Goal: Task Accomplishment & Management: Complete application form

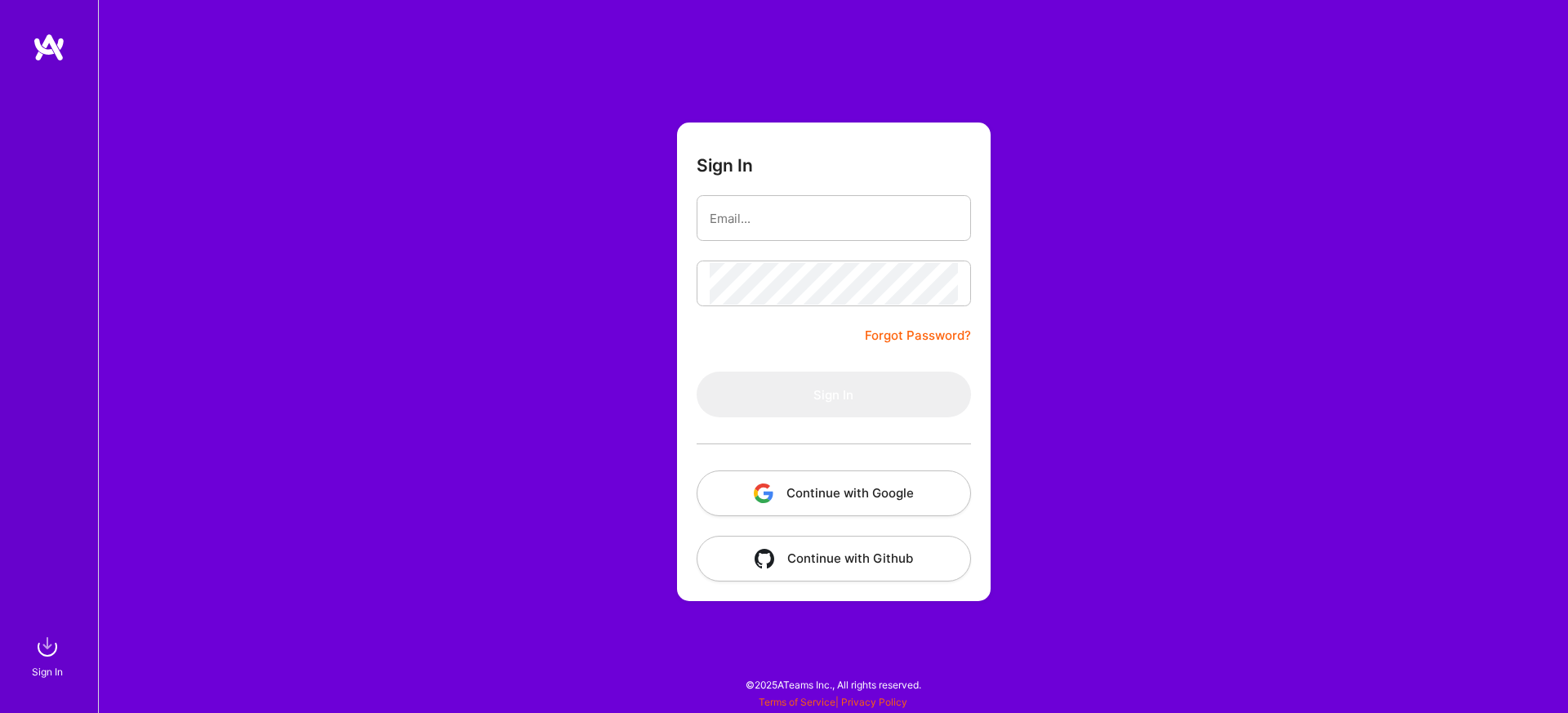
click at [826, 500] on button "Continue with Google" at bounding box center [834, 494] width 274 height 46
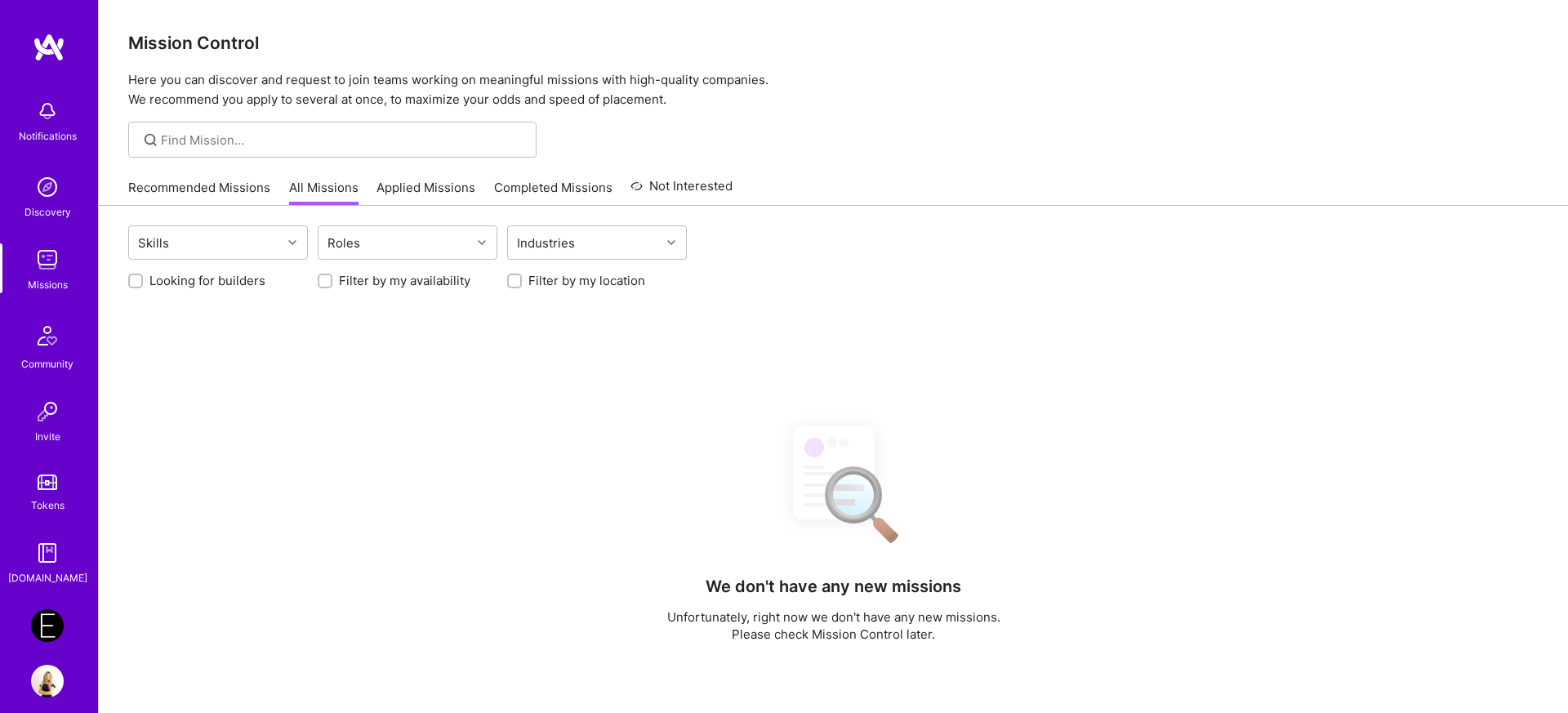
click at [52, 631] on img at bounding box center [47, 625] width 32 height 32
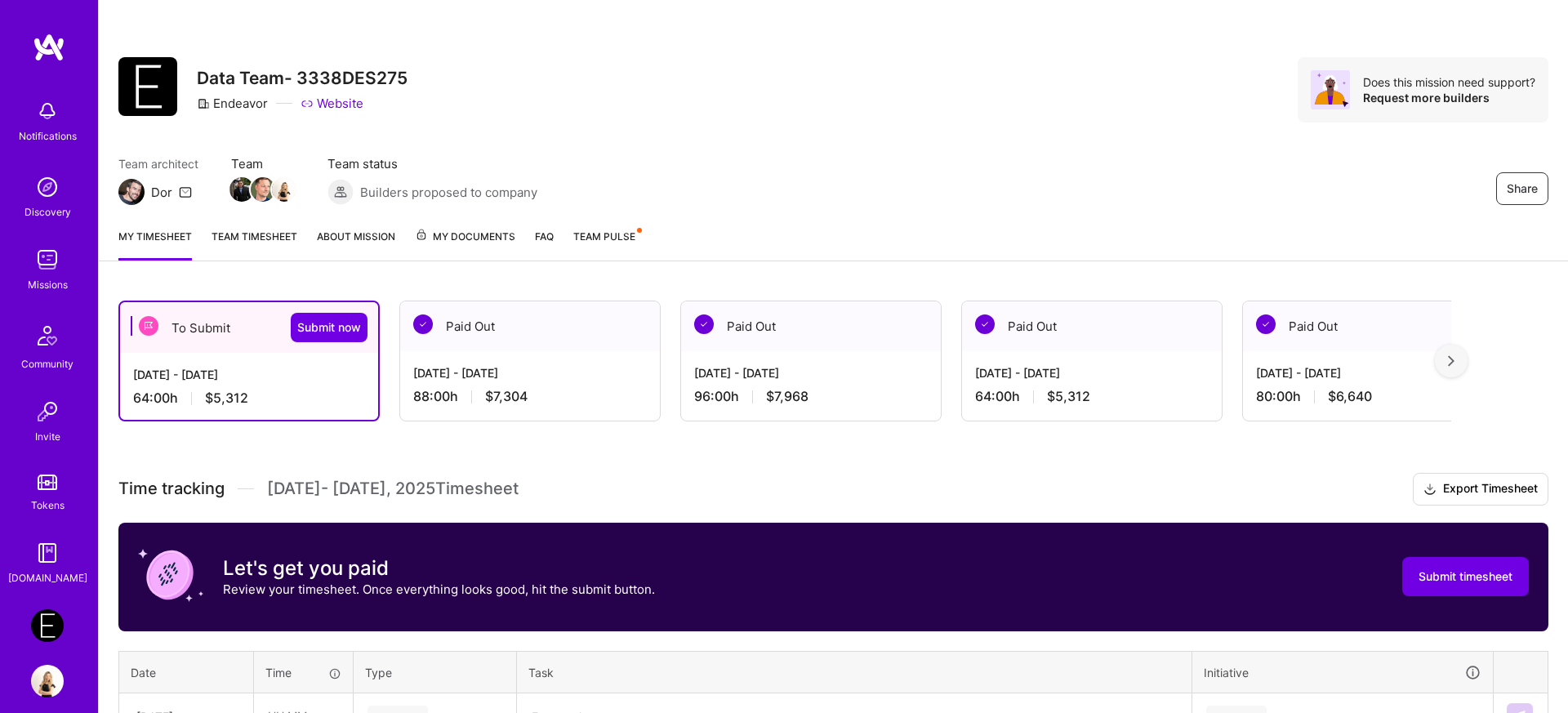
scroll to position [556, 0]
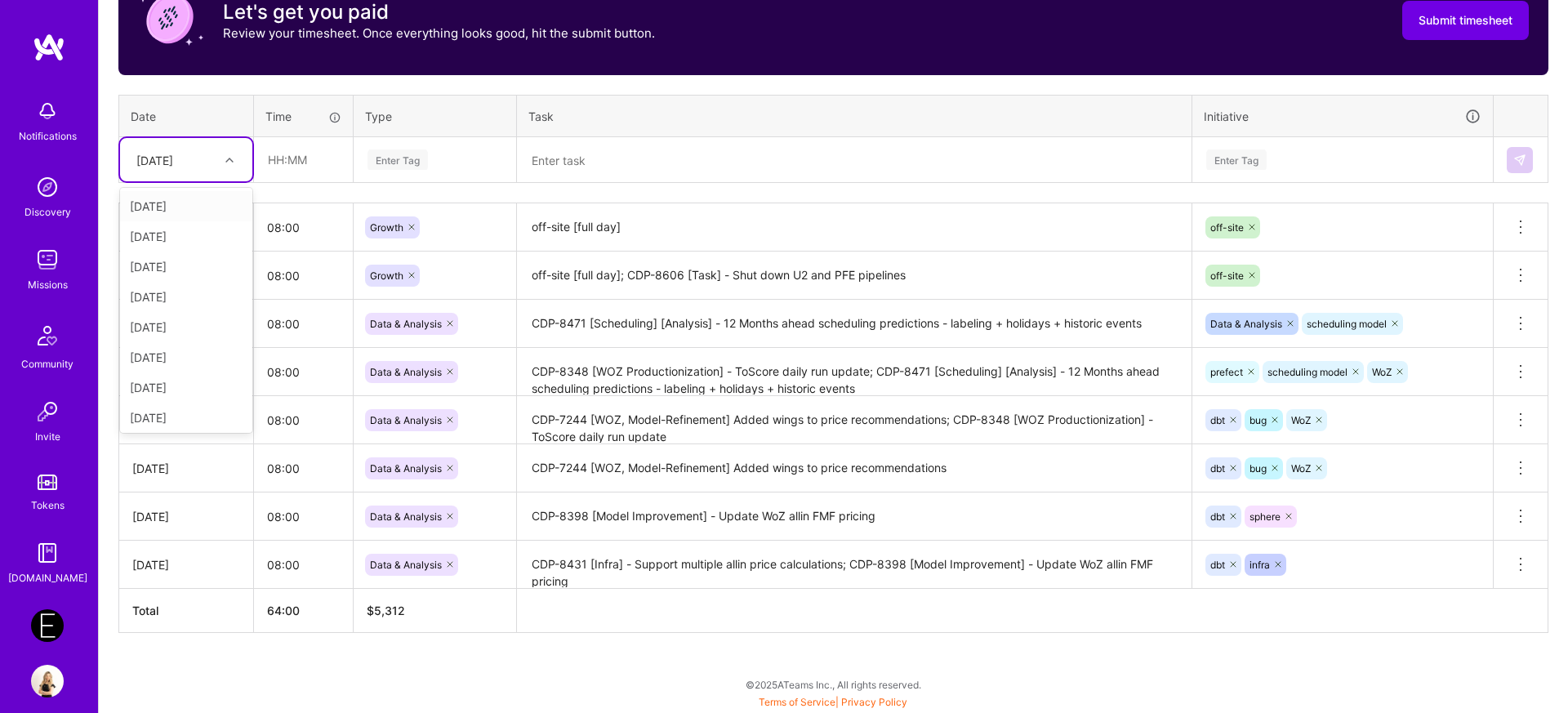
click at [165, 166] on div "[DATE]" at bounding box center [155, 160] width 37 height 18
click at [149, 356] on div "[DATE]" at bounding box center [186, 354] width 132 height 30
click at [294, 164] on input "text" at bounding box center [302, 160] width 97 height 43
type input "08:00"
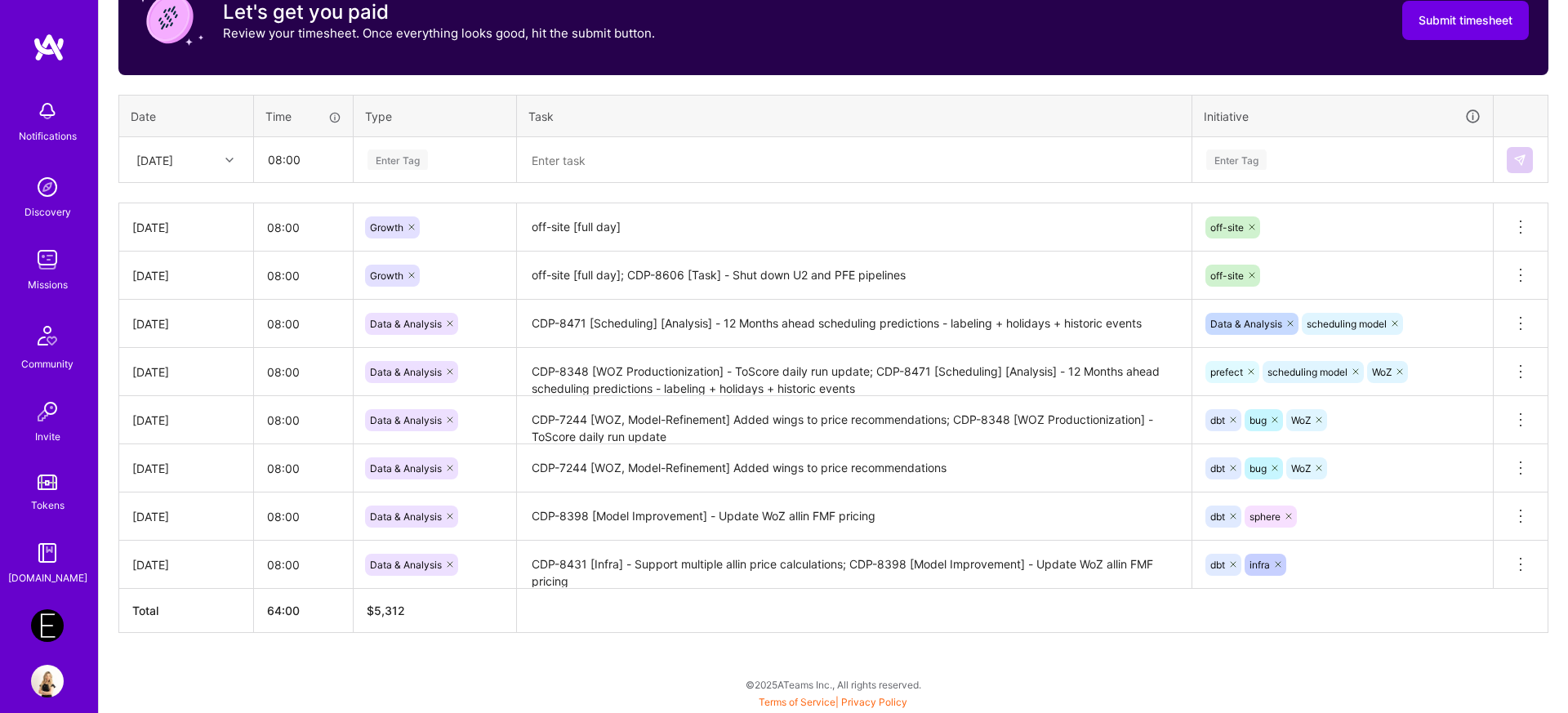
click at [391, 166] on div "Enter Tag" at bounding box center [397, 160] width 61 height 25
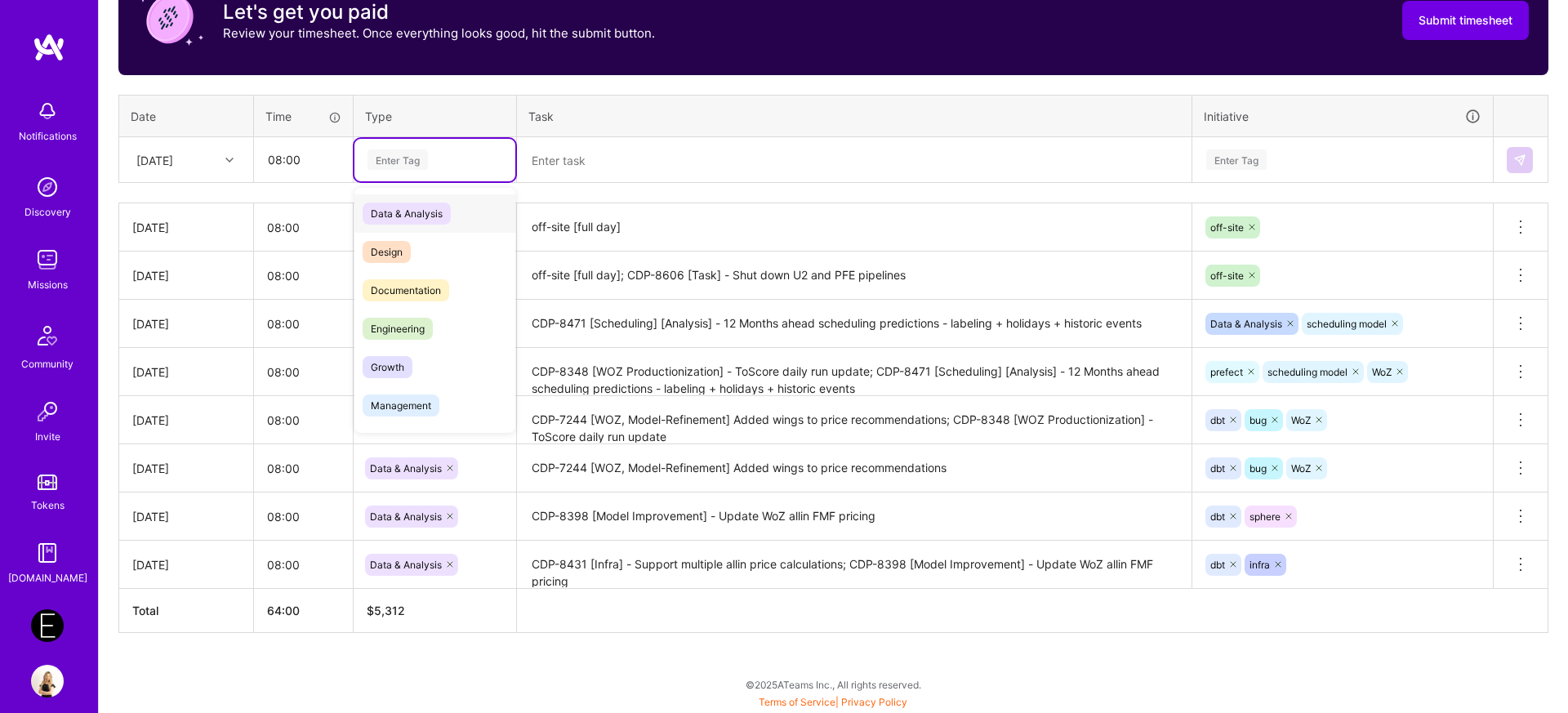
click at [394, 217] on span "Data & Analysis" at bounding box center [406, 214] width 88 height 23
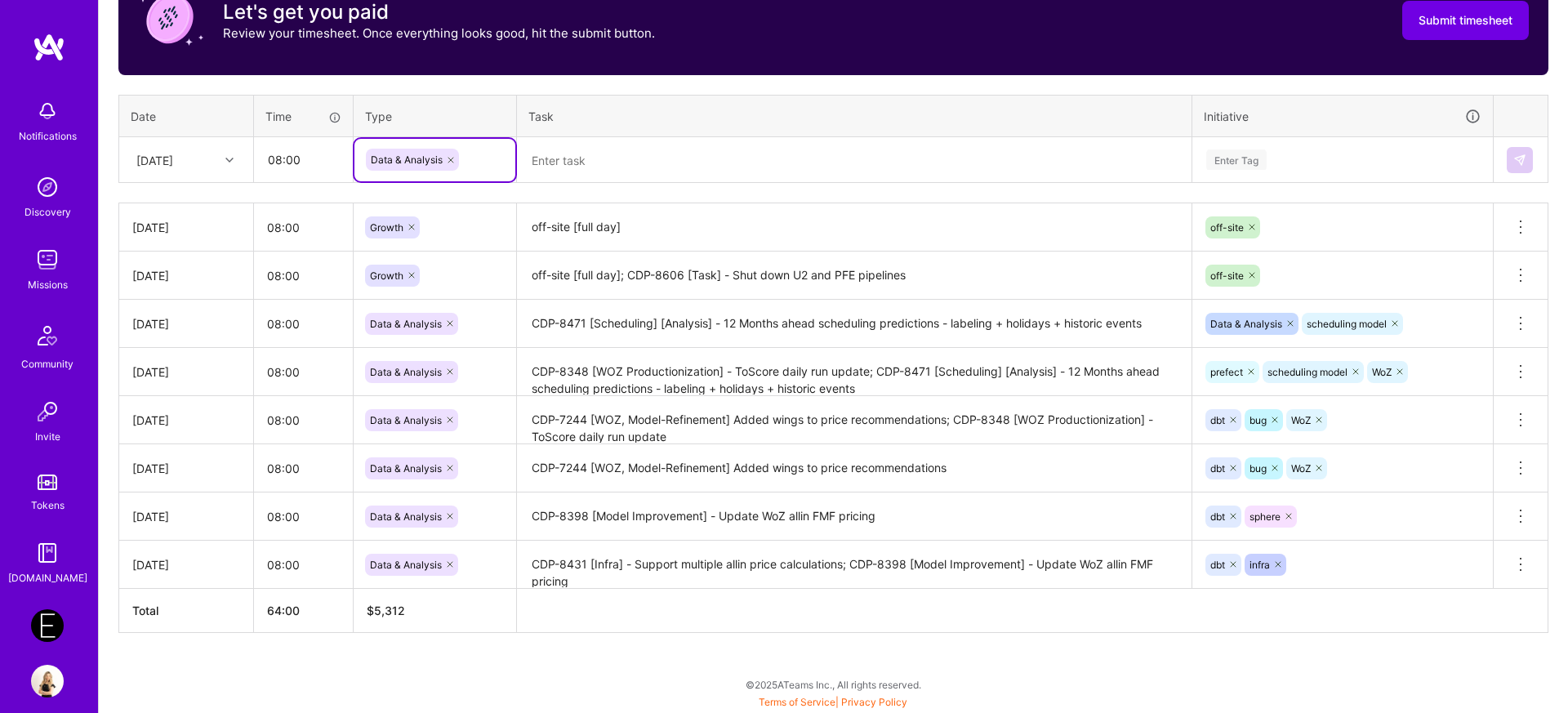
click at [582, 146] on textarea at bounding box center [854, 160] width 671 height 42
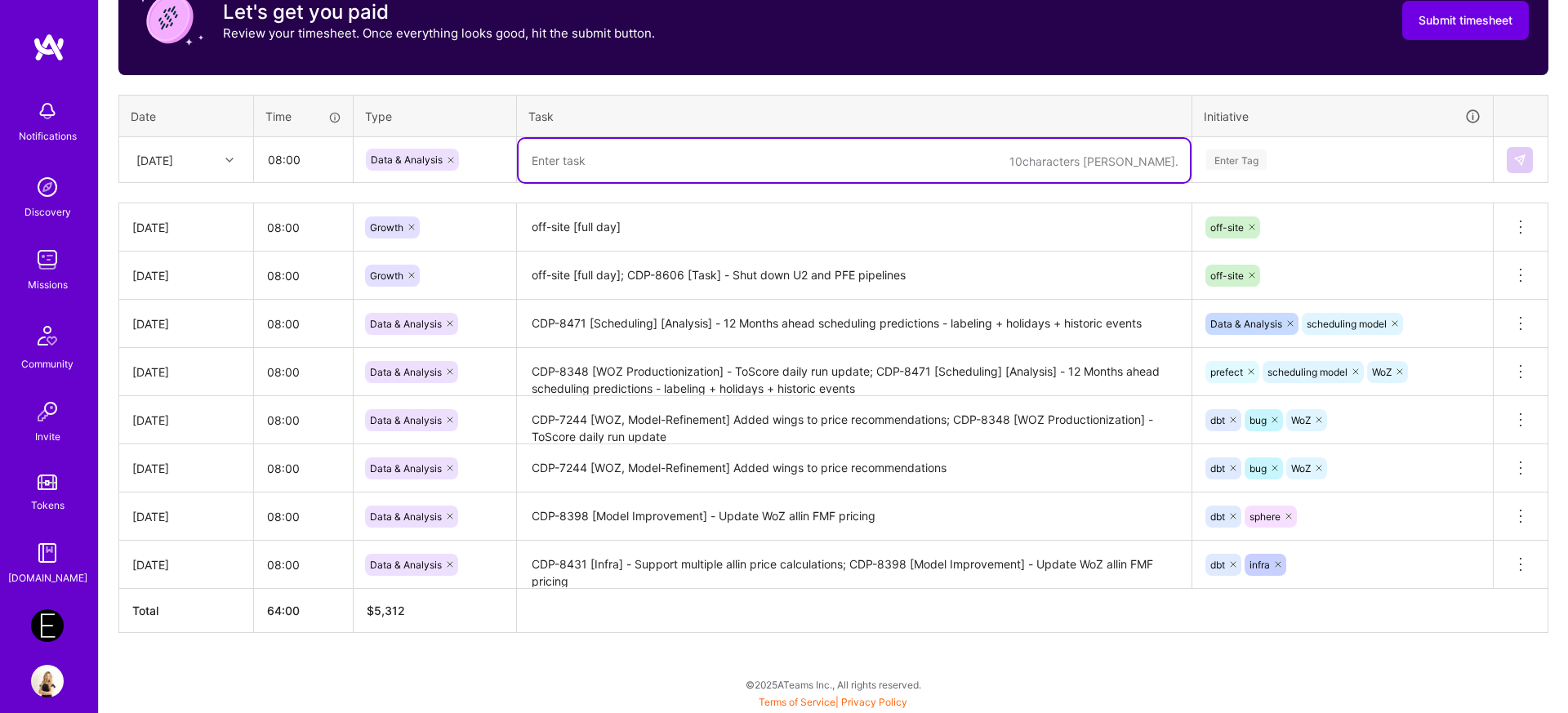
paste textarea "CDP-7026"
paste textarea "[Tech Debt] Update Toscore and Totrain to include only PFE and VU2 events"
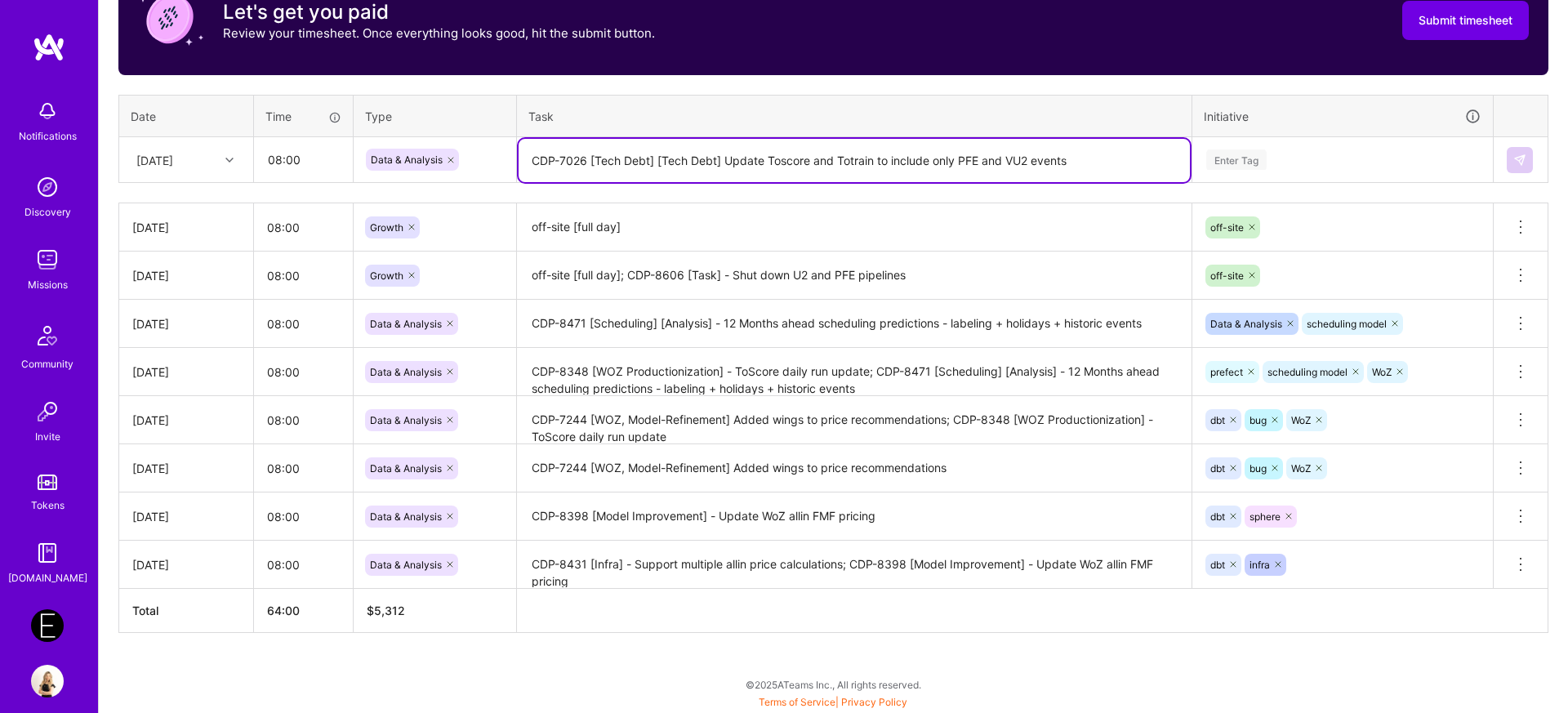
drag, startPoint x: 655, startPoint y: 163, endPoint x: 721, endPoint y: 165, distance: 66.0
click at [721, 165] on textarea "CDP-7026 [Tech Debt] [Tech Debt] Update Toscore and Totrain to include only PFE…" at bounding box center [854, 161] width 671 height 43
click at [660, 164] on textarea "CDP-7026 [Tech Debt]; Update Toscore and Totrain to include only PFE and VU2 ev…" at bounding box center [854, 161] width 671 height 43
click at [1045, 156] on textarea "CDP-7026 [Tech Debt]- Update Toscore and Totrain to include only PFE and VU2 ev…" at bounding box center [854, 161] width 671 height 43
drag, startPoint x: 1024, startPoint y: 156, endPoint x: 580, endPoint y: 147, distance: 444.1
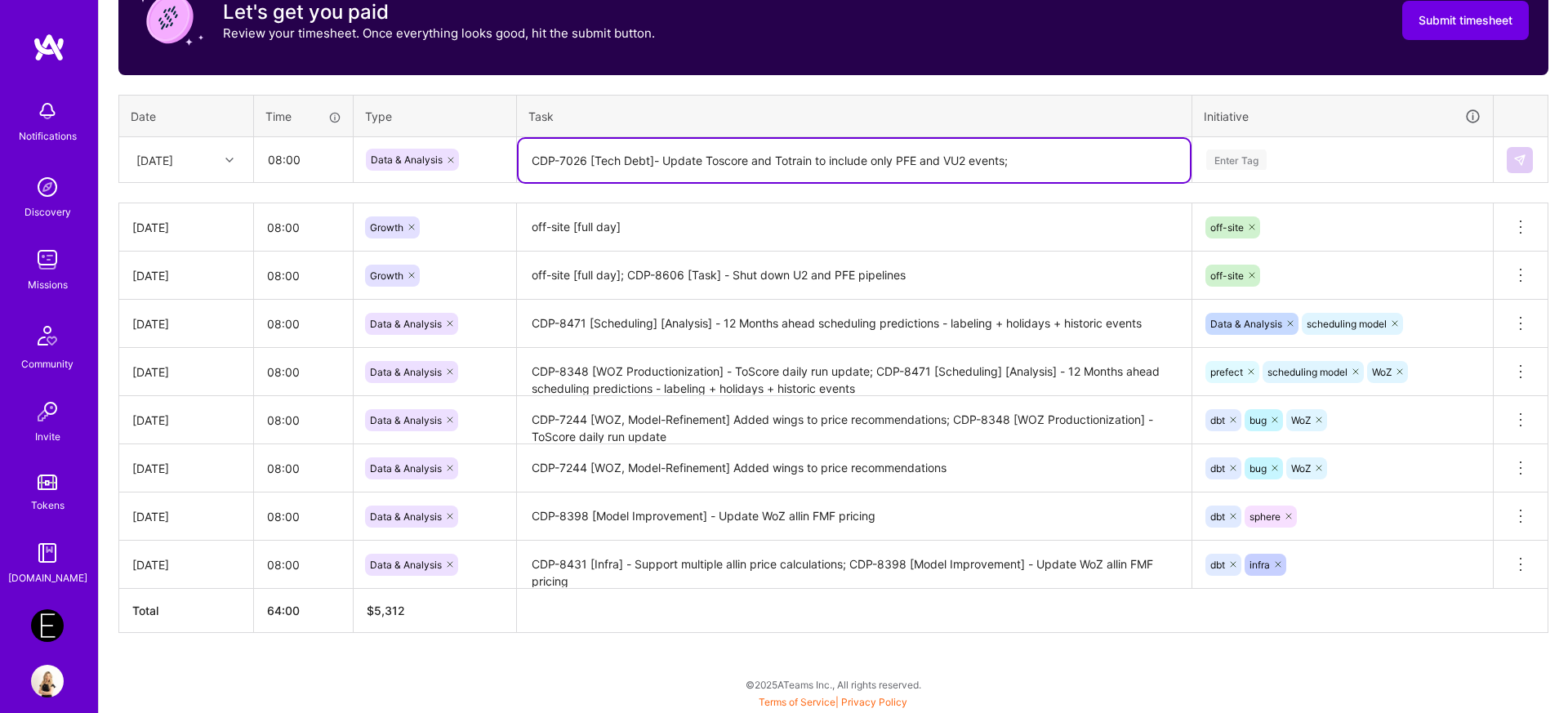
click at [580, 147] on textarea "CDP-7026 [Tech Debt]- Update Toscore and Totrain to include only PFE and VU2 ev…" at bounding box center [854, 161] width 671 height 43
type textarea "CDP-7026 [Tech Debt]- Update Toscore and Totrain to include only PFE and VU2 ev…"
click at [663, 230] on textarea "off-site [full day]" at bounding box center [854, 227] width 671 height 45
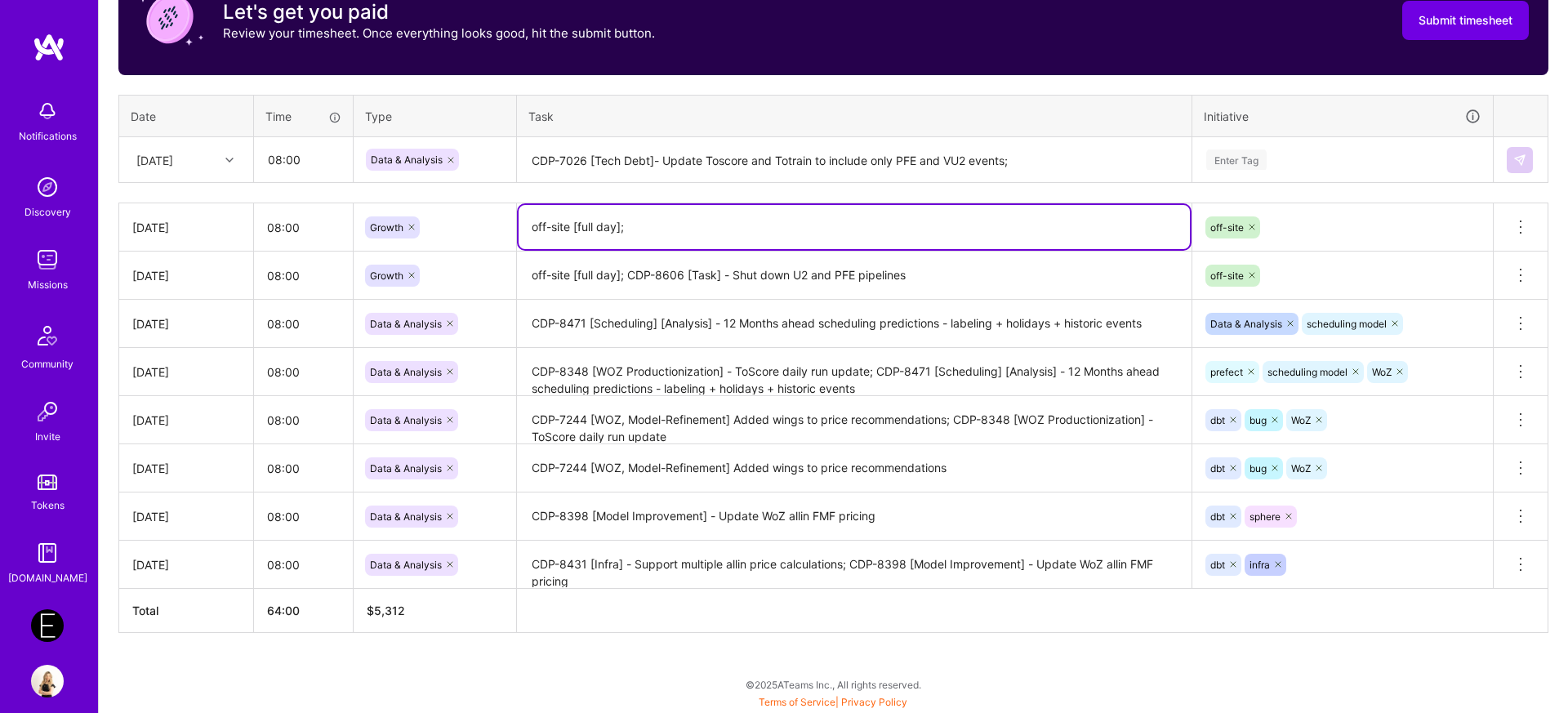
paste textarea "CDP-7026 [Tech Debt]- Update Toscore and Totrain to include only PFE and VU2 ev…"
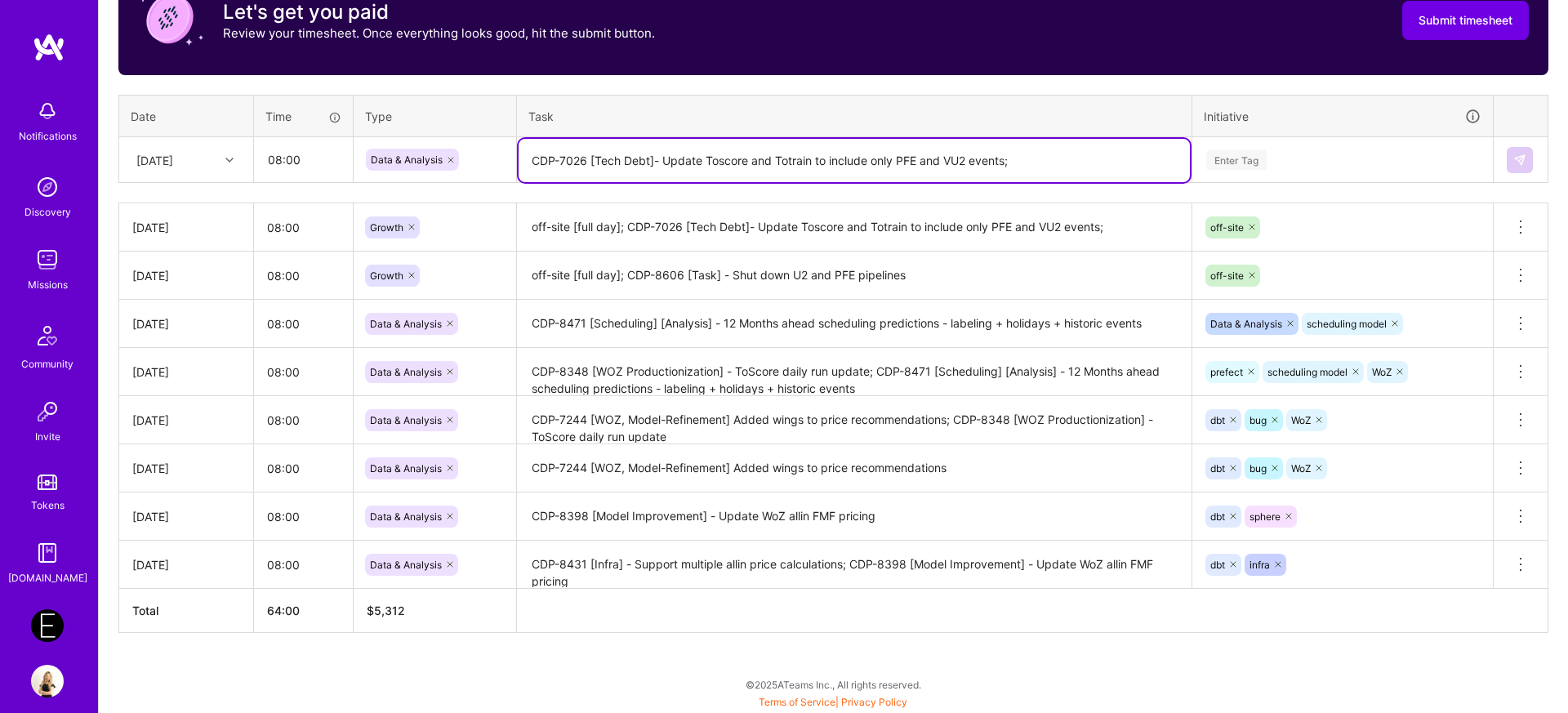
click at [1056, 173] on textarea "CDP-7026 [Tech Debt]- Update Toscore and Totrain to include only PFE and VU2 ev…" at bounding box center [854, 161] width 671 height 43
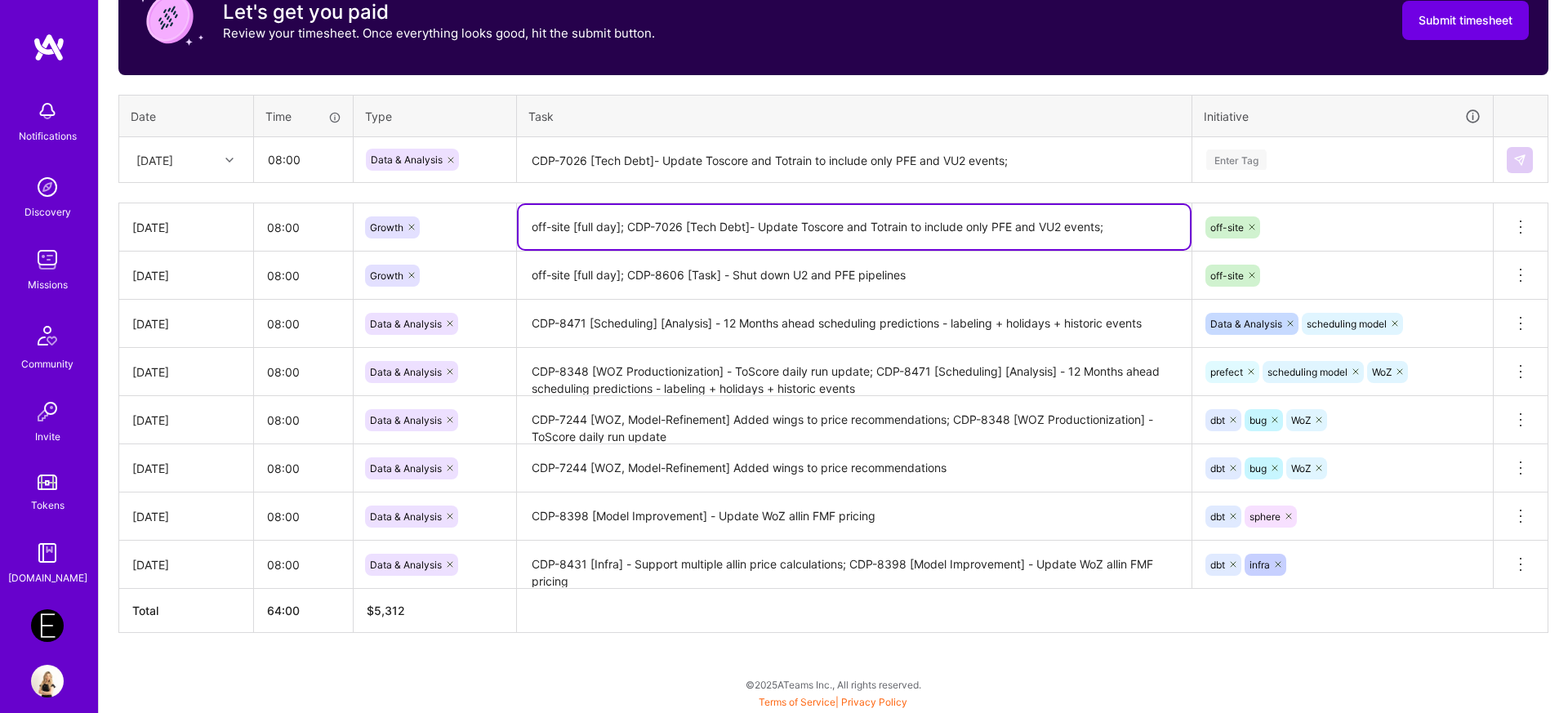
click at [1126, 235] on textarea "off-site [full day]; CDP-7026 [Tech Debt]- Update Toscore and Totrain to includ…" at bounding box center [854, 226] width 671 height 44
type textarea "off-site [full day]; CDP-7026 [Tech Debt]- Update Toscore and Totrain to includ…"
click at [983, 182] on td "CDP-7026 [Tech Debt]- Update Toscore and Totrain to include only PFE and VU2 ev…" at bounding box center [854, 160] width 675 height 46
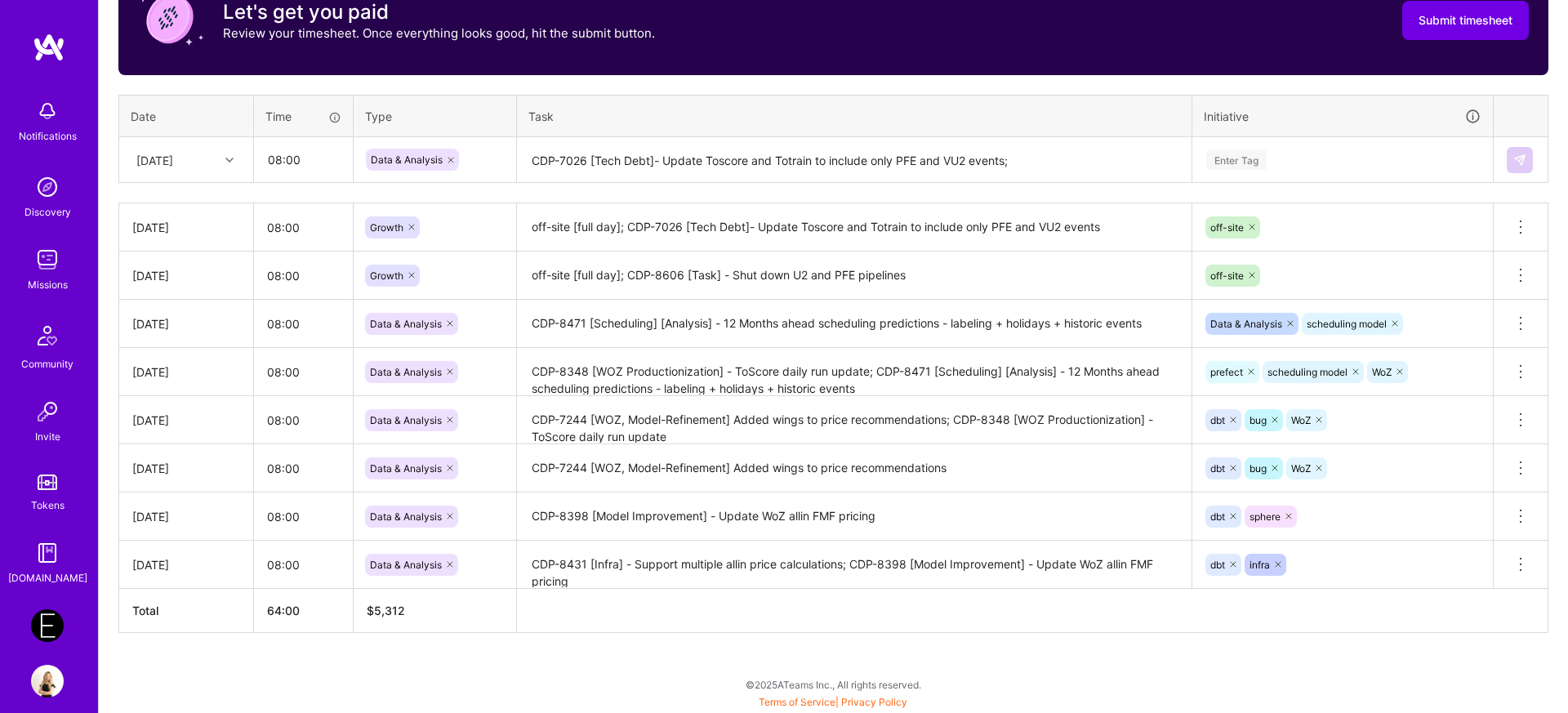
click at [643, 160] on textarea "CDP-7026 [Tech Debt]- Update Toscore and Totrain to include only PFE and VU2 ev…" at bounding box center [854, 161] width 671 height 43
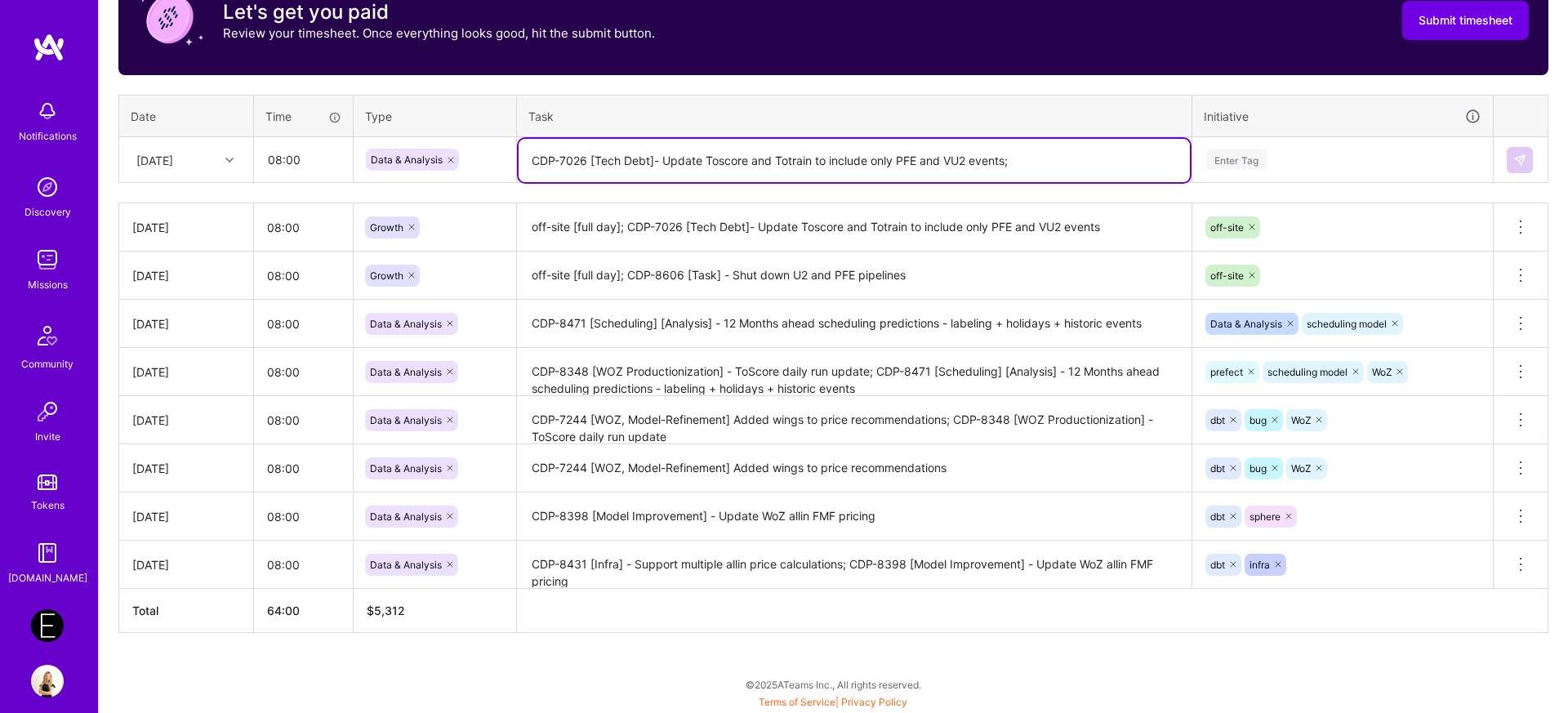
paste textarea "8597"
paste textarea "WoZ comparisons to PFE"
type textarea "CDP-8597 [Analysis] - WoZ comparisons to PFE"
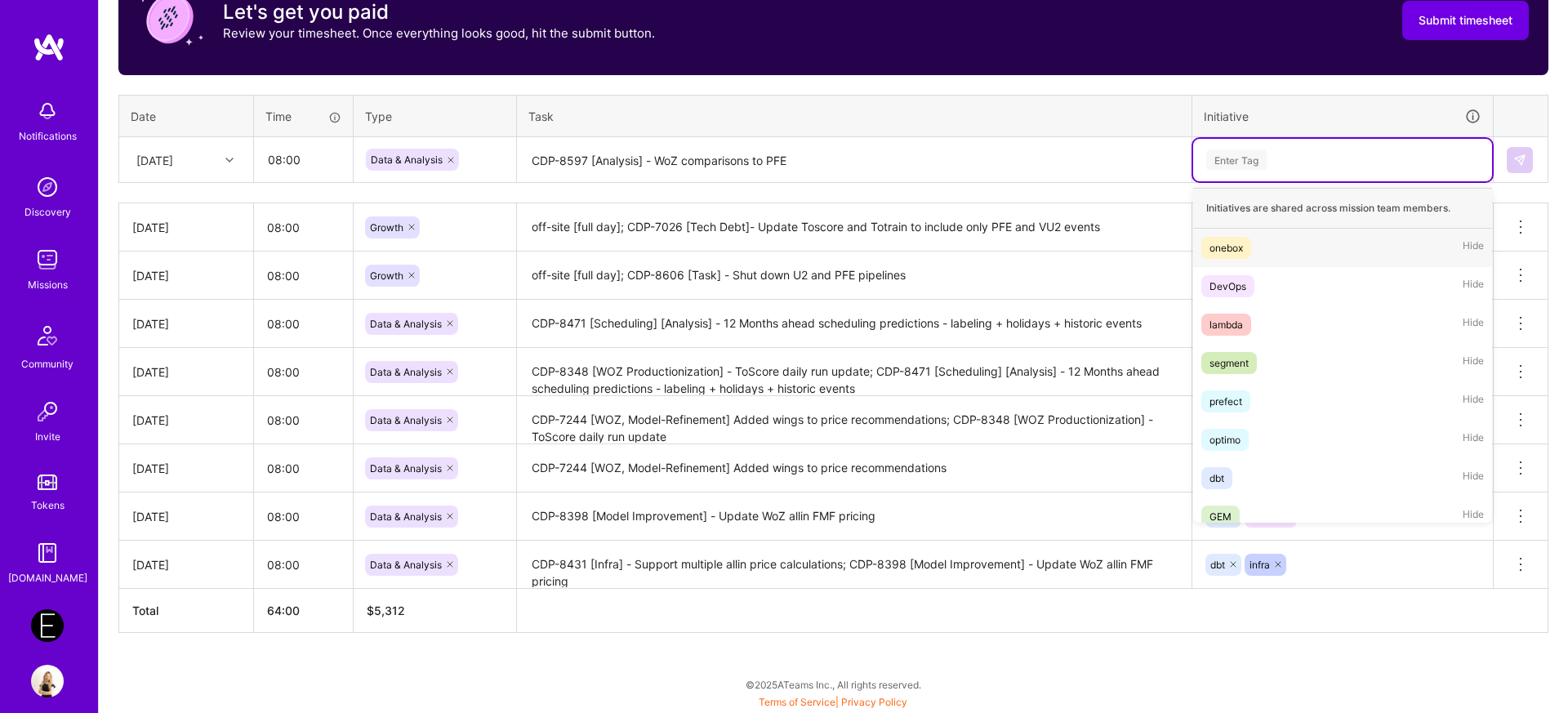
click at [1233, 158] on div "Enter Tag" at bounding box center [1236, 160] width 61 height 25
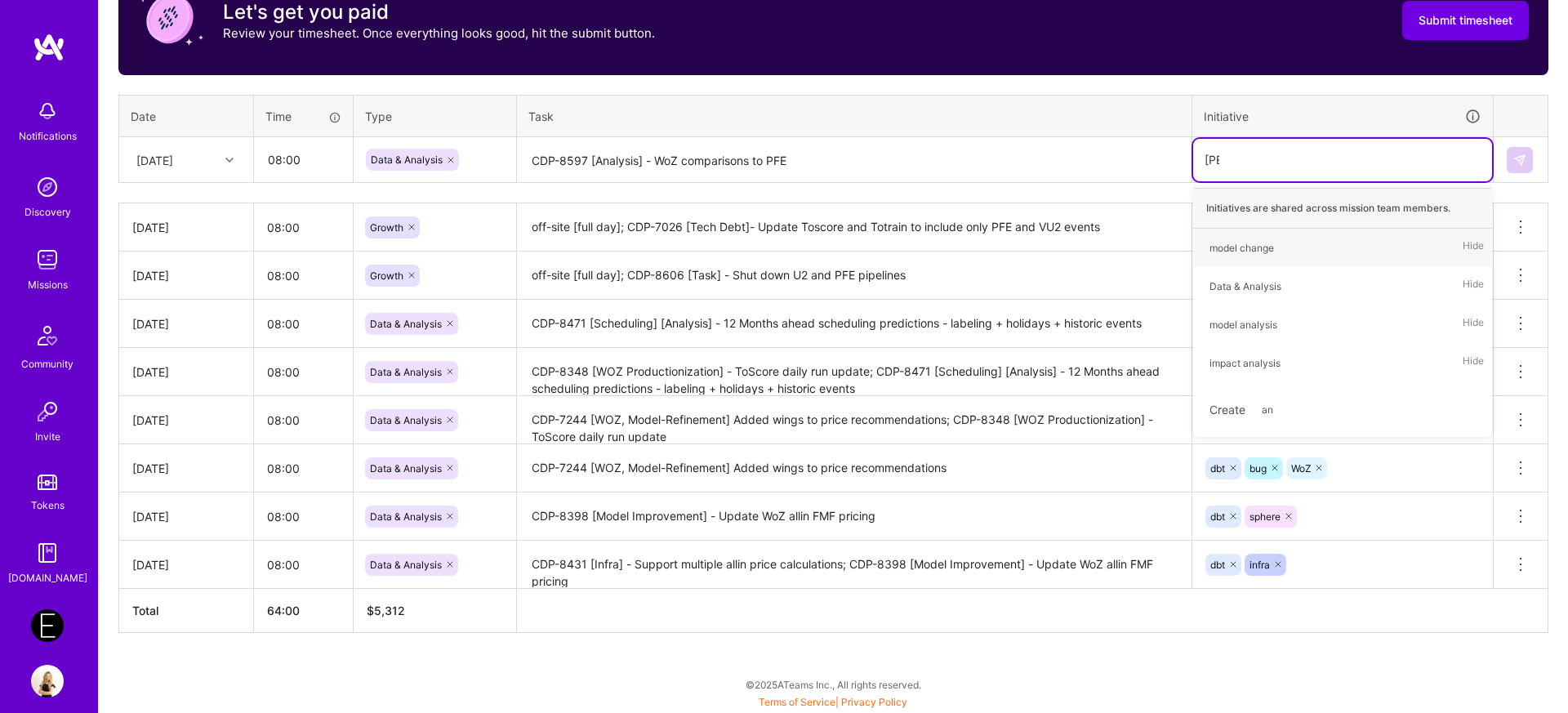
type input "anal"
click at [1238, 251] on div "Data & Analysis" at bounding box center [1245, 248] width 71 height 18
type input "model"
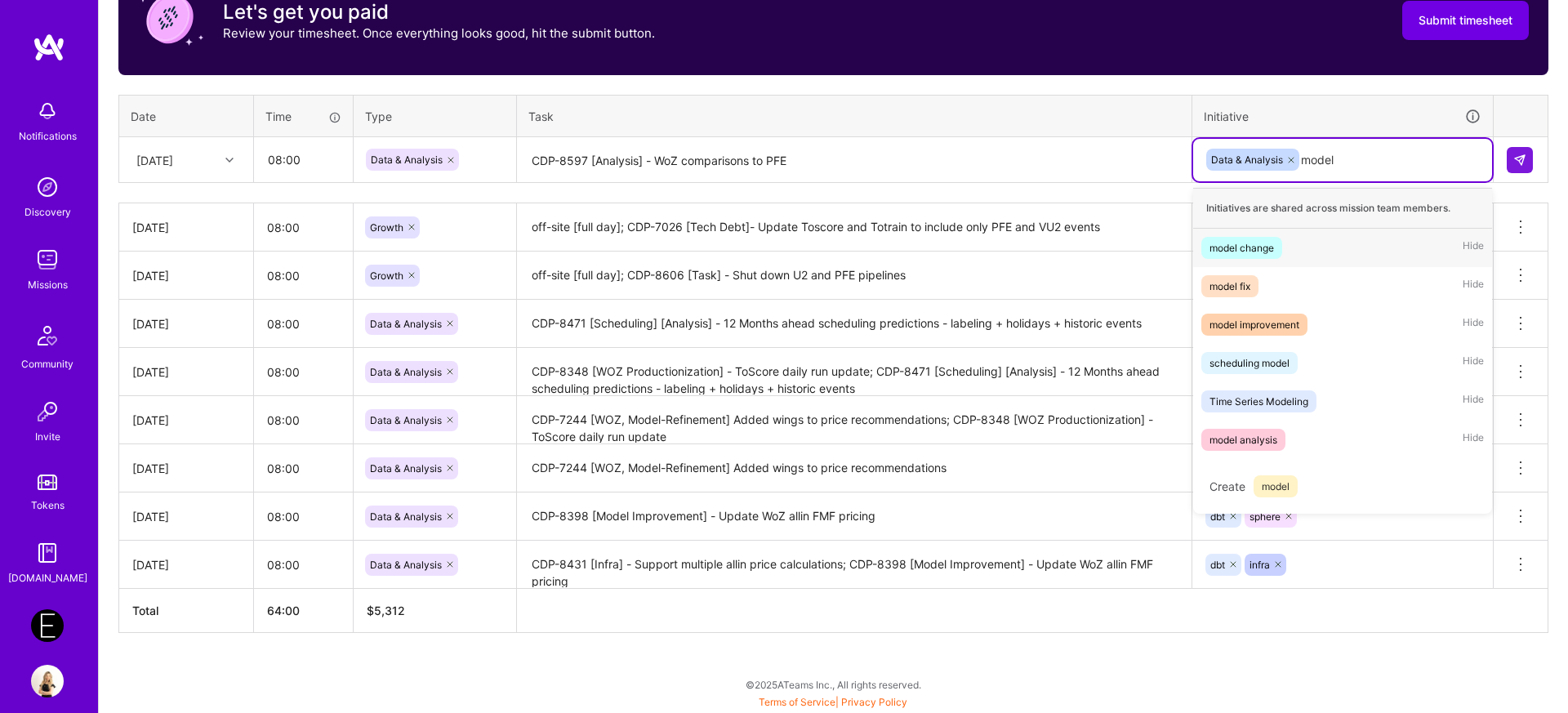
click at [1229, 246] on div "model change" at bounding box center [1242, 248] width 65 height 18
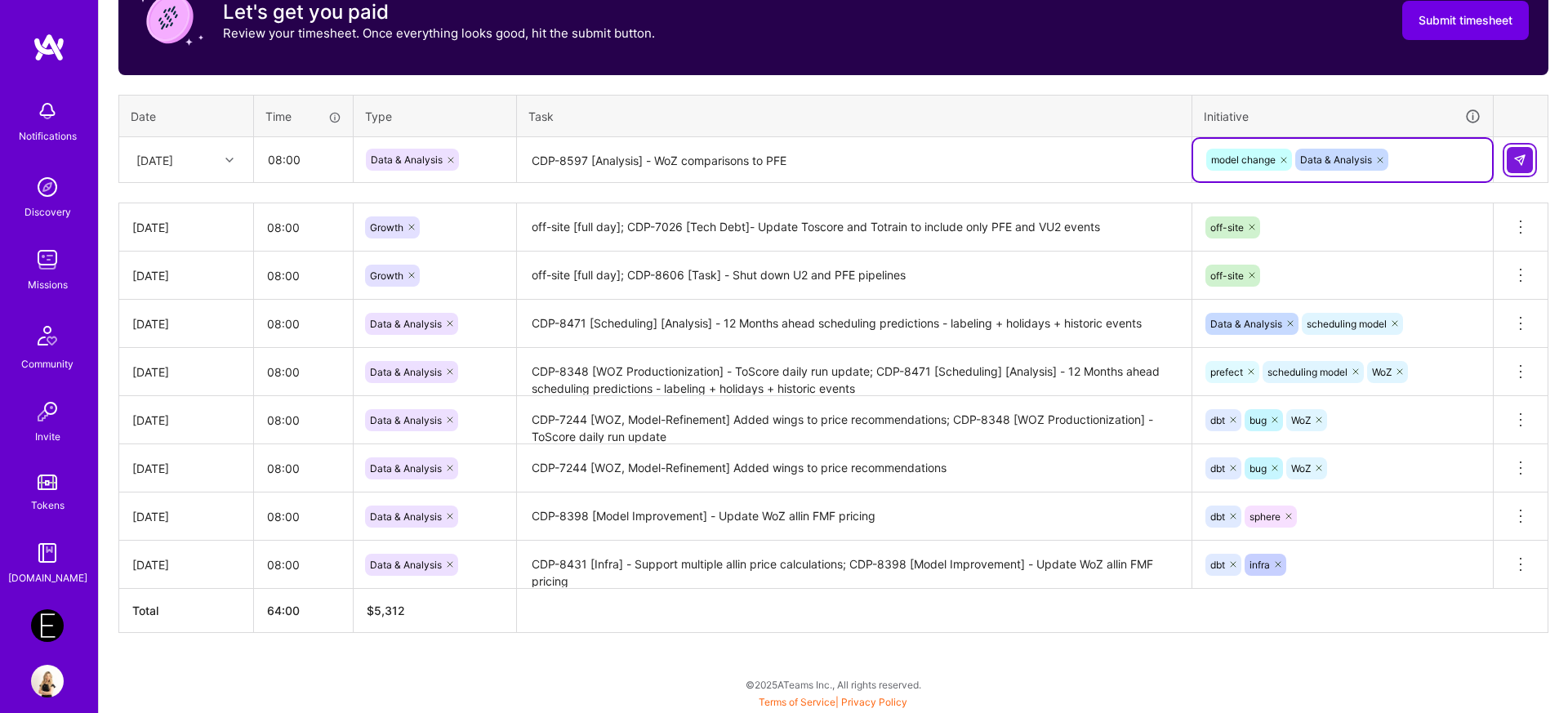
click at [1525, 170] on button at bounding box center [1519, 160] width 26 height 26
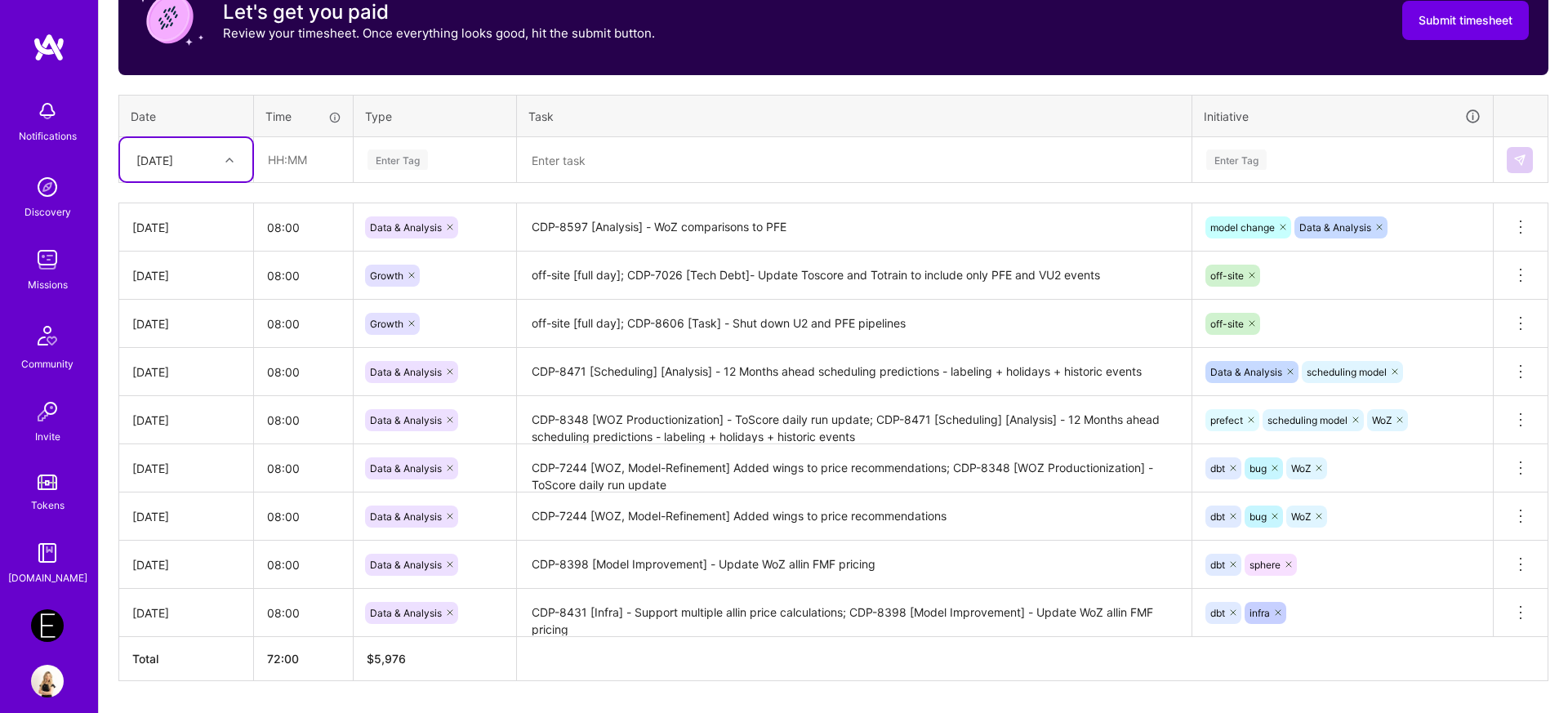
scroll to position [604, 0]
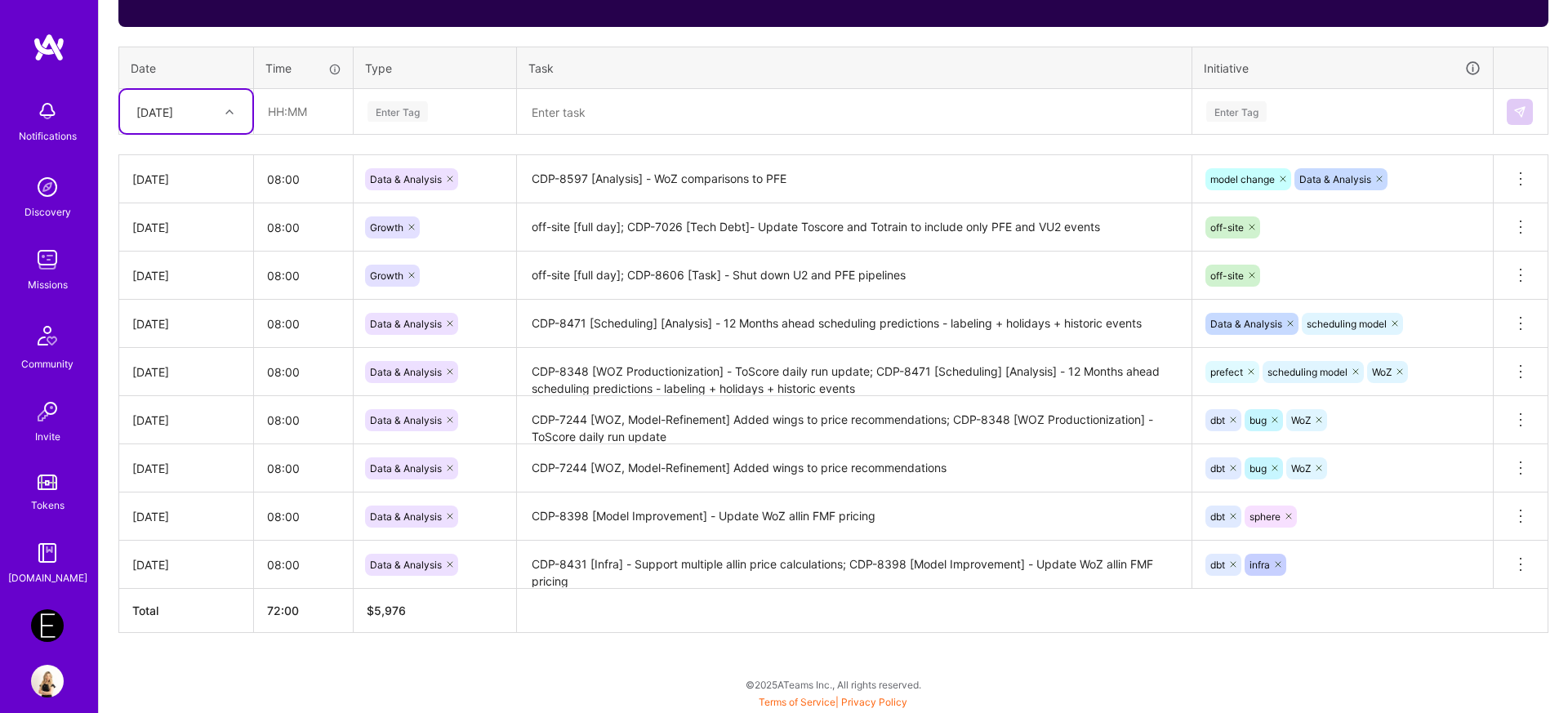
click at [214, 116] on div "[DATE]" at bounding box center [173, 112] width 91 height 27
click at [192, 301] on div "[DATE]" at bounding box center [186, 306] width 132 height 30
click at [330, 107] on input "text" at bounding box center [302, 112] width 97 height 43
type input "0"
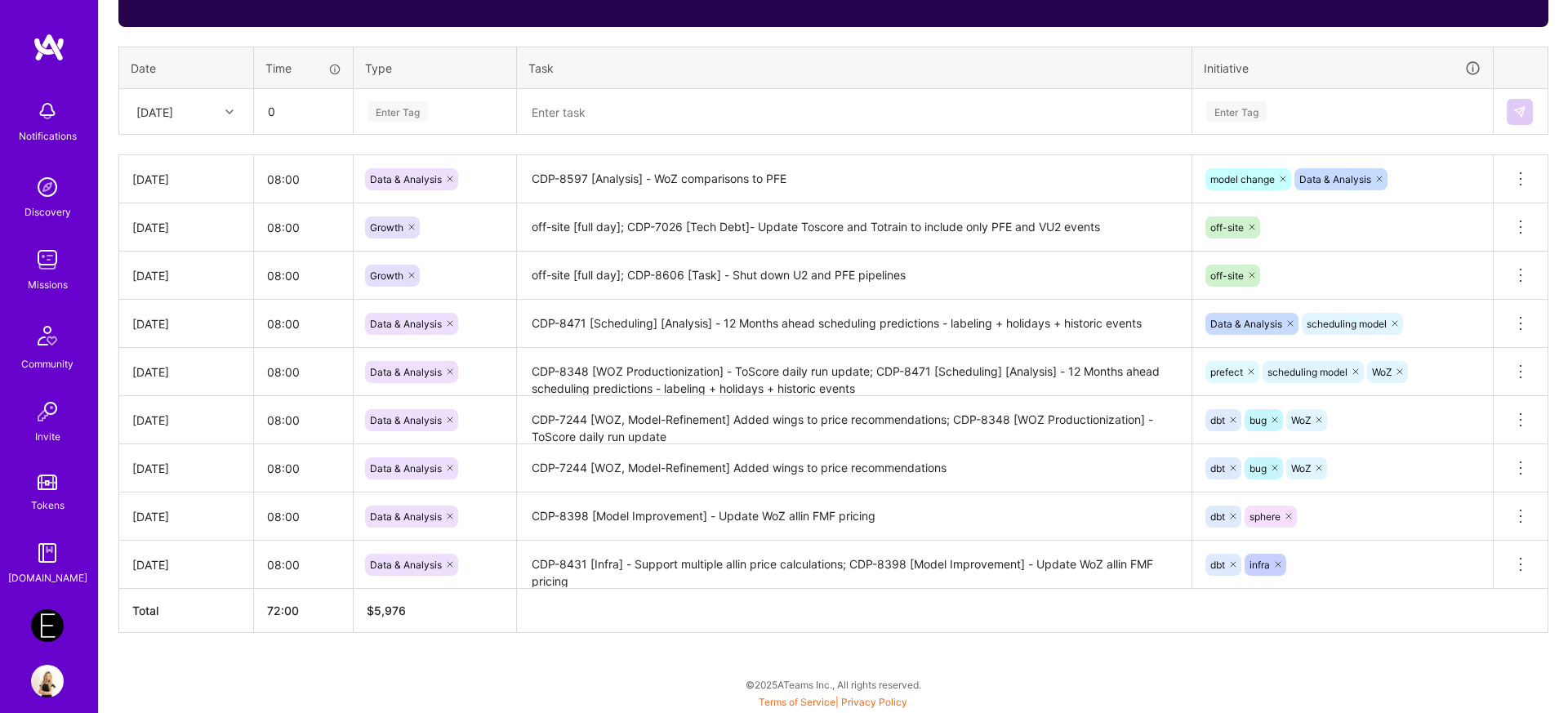
click at [386, 111] on div "Enter Tag" at bounding box center [397, 112] width 61 height 25
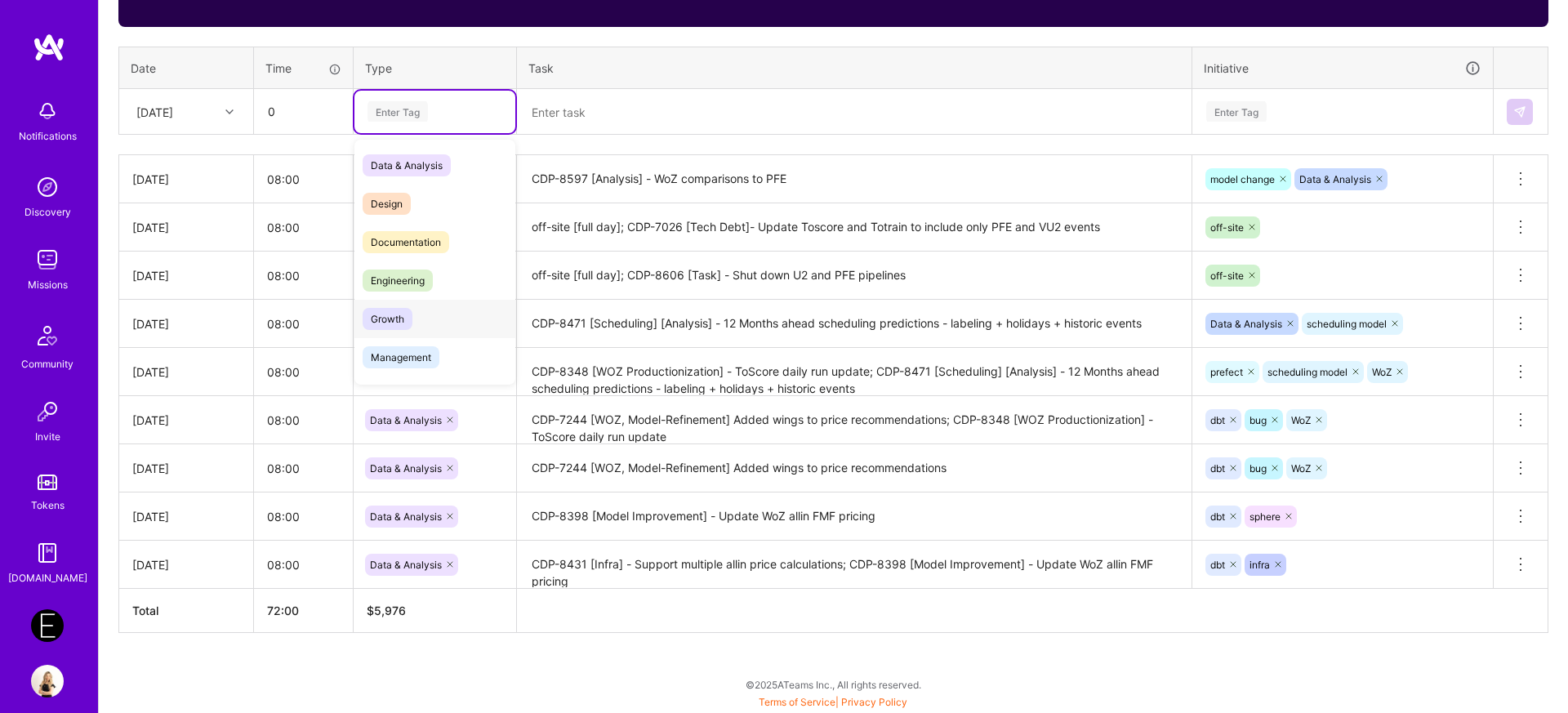
scroll to position [466, 0]
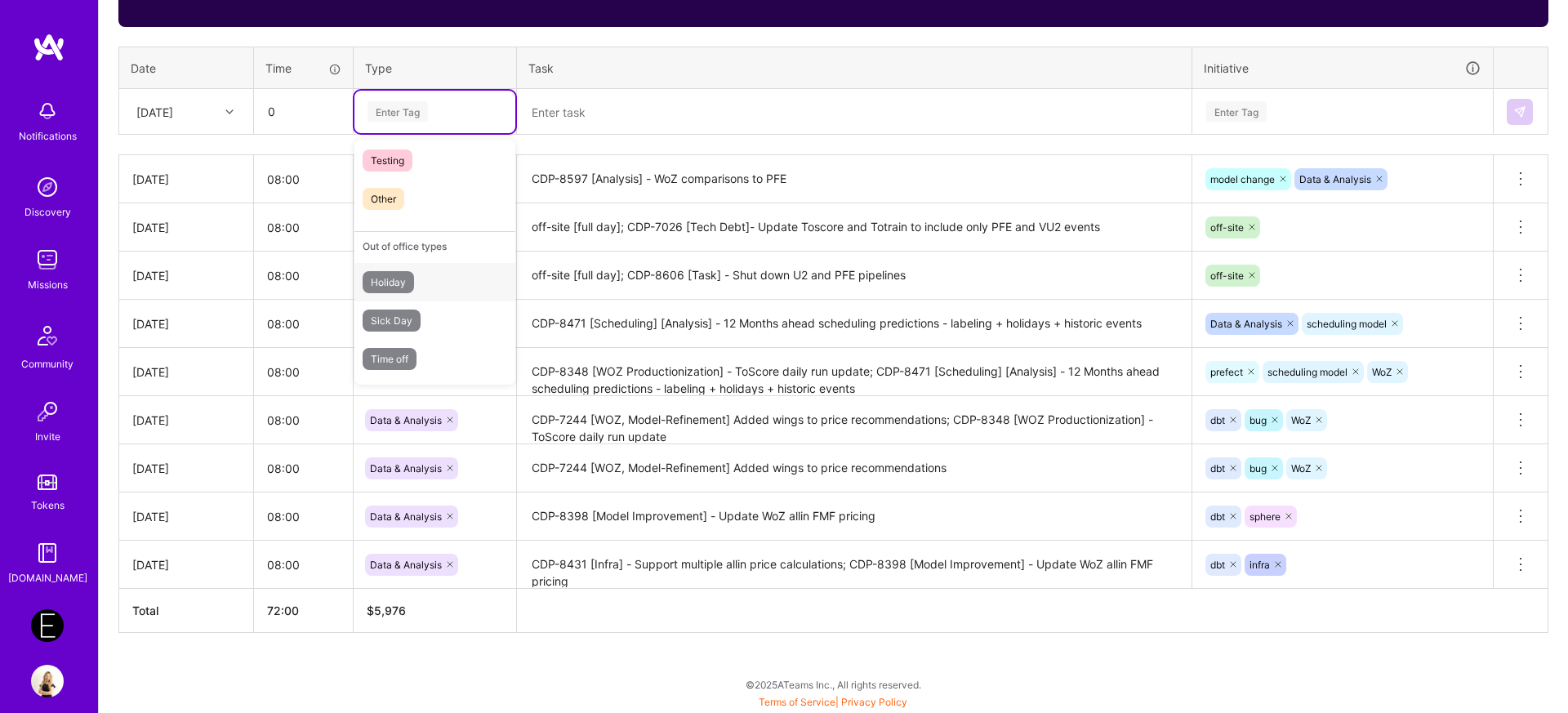
click at [414, 294] on div "Holiday" at bounding box center [435, 282] width 161 height 38
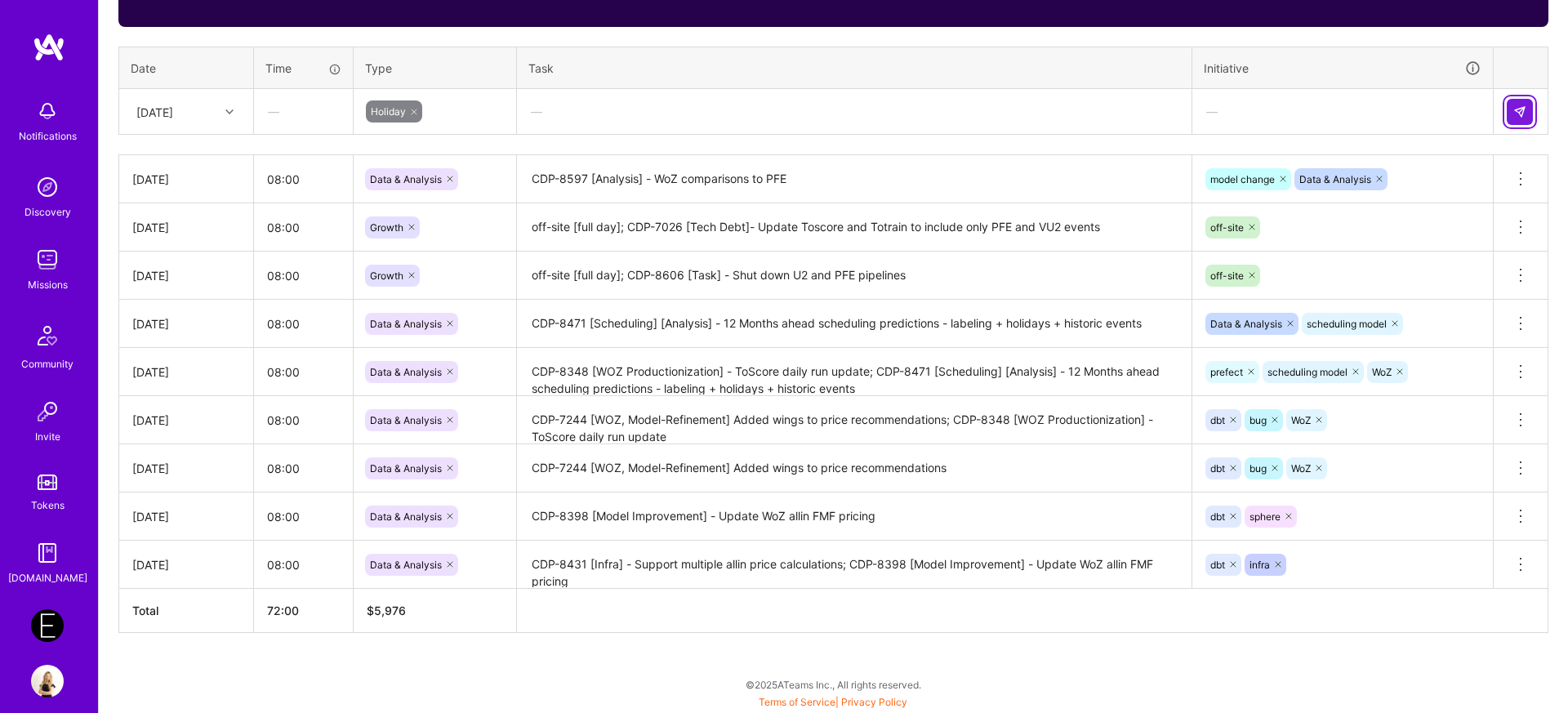
click at [1531, 112] on button at bounding box center [1519, 112] width 26 height 26
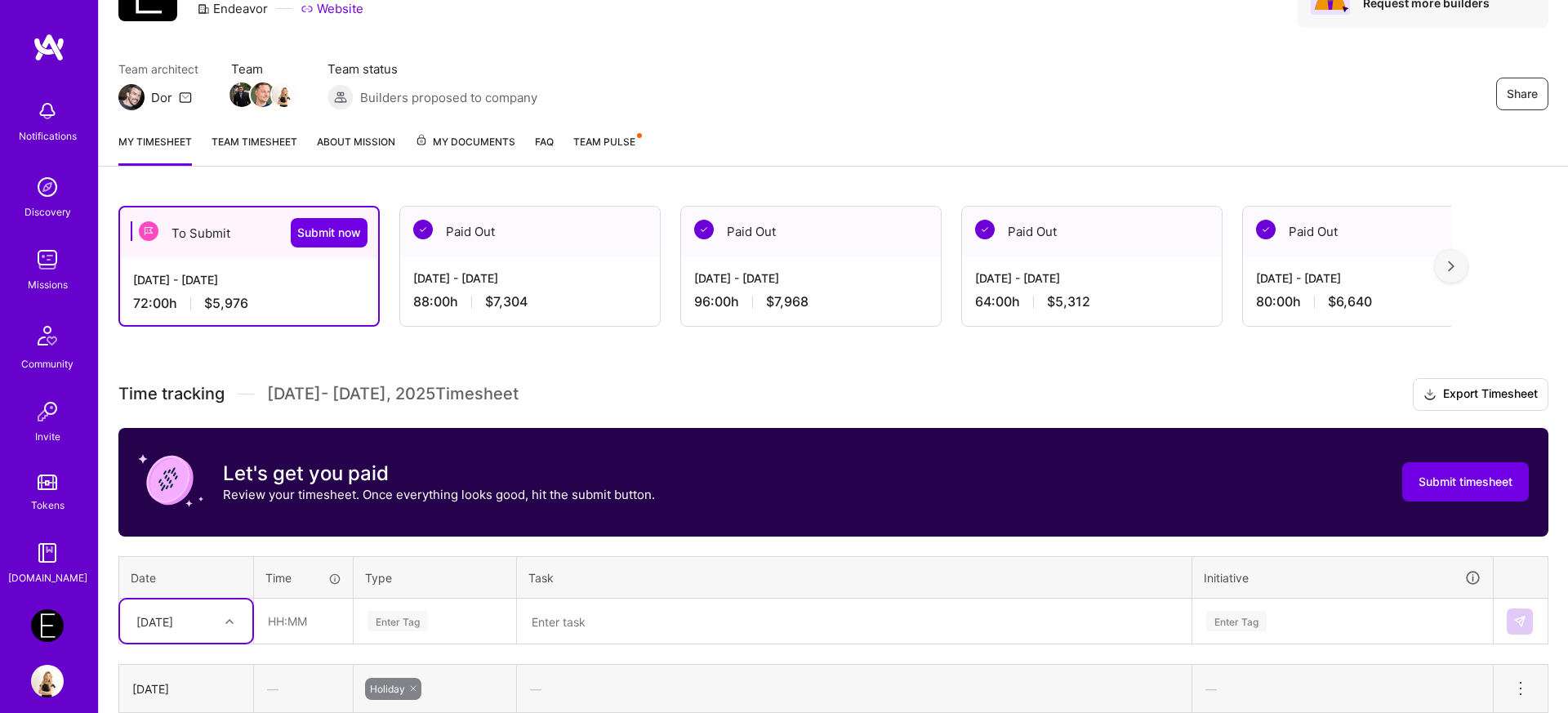
scroll to position [189, 0]
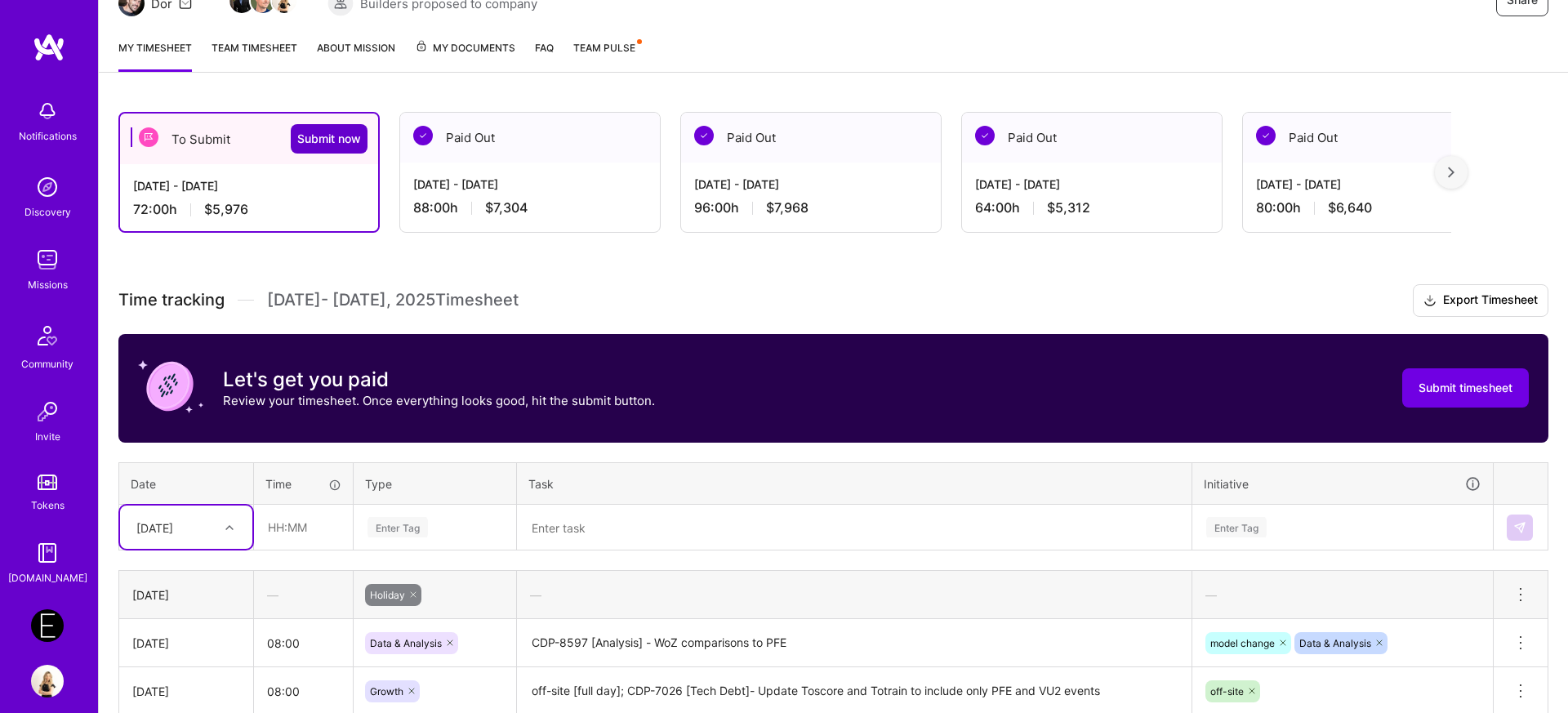
click at [329, 145] on span "Submit now" at bounding box center [329, 138] width 64 height 17
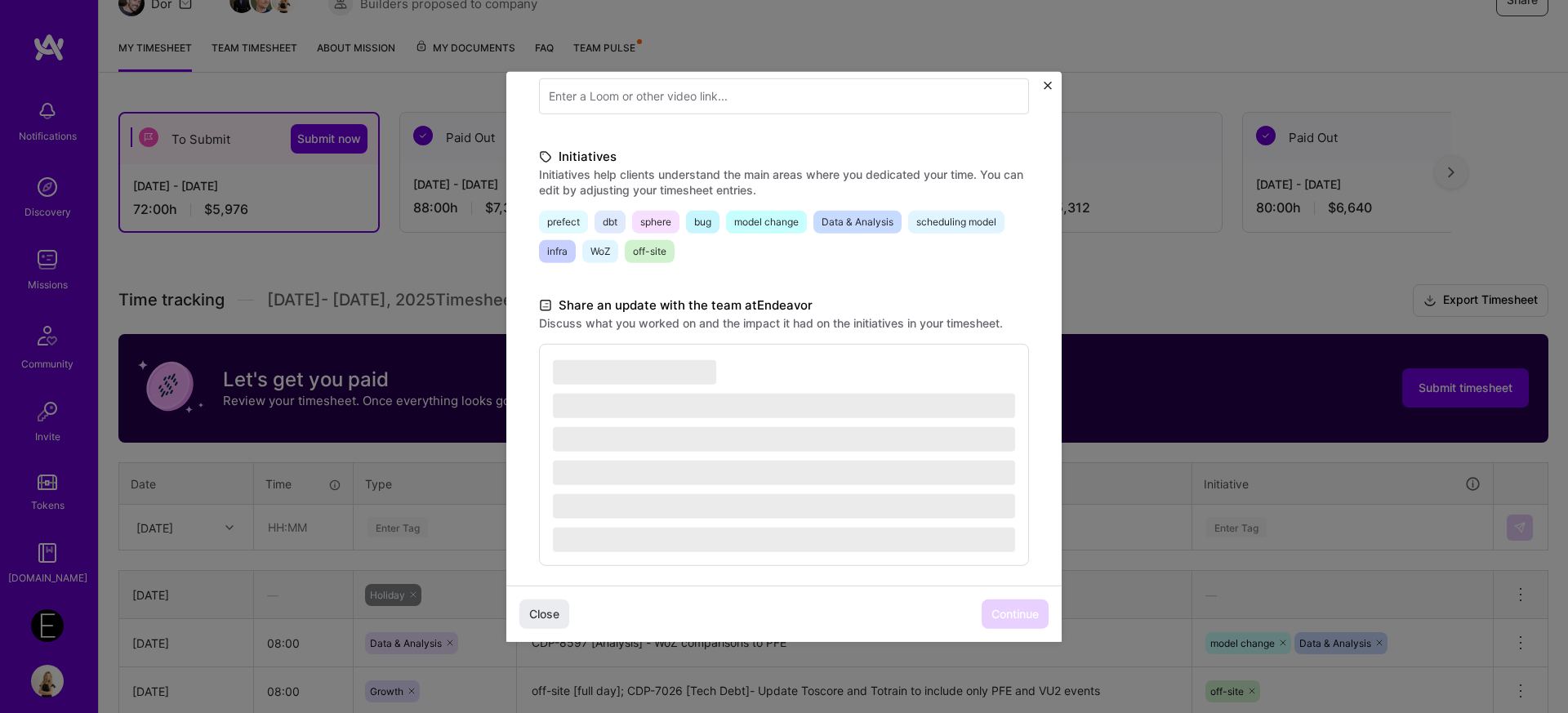
scroll to position [328, 0]
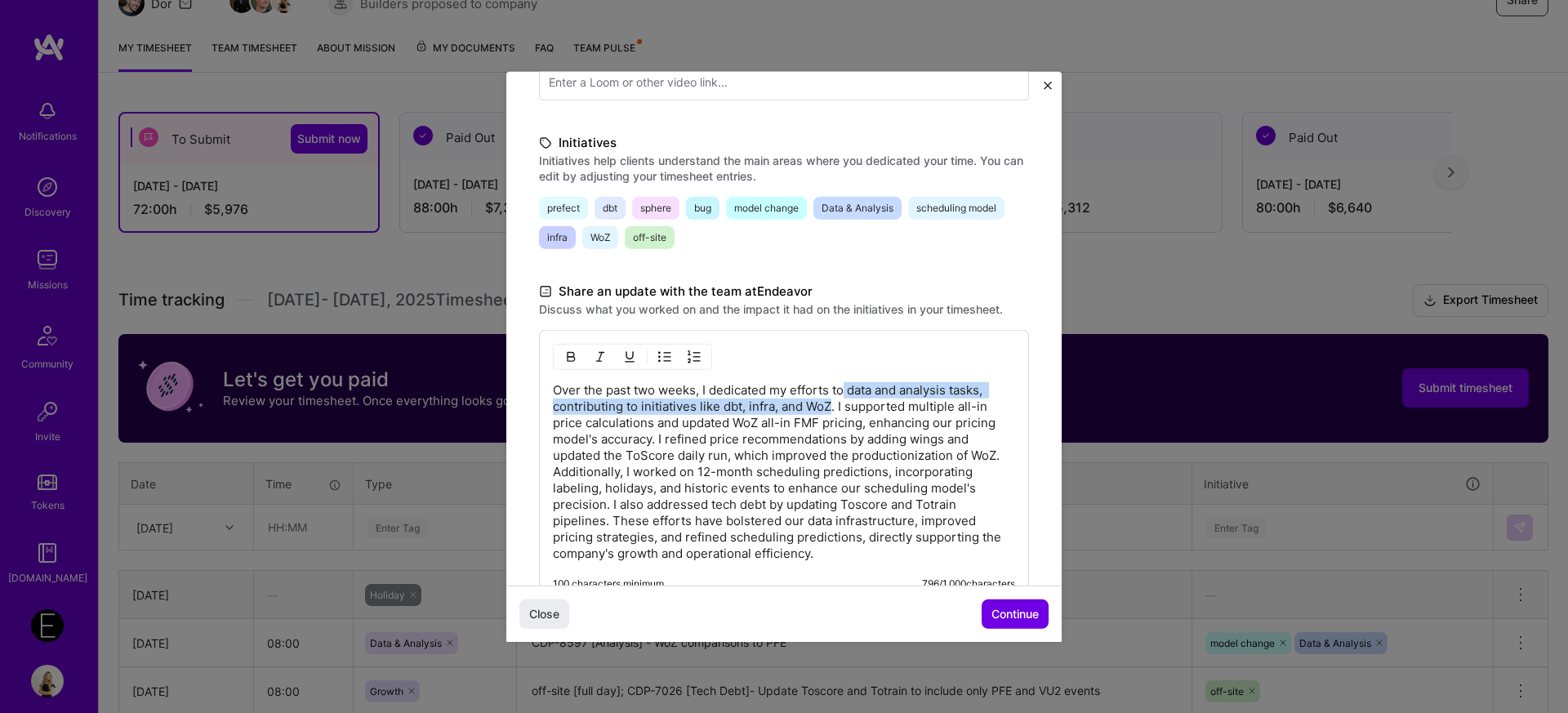
drag, startPoint x: 846, startPoint y: 392, endPoint x: 831, endPoint y: 406, distance: 20.5
click at [831, 406] on p "Over the past two weeks, I dedicated my efforts to data and analysis tasks, con…" at bounding box center [784, 472] width 462 height 180
click at [637, 406] on p "Over the past two weeks, I dedicated my efforts to data and analysis tasks, con…" at bounding box center [784, 472] width 462 height 180
drag, startPoint x: 636, startPoint y: 406, endPoint x: 851, endPoint y: 388, distance: 215.8
click at [851, 388] on p "Over the past two weeks, I dedicated my efforts to data and analysis tasks, con…" at bounding box center [784, 472] width 462 height 180
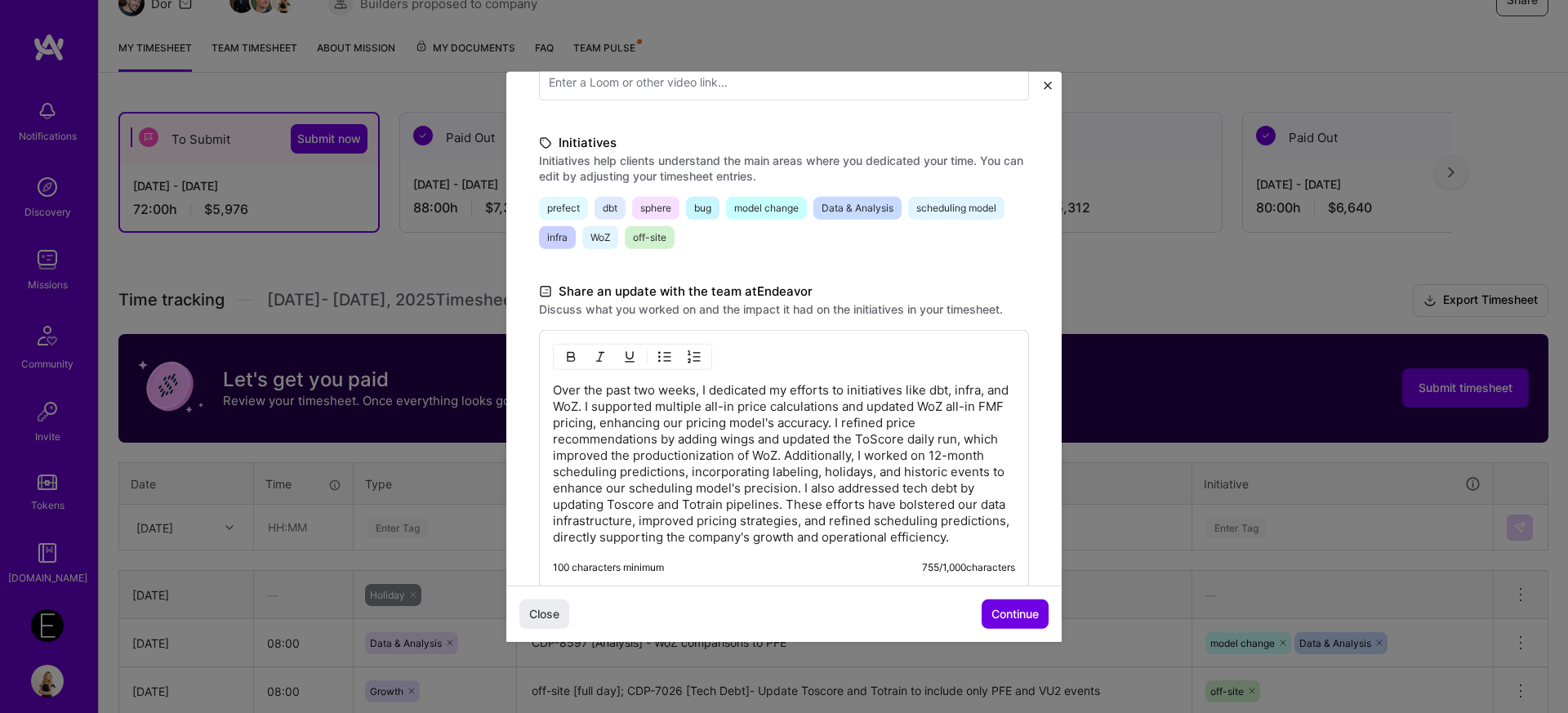
click at [948, 387] on p "Over the past two weeks, I dedicated my efforts to initiatives like dbt, infra,…" at bounding box center [784, 463] width 462 height 164
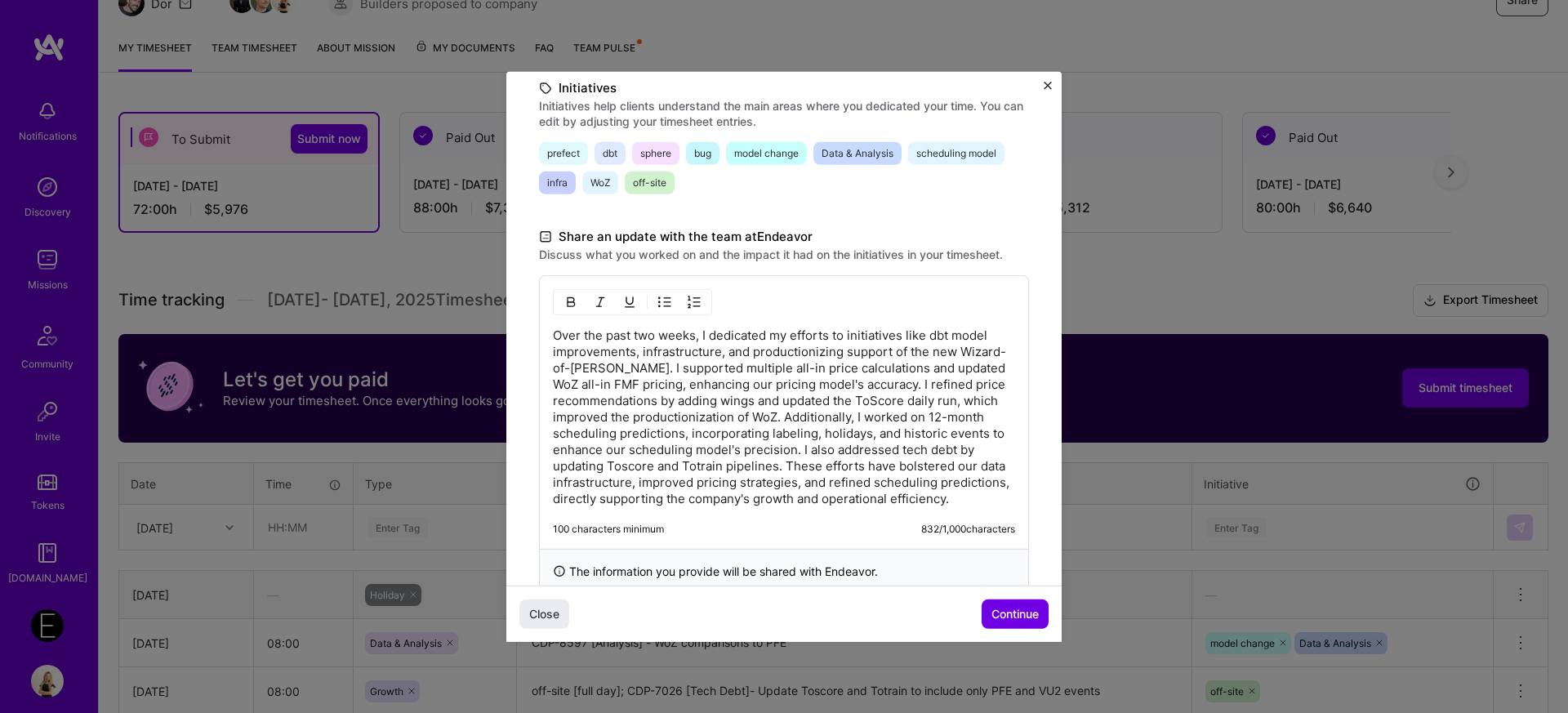
scroll to position [404, 0]
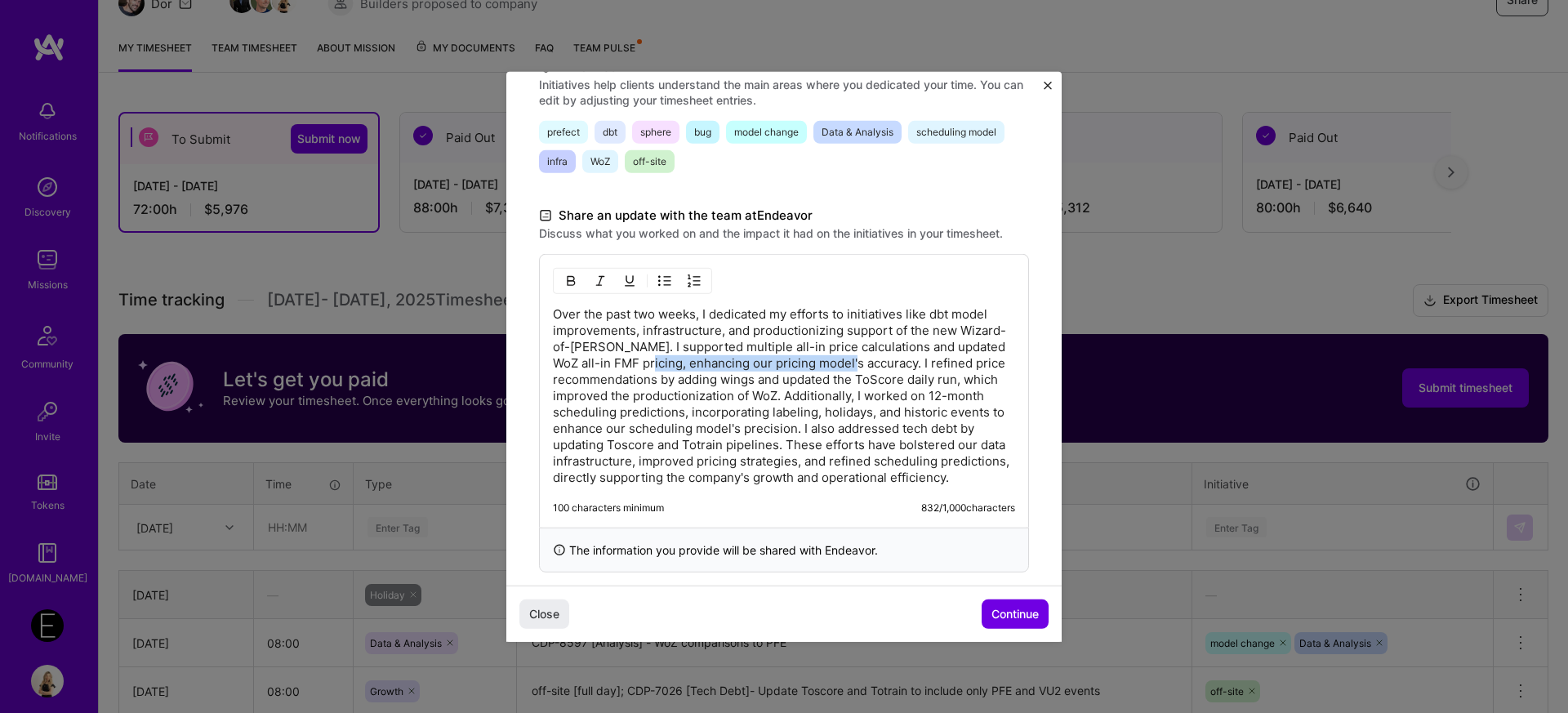
drag, startPoint x: 636, startPoint y: 361, endPoint x: 848, endPoint y: 360, distance: 212.0
click at [848, 360] on p "Over the past two weeks, I dedicated my efforts to initiatives like dbt model i…" at bounding box center [784, 396] width 462 height 180
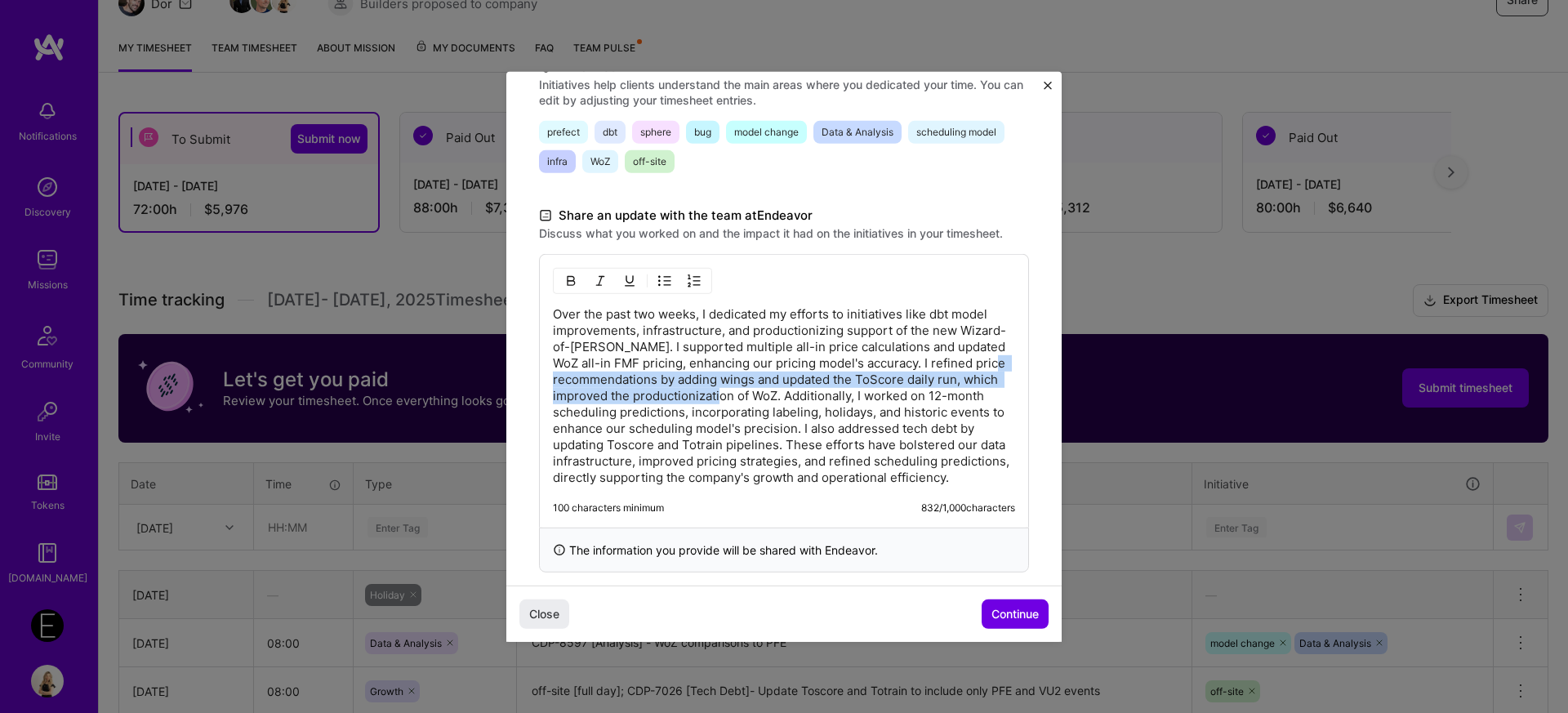
drag, startPoint x: 575, startPoint y: 385, endPoint x: 756, endPoint y: 392, distance: 181.1
click at [756, 392] on p "Over the past two weeks, I dedicated my efforts to initiatives like dbt model i…" at bounding box center [784, 396] width 462 height 180
click at [948, 383] on p "Over the past two weeks, I dedicated my efforts to initiatives like dbt model i…" at bounding box center [784, 396] width 462 height 180
drag, startPoint x: 958, startPoint y: 383, endPoint x: 776, endPoint y: 397, distance: 182.5
click at [776, 397] on p "Over the past two weeks, I dedicated my efforts to initiatives like dbt model i…" at bounding box center [784, 396] width 462 height 180
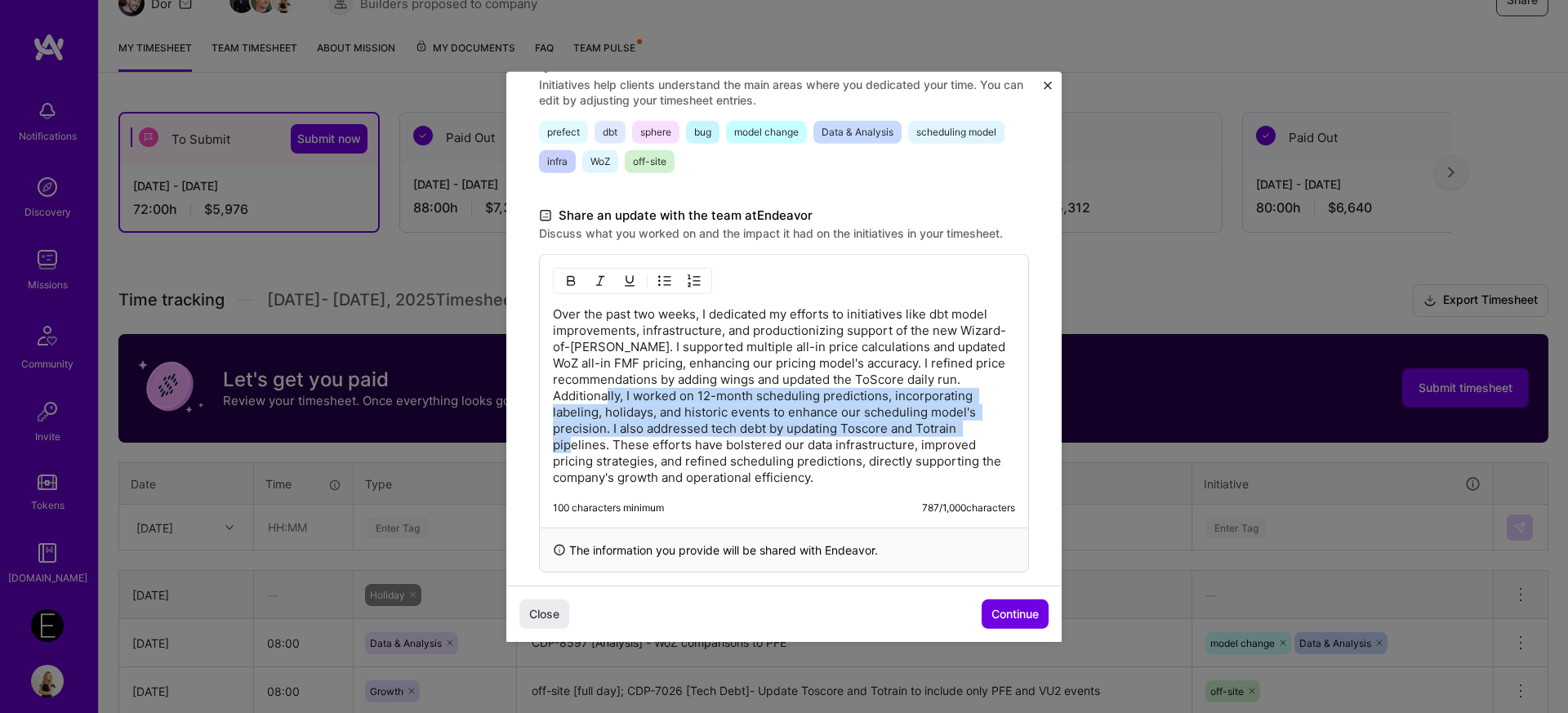
drag, startPoint x: 630, startPoint y: 402, endPoint x: 606, endPoint y: 452, distance: 55.5
click at [606, 452] on p "Over the past two weeks, I dedicated my efforts to initiatives like dbt model i…" at bounding box center [784, 396] width 462 height 180
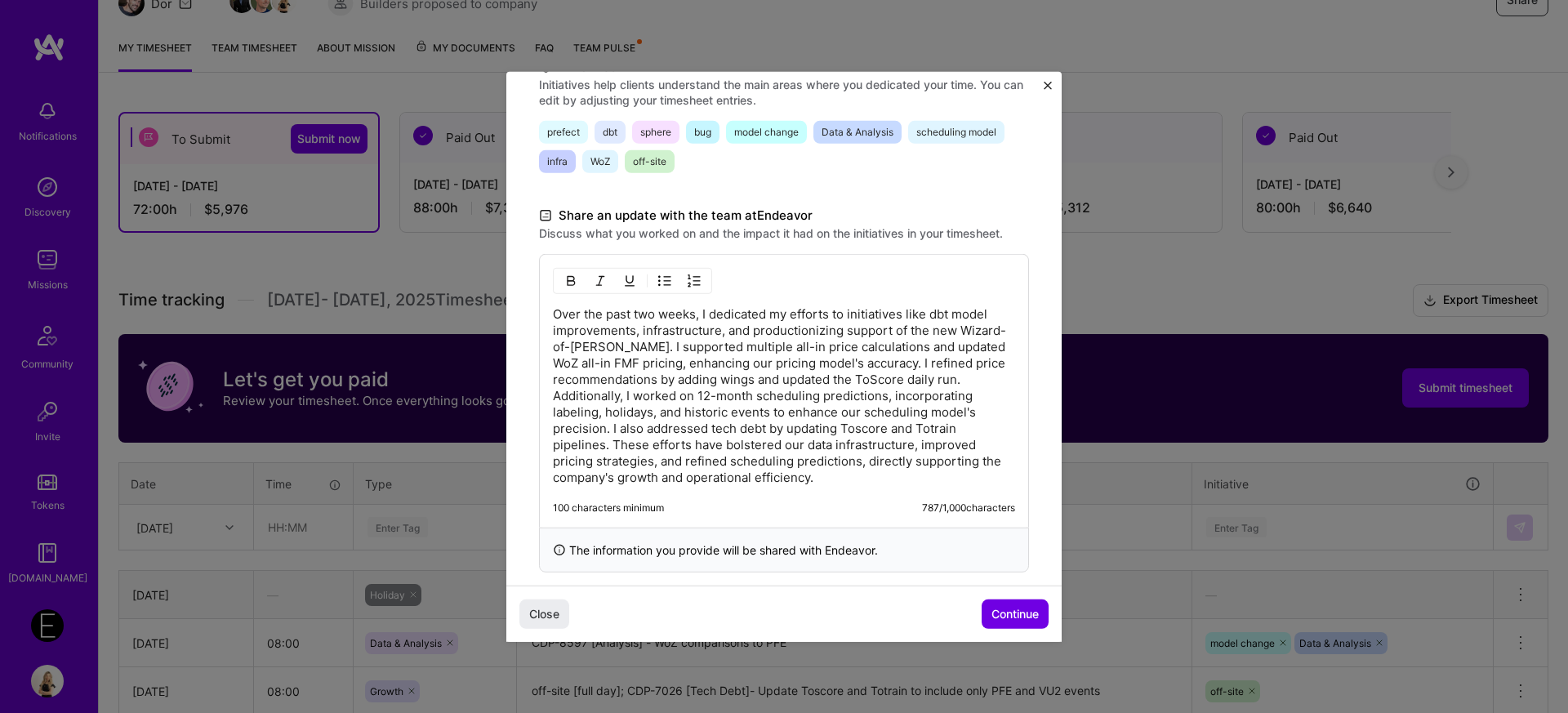
click at [613, 444] on p "Over the past two weeks, I dedicated my efforts to initiatives like dbt model i…" at bounding box center [784, 396] width 462 height 180
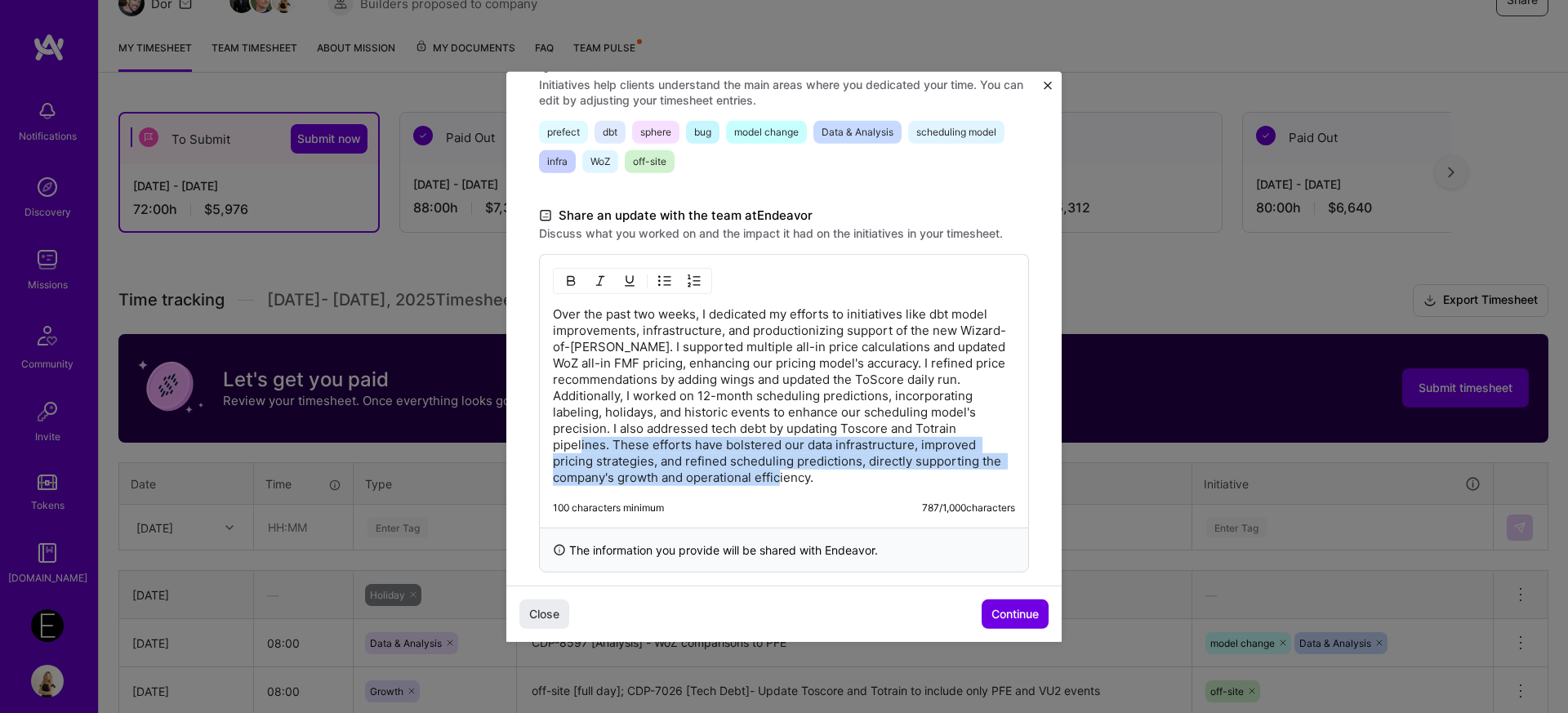
drag, startPoint x: 613, startPoint y: 444, endPoint x: 953, endPoint y: 486, distance: 342.6
click at [953, 486] on div "Over the past two weeks, I dedicated my efforts to initiatives like dbt model i…" at bounding box center [784, 390] width 490 height 273
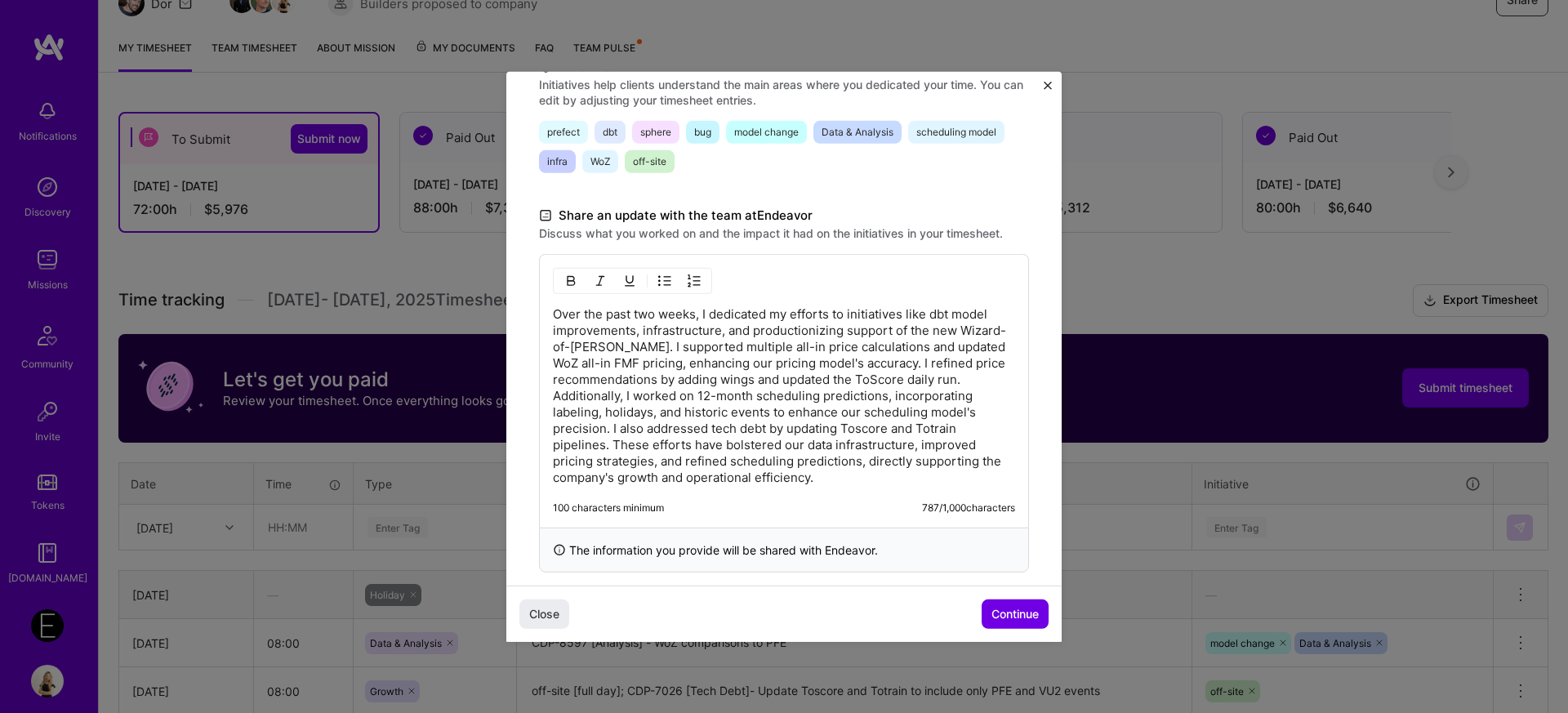
scroll to position [392, 0]
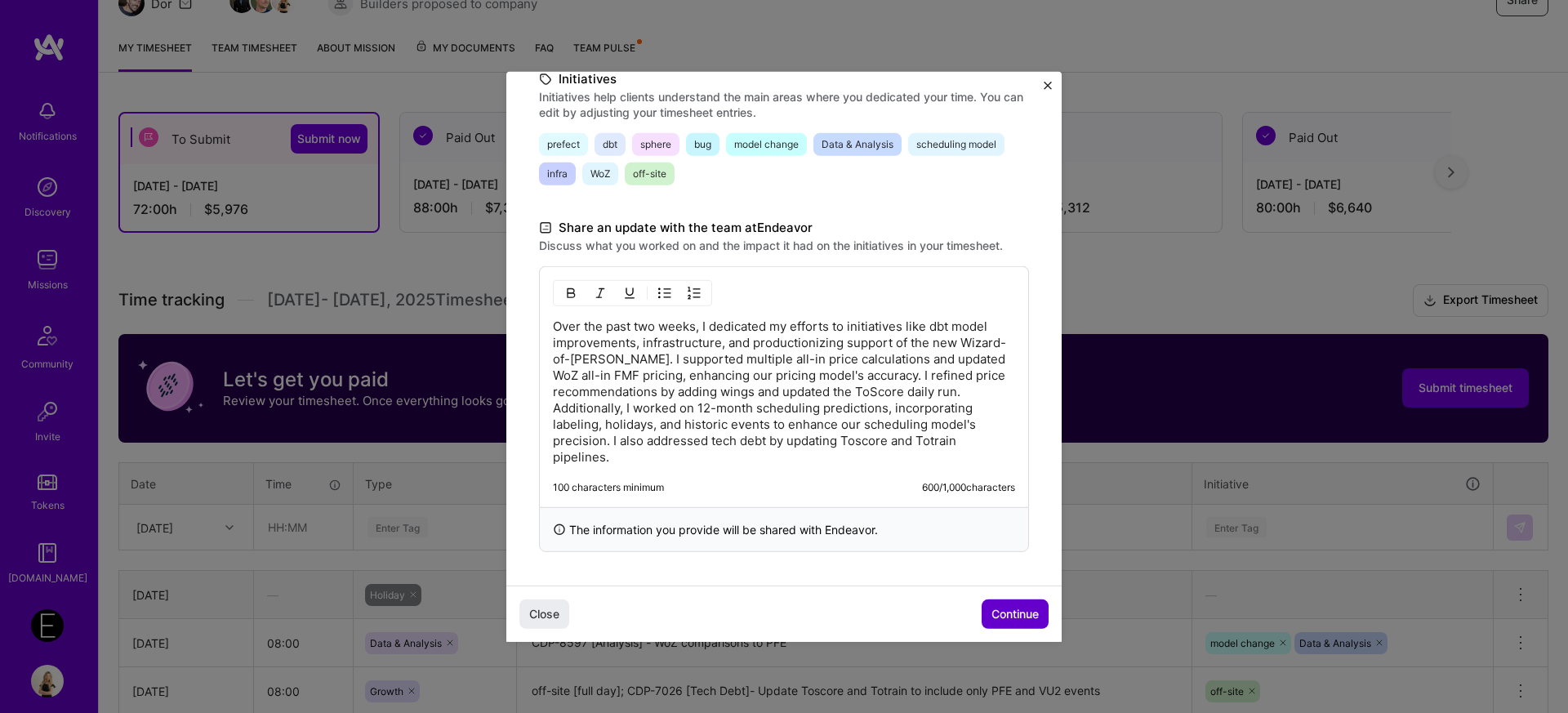
click at [1017, 629] on button "Continue" at bounding box center [1015, 614] width 67 height 29
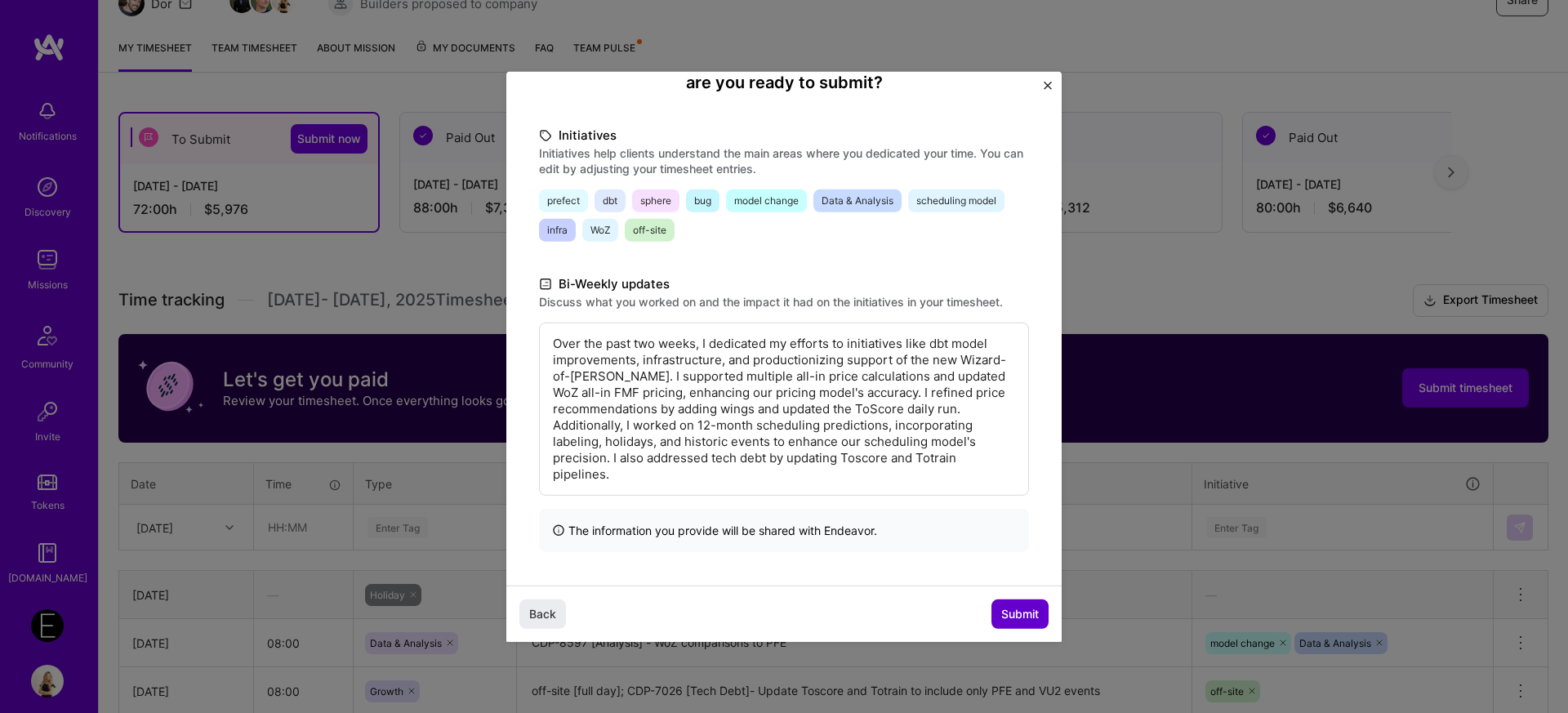
click at [1024, 627] on button "Submit" at bounding box center [1020, 614] width 57 height 29
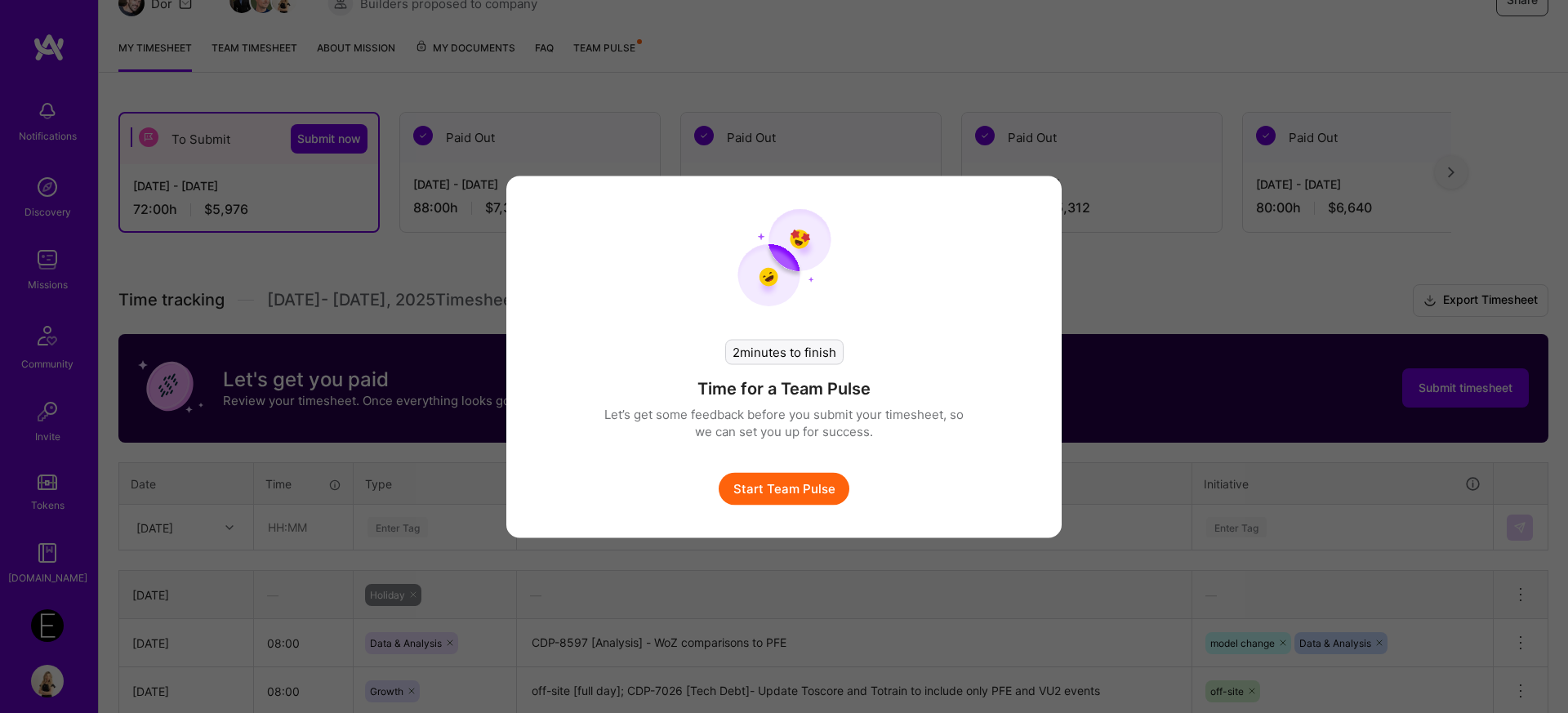
click at [797, 486] on button "Start Team Pulse" at bounding box center [783, 488] width 130 height 32
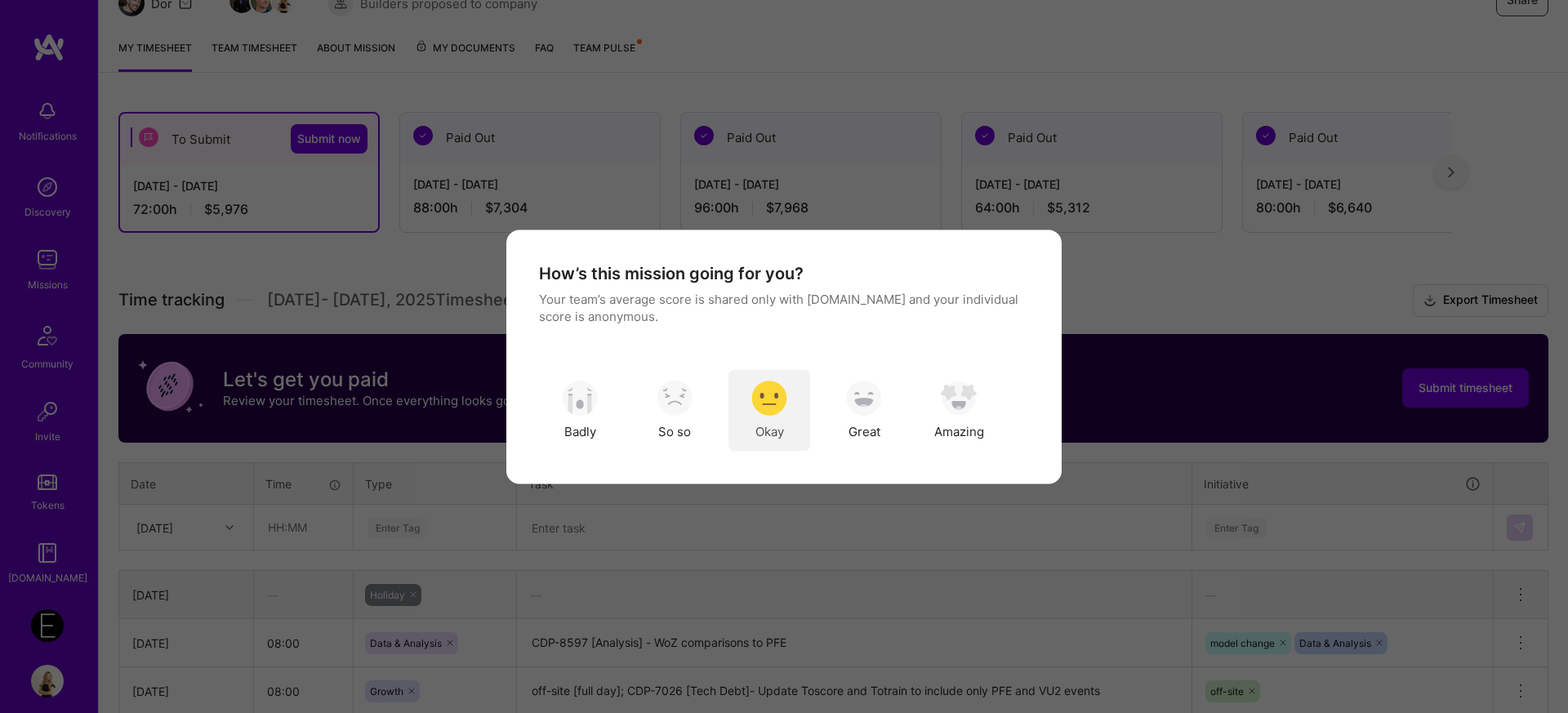
click at [792, 412] on div "Okay" at bounding box center [768, 409] width 81 height 81
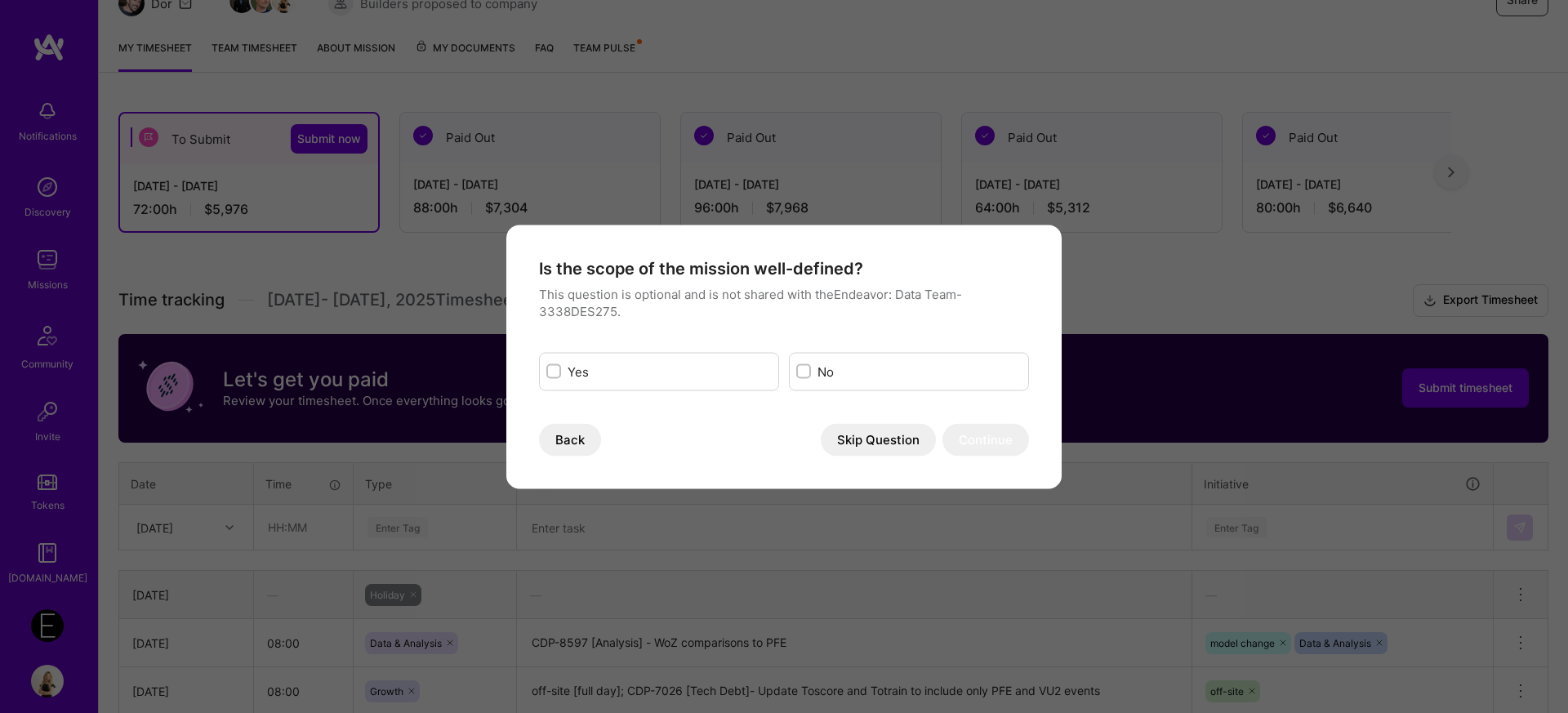
click at [597, 370] on label "Yes" at bounding box center [669, 371] width 205 height 18
click at [561, 370] on input "modal" at bounding box center [555, 373] width 12 height 12
checkbox input "true"
click at [987, 442] on button "Continue" at bounding box center [986, 439] width 86 height 32
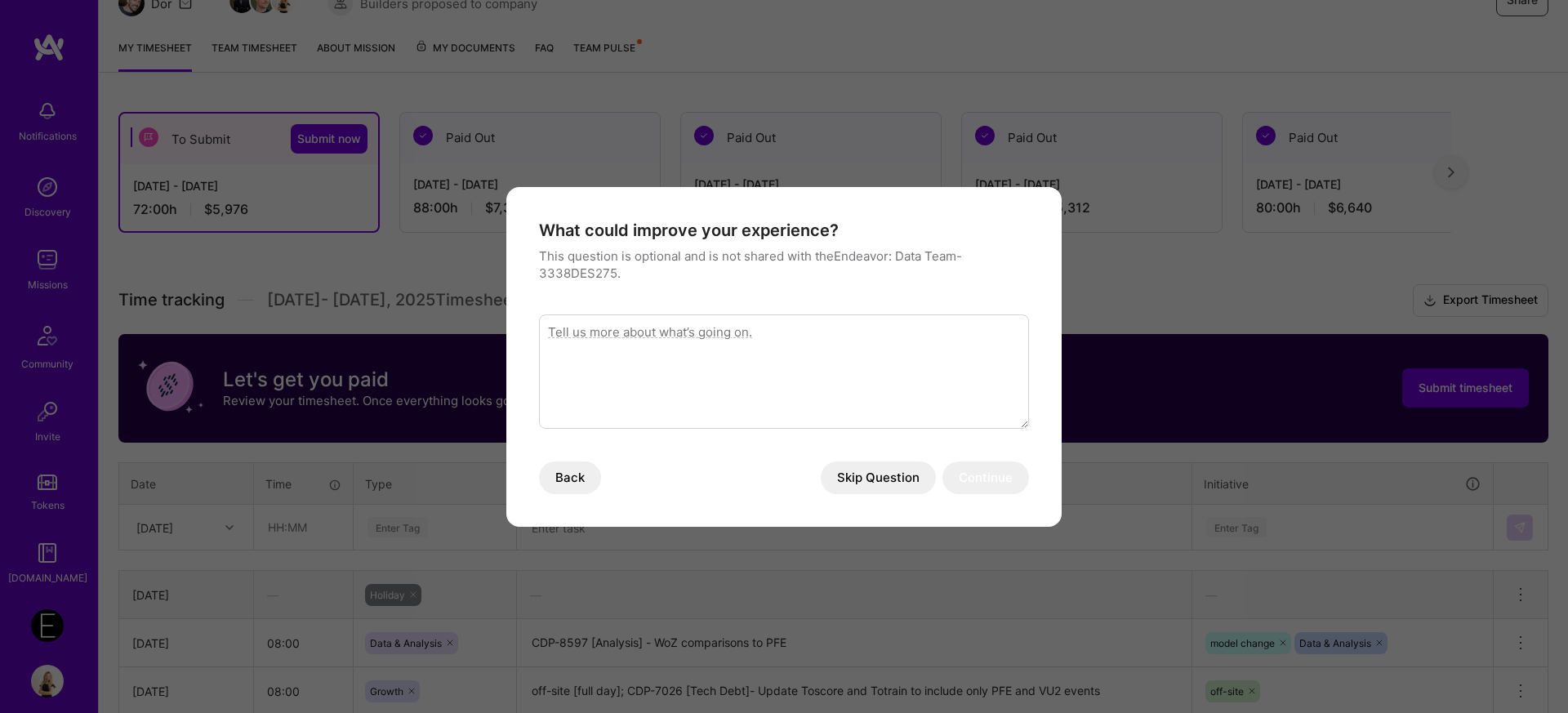
click at [865, 447] on div "What could improve your experience? This question is optional and is not shared…" at bounding box center [784, 356] width 490 height 274
click at [855, 481] on button "Skip Question" at bounding box center [878, 477] width 115 height 32
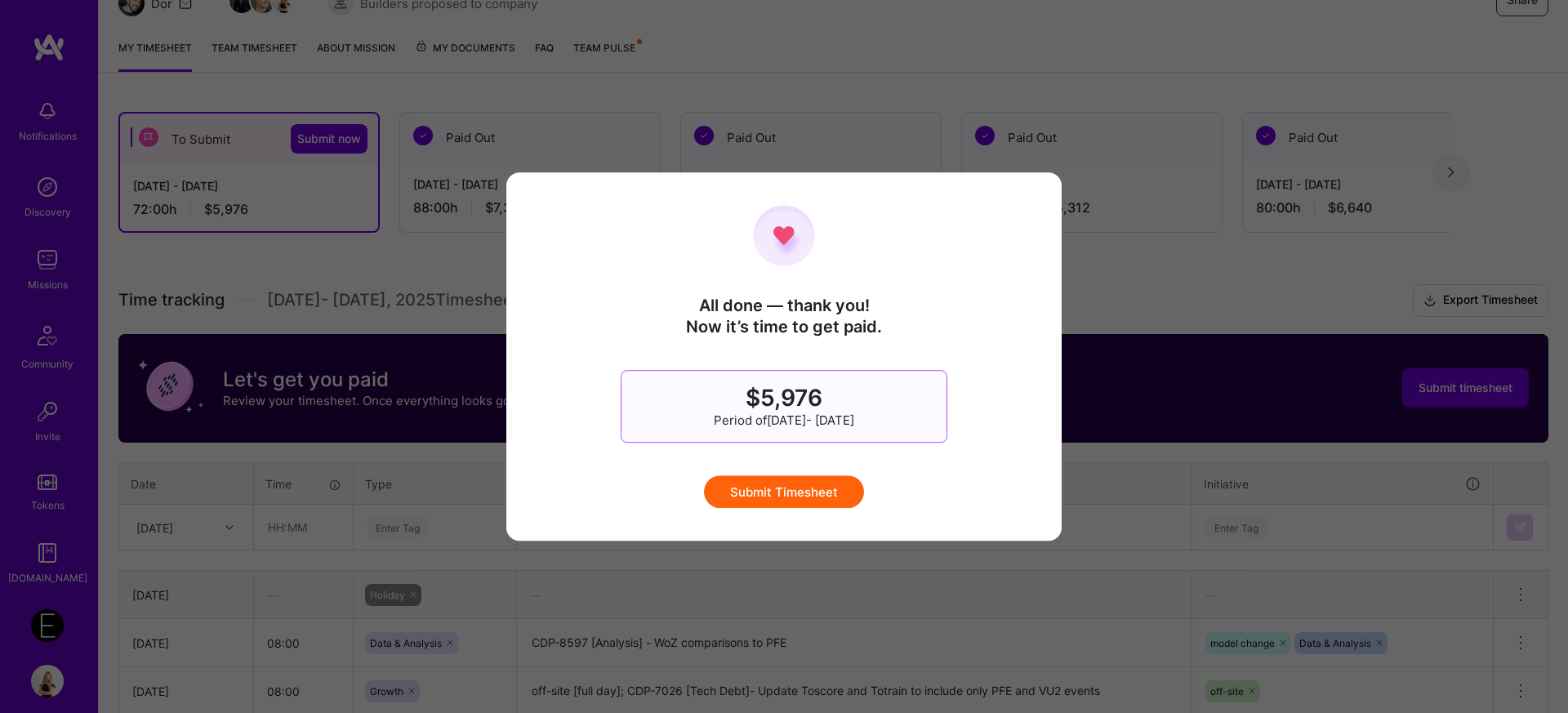
click at [800, 485] on button "Submit Timesheet" at bounding box center [784, 492] width 161 height 32
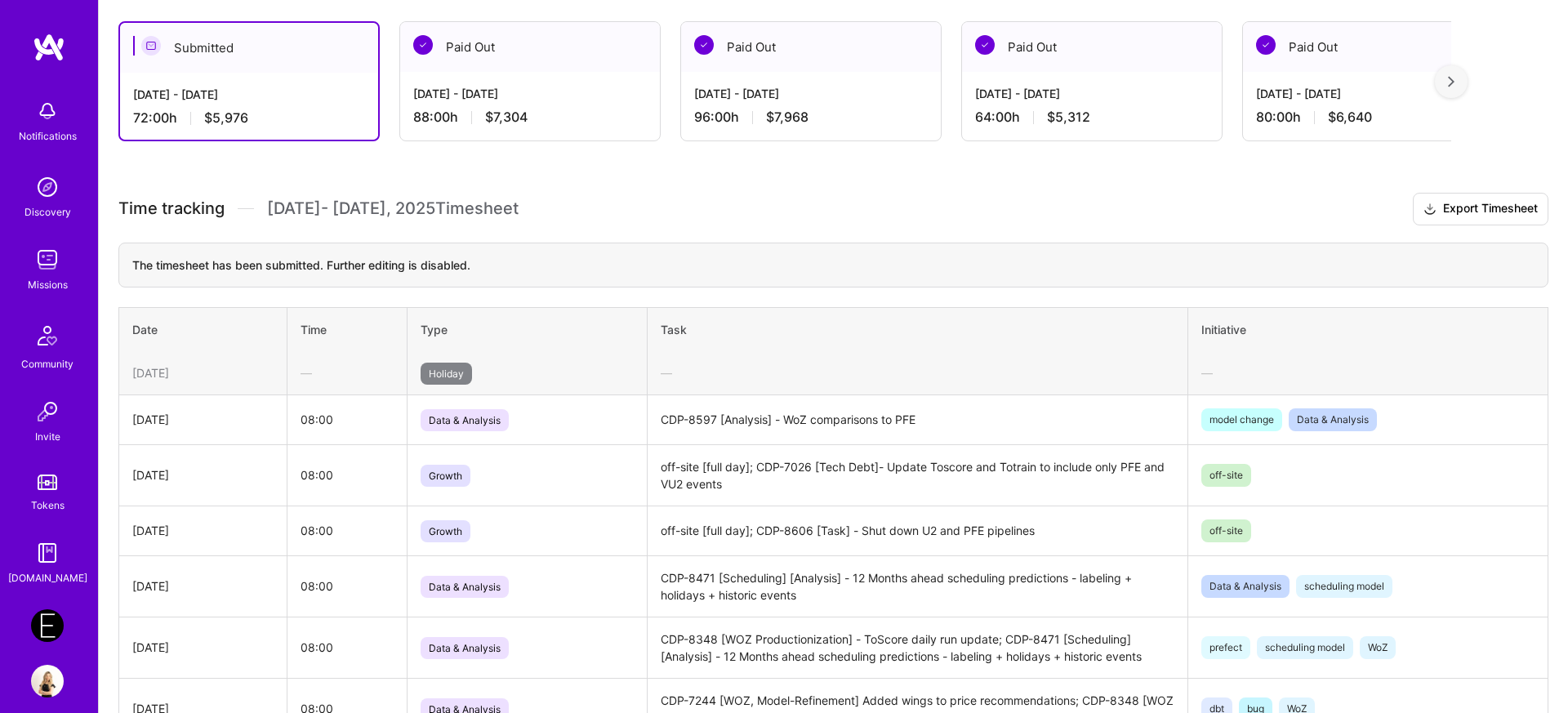
scroll to position [288, 0]
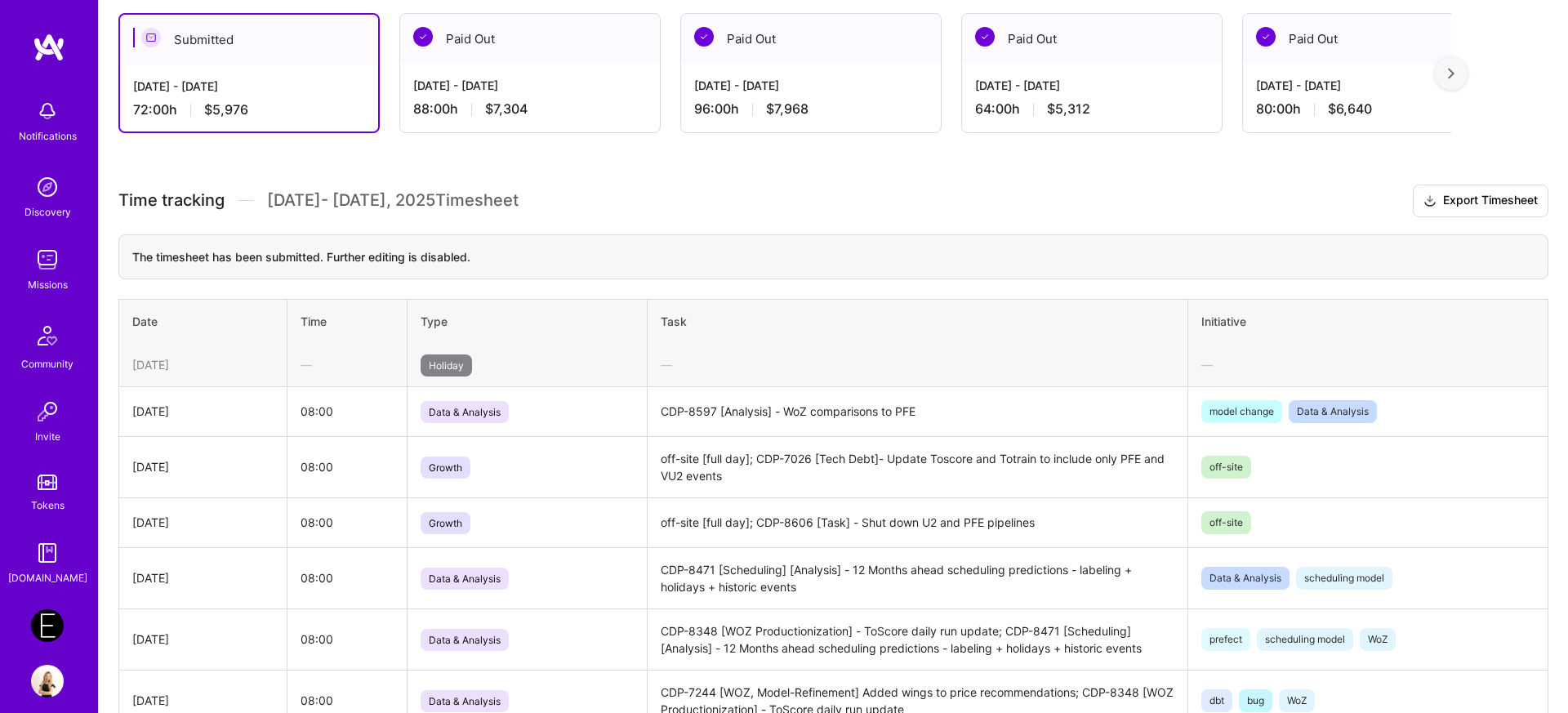
click at [44, 481] on img at bounding box center [47, 483] width 20 height 16
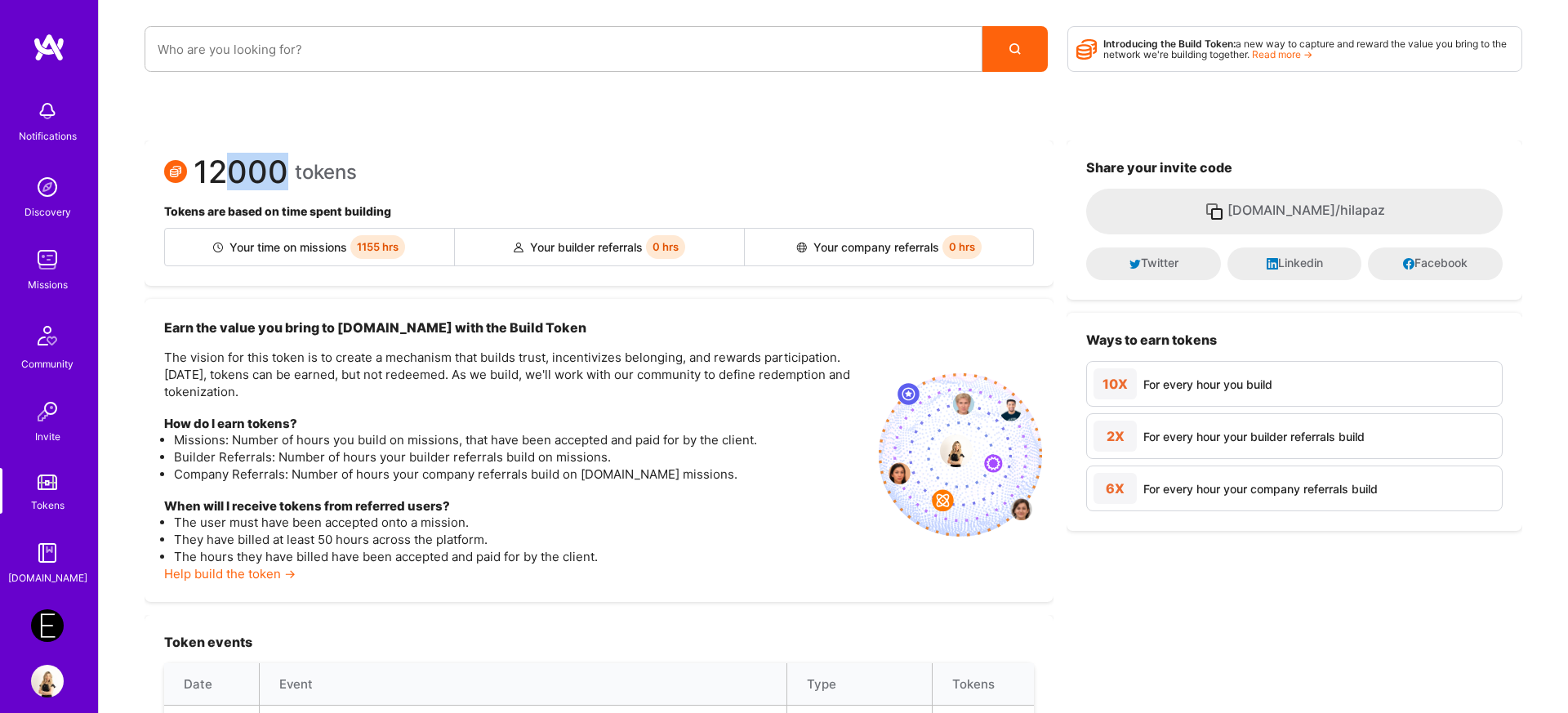
drag, startPoint x: 226, startPoint y: 166, endPoint x: 288, endPoint y: 172, distance: 62.3
click at [288, 172] on div "12000 tokens" at bounding box center [260, 171] width 193 height 23
click at [263, 176] on span "12000" at bounding box center [241, 172] width 95 height 18
drag, startPoint x: 263, startPoint y: 176, endPoint x: 189, endPoint y: 179, distance: 74.1
click at [189, 179] on div "12000 tokens" at bounding box center [260, 171] width 193 height 23
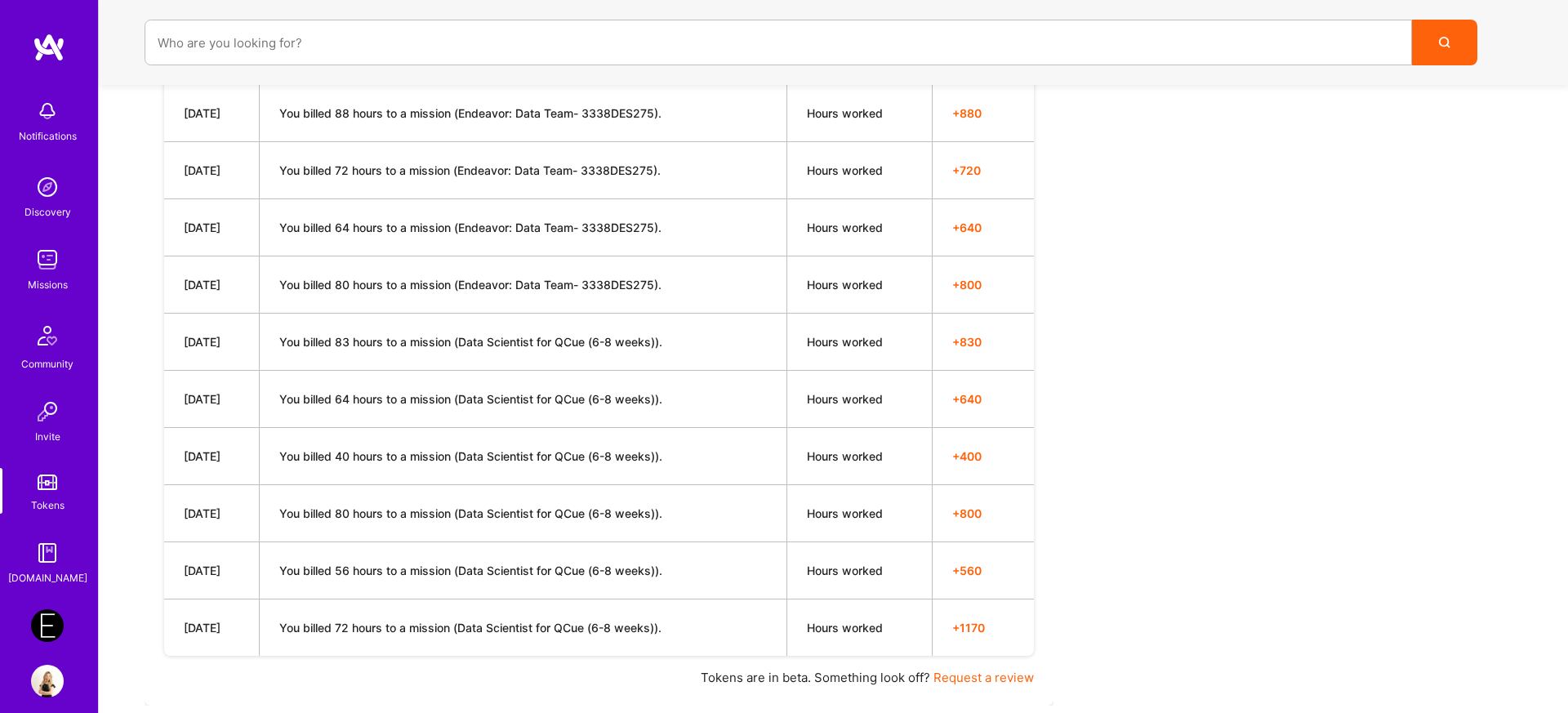
scroll to position [999, 0]
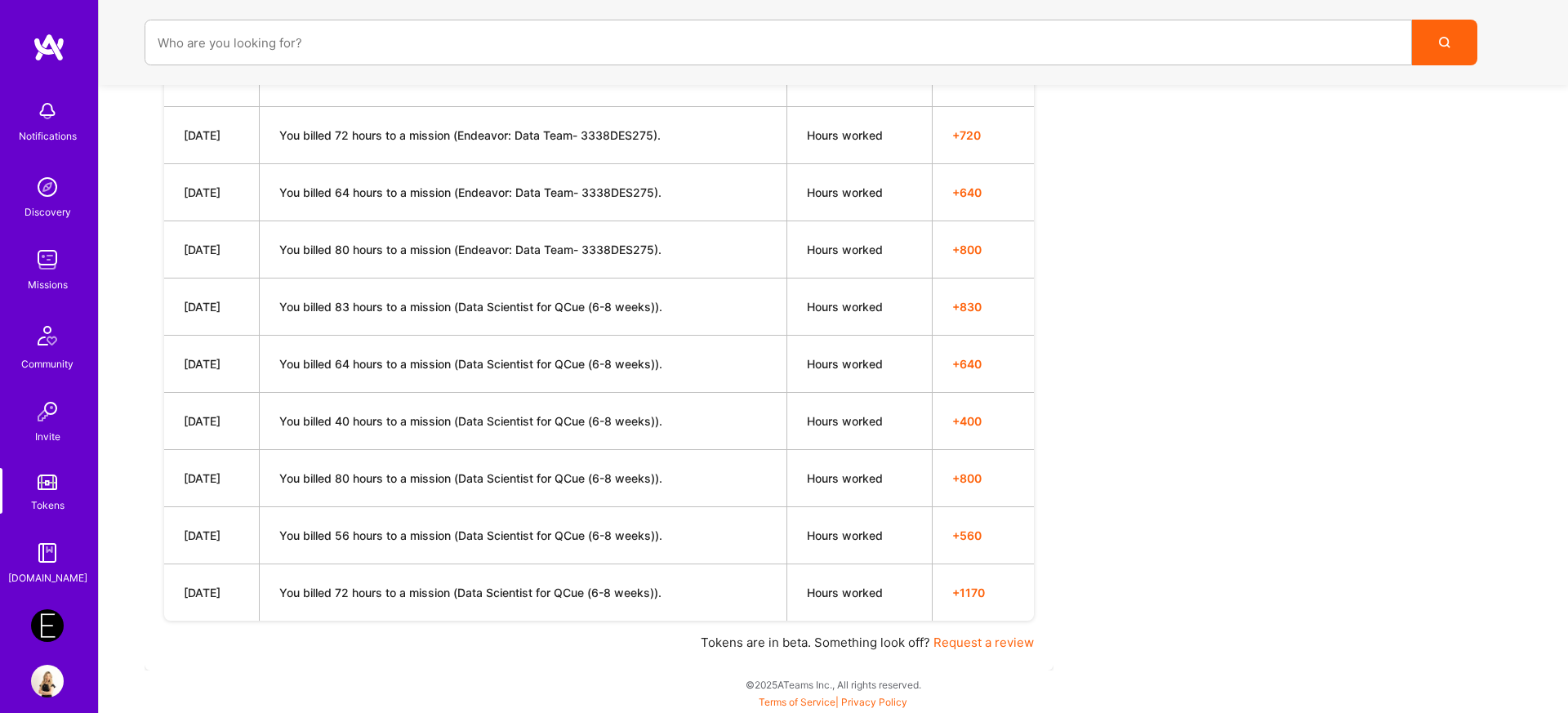
click at [64, 117] on div "Notifications" at bounding box center [47, 119] width 101 height 57
click at [48, 273] on img at bounding box center [47, 260] width 32 height 32
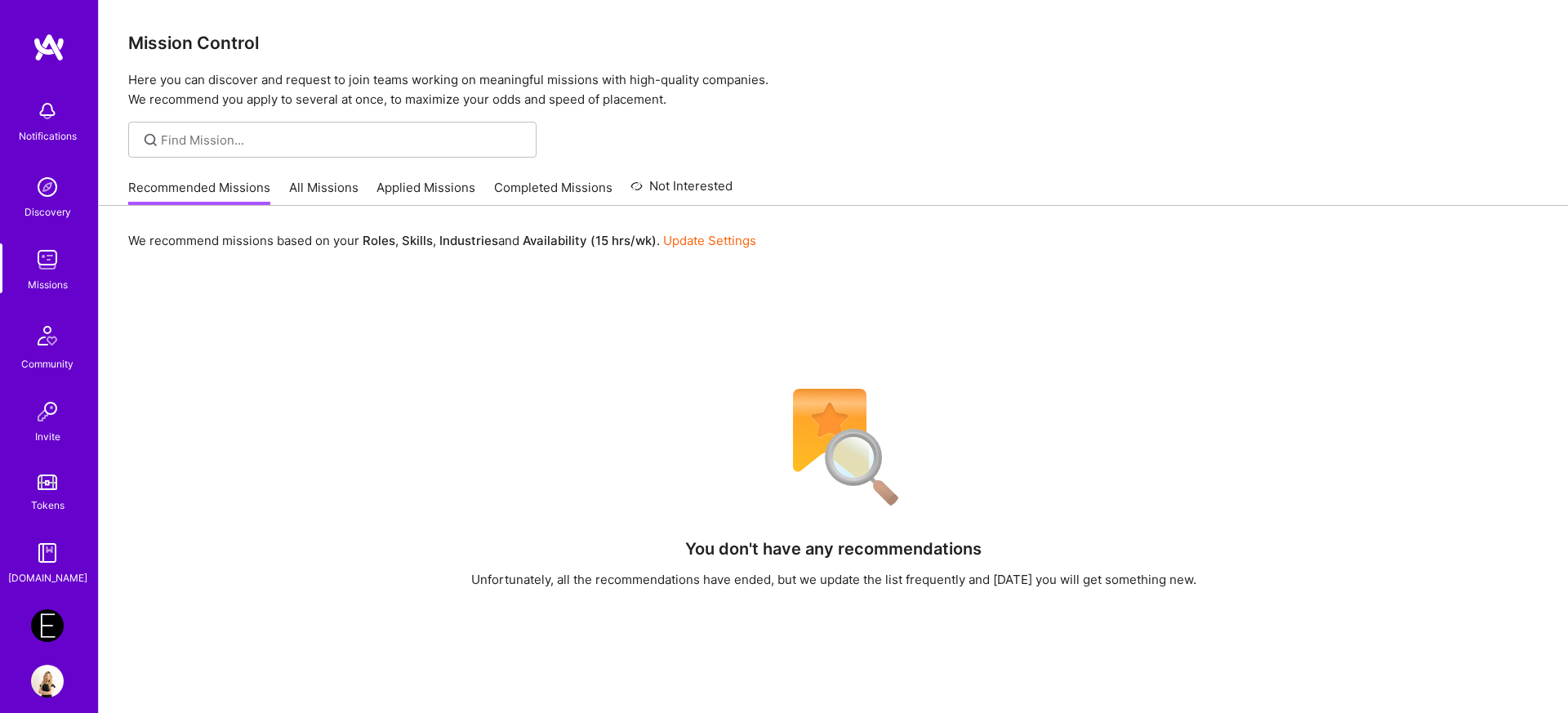
click at [310, 182] on link "All Missions" at bounding box center [323, 193] width 69 height 27
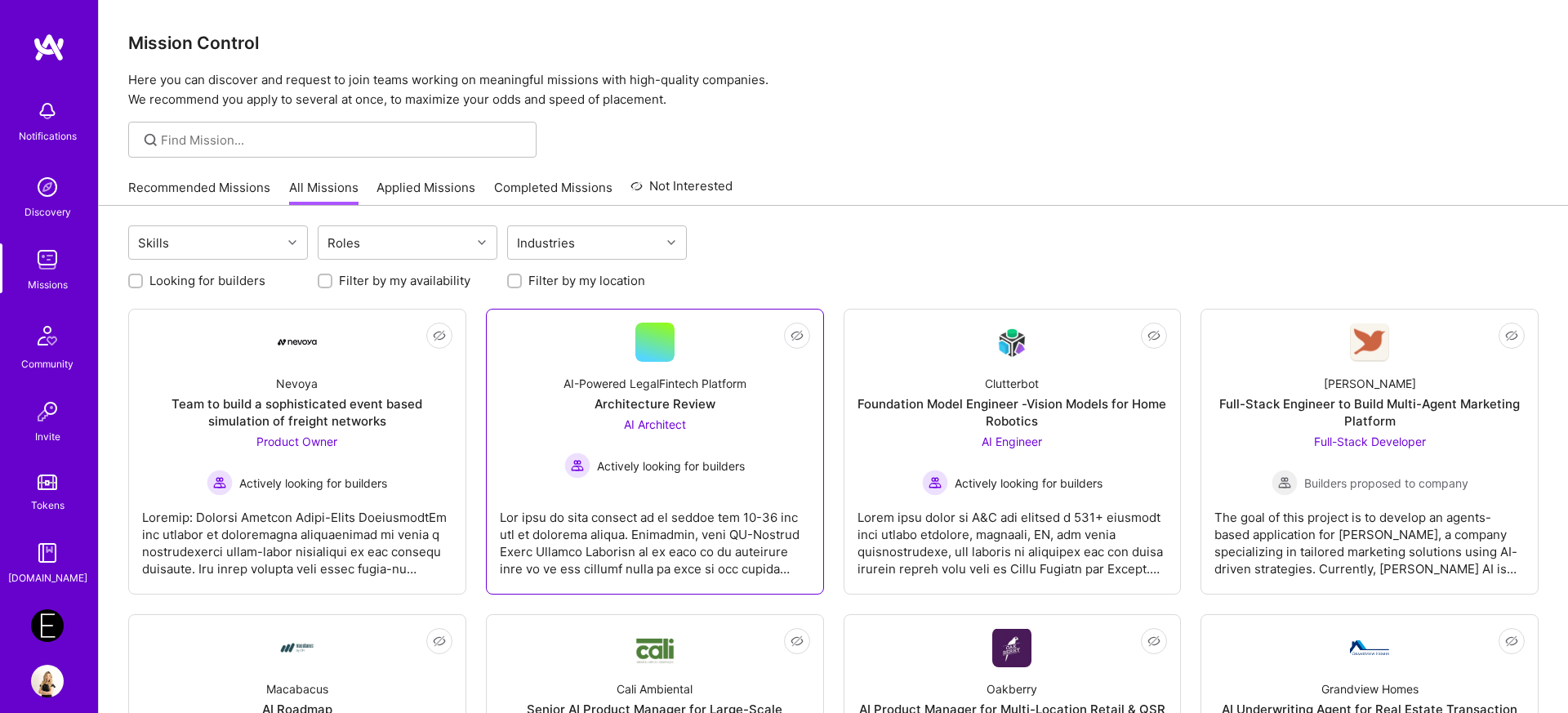
click at [700, 452] on div "Actively looking for builders" at bounding box center [654, 465] width 180 height 26
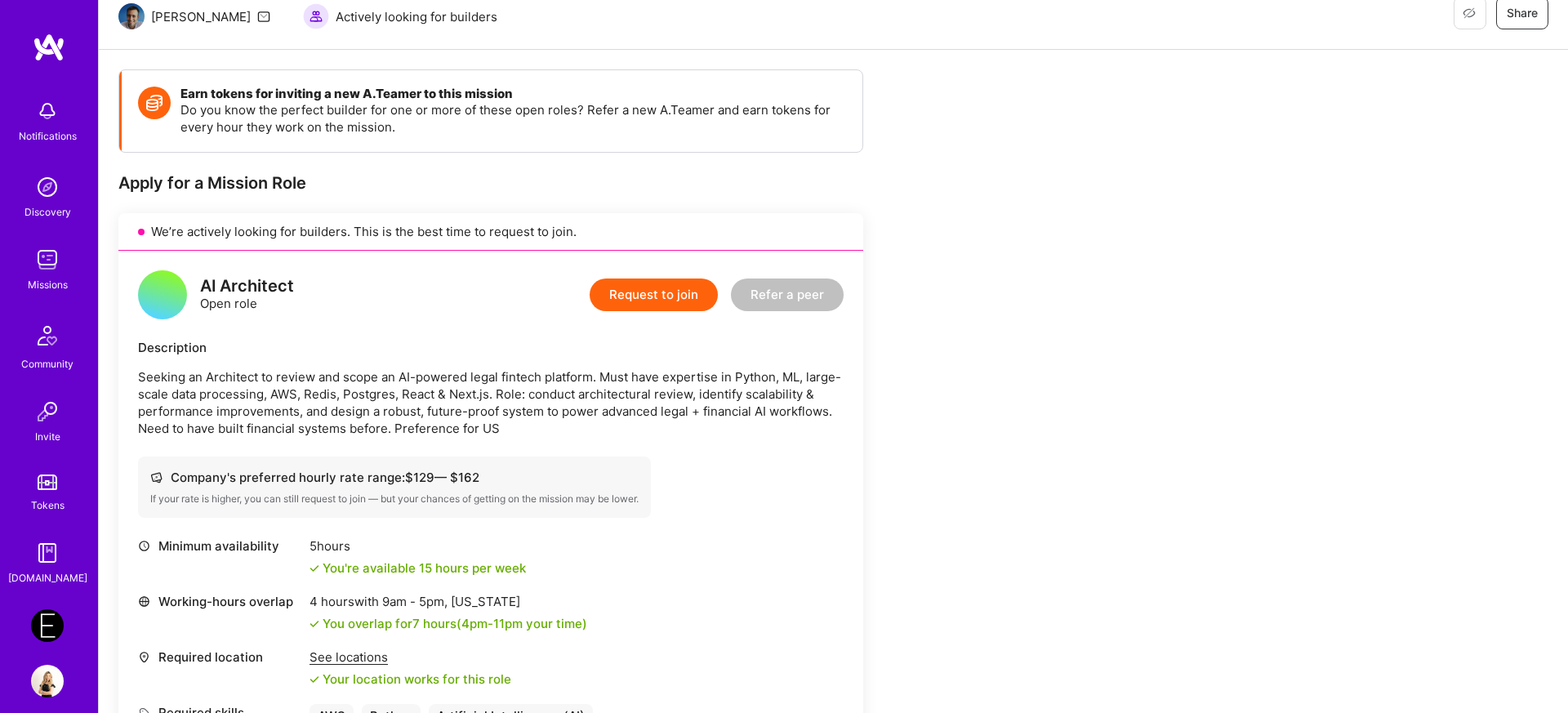
scroll to position [180, 0]
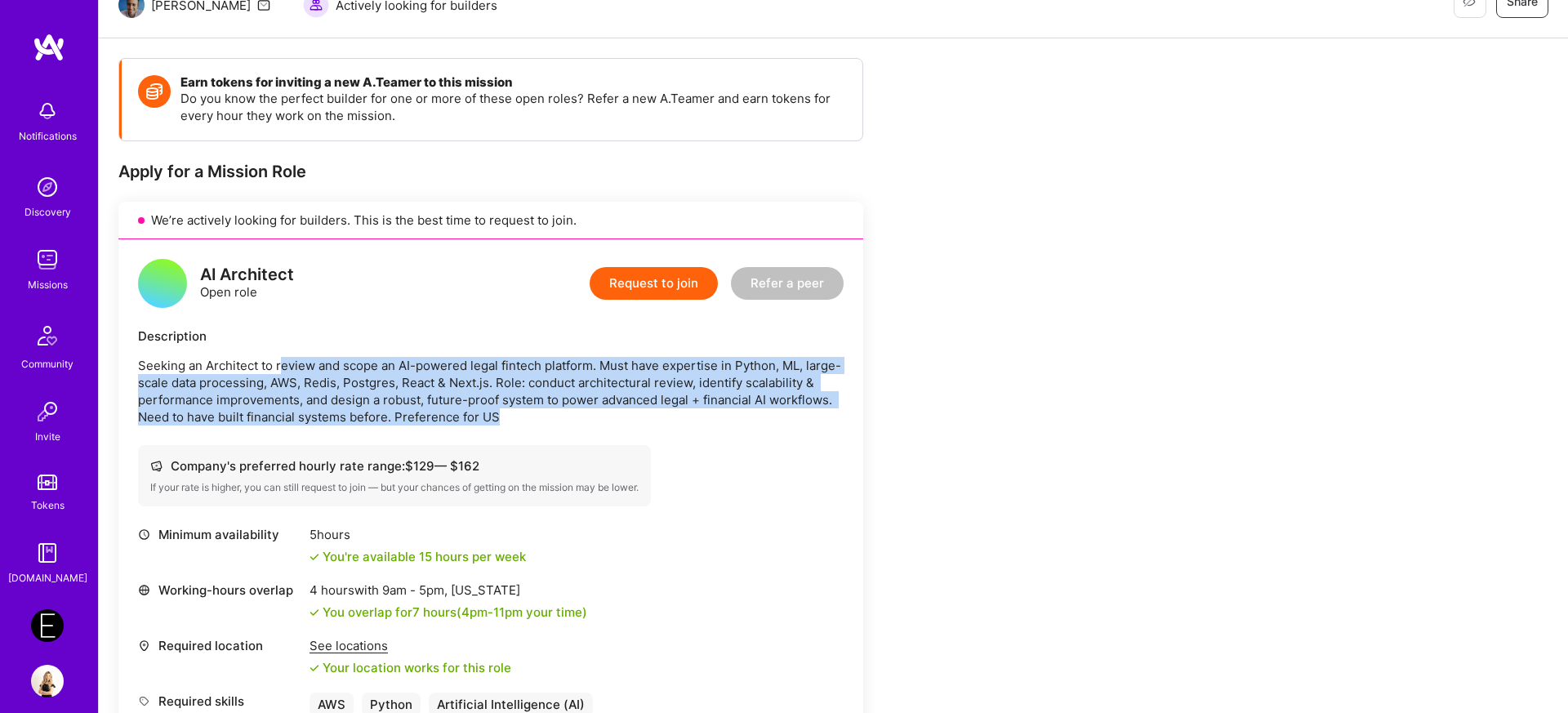
drag, startPoint x: 283, startPoint y: 362, endPoint x: 658, endPoint y: 415, distance: 378.7
click at [658, 415] on p "Seeking an Architect to review and scope an AI-powered legal fintech platform. …" at bounding box center [490, 392] width 706 height 69
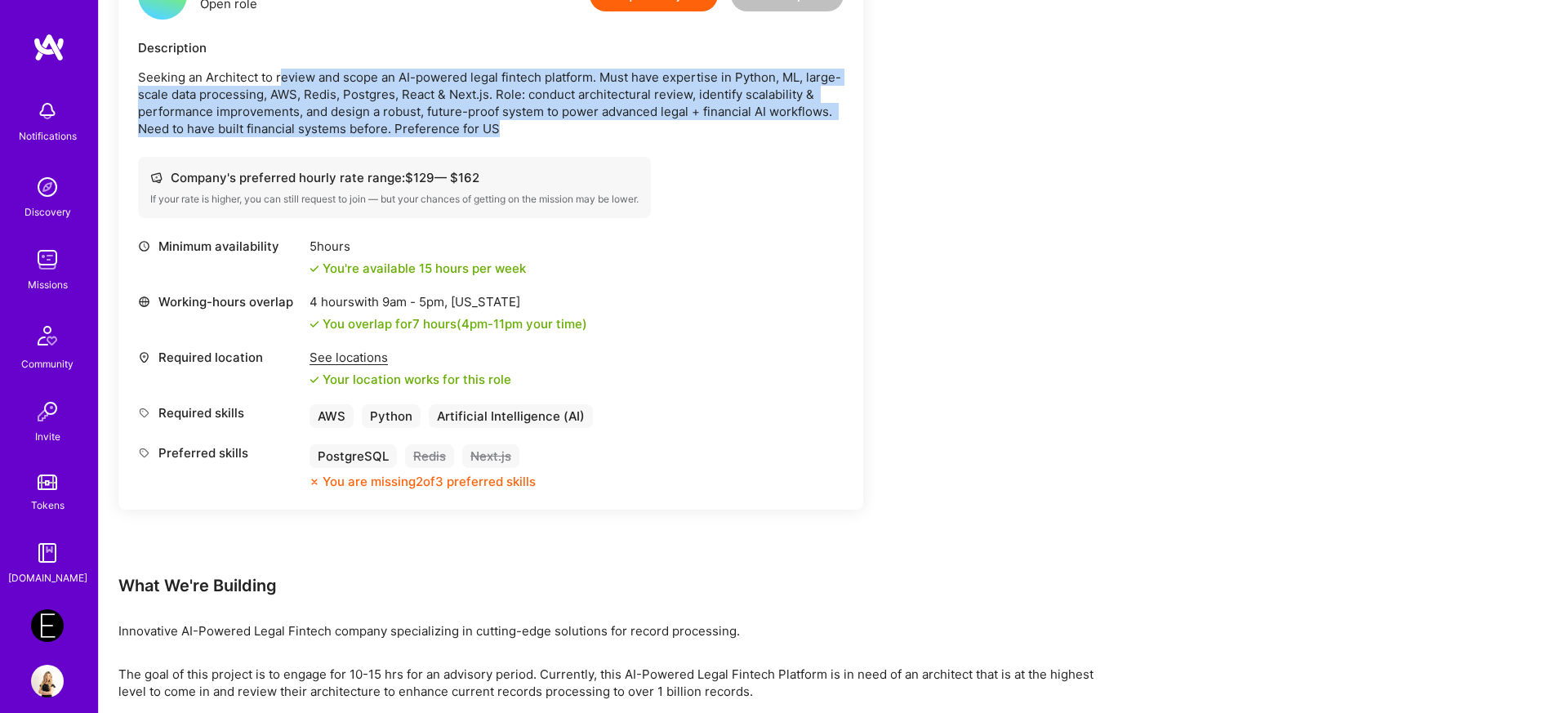
scroll to position [556, 0]
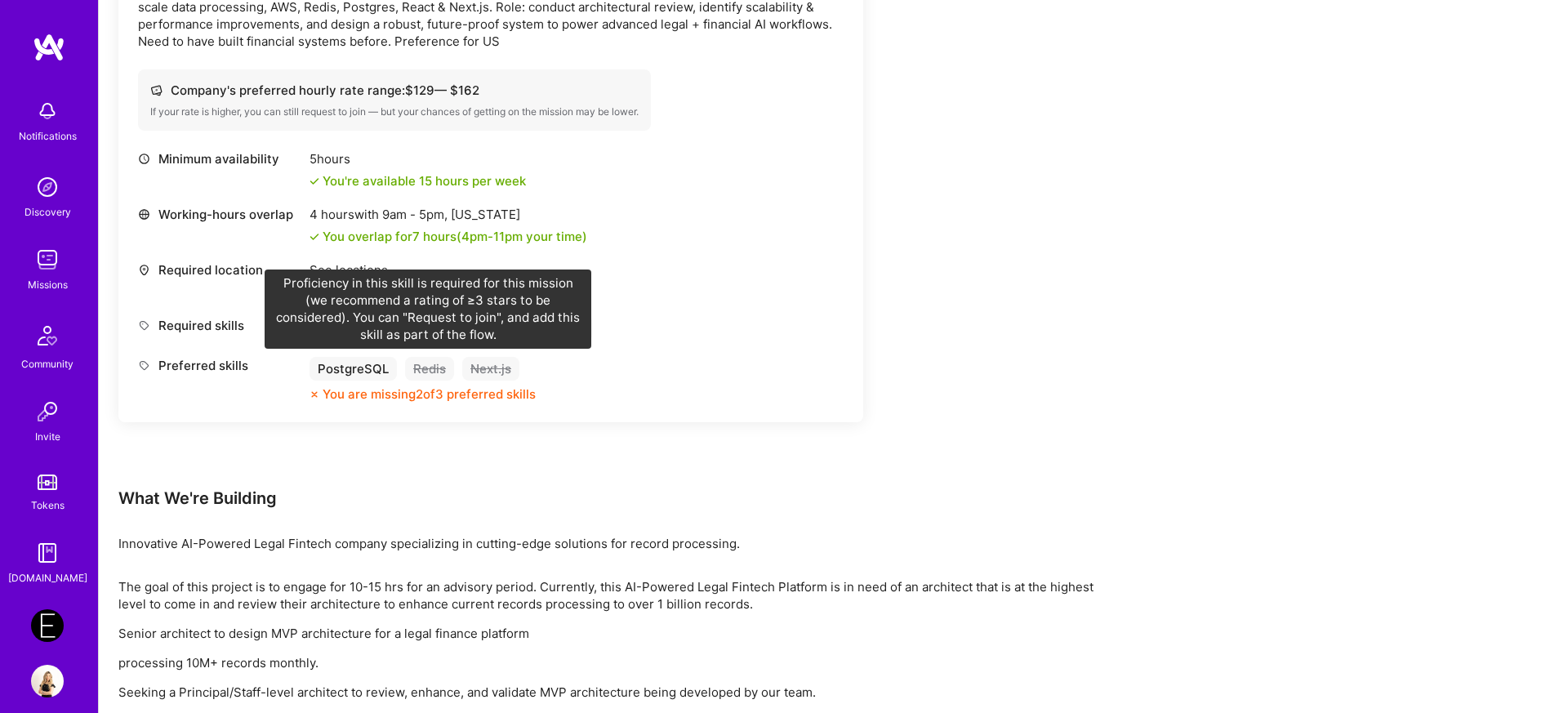
click at [436, 370] on div "Redis" at bounding box center [430, 369] width 49 height 24
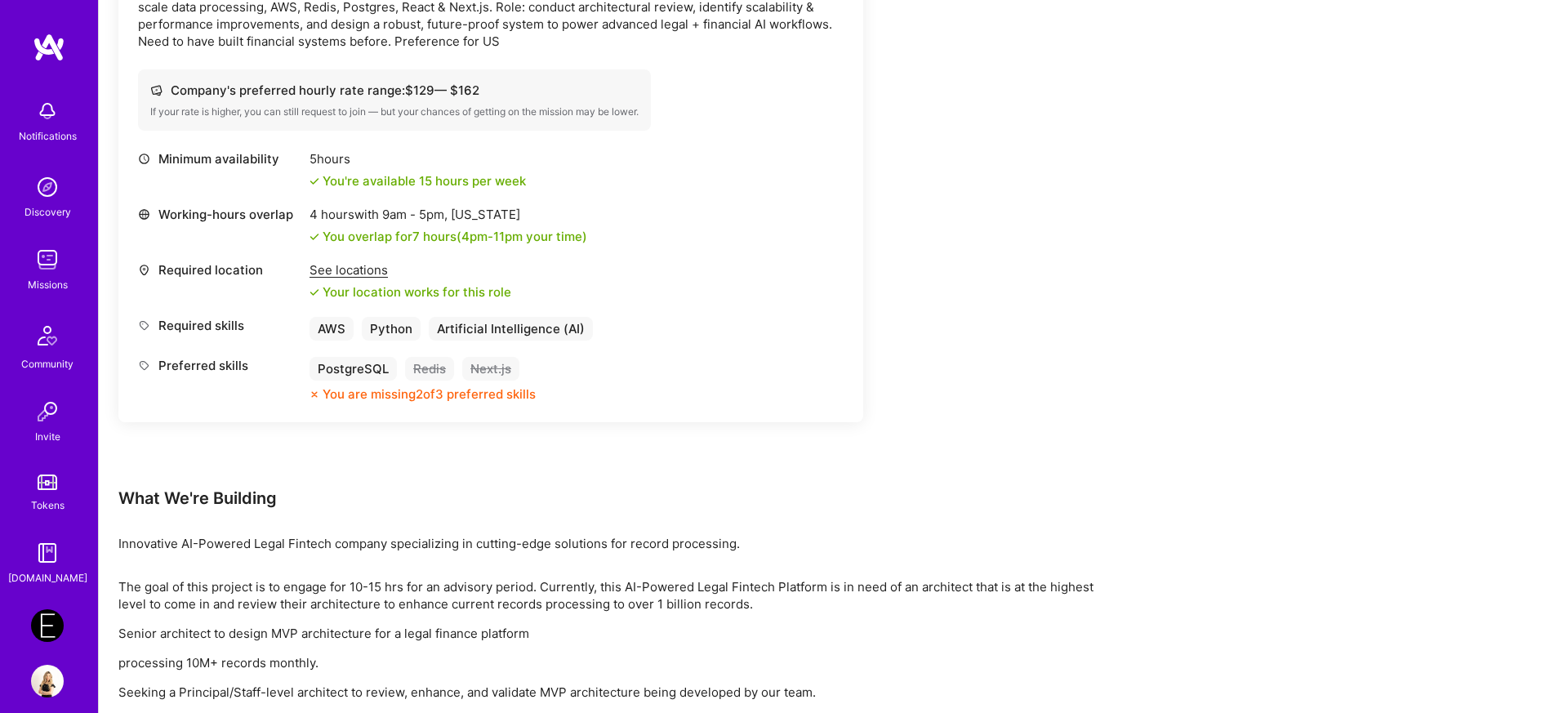
click at [424, 369] on div "Redis" at bounding box center [430, 369] width 49 height 24
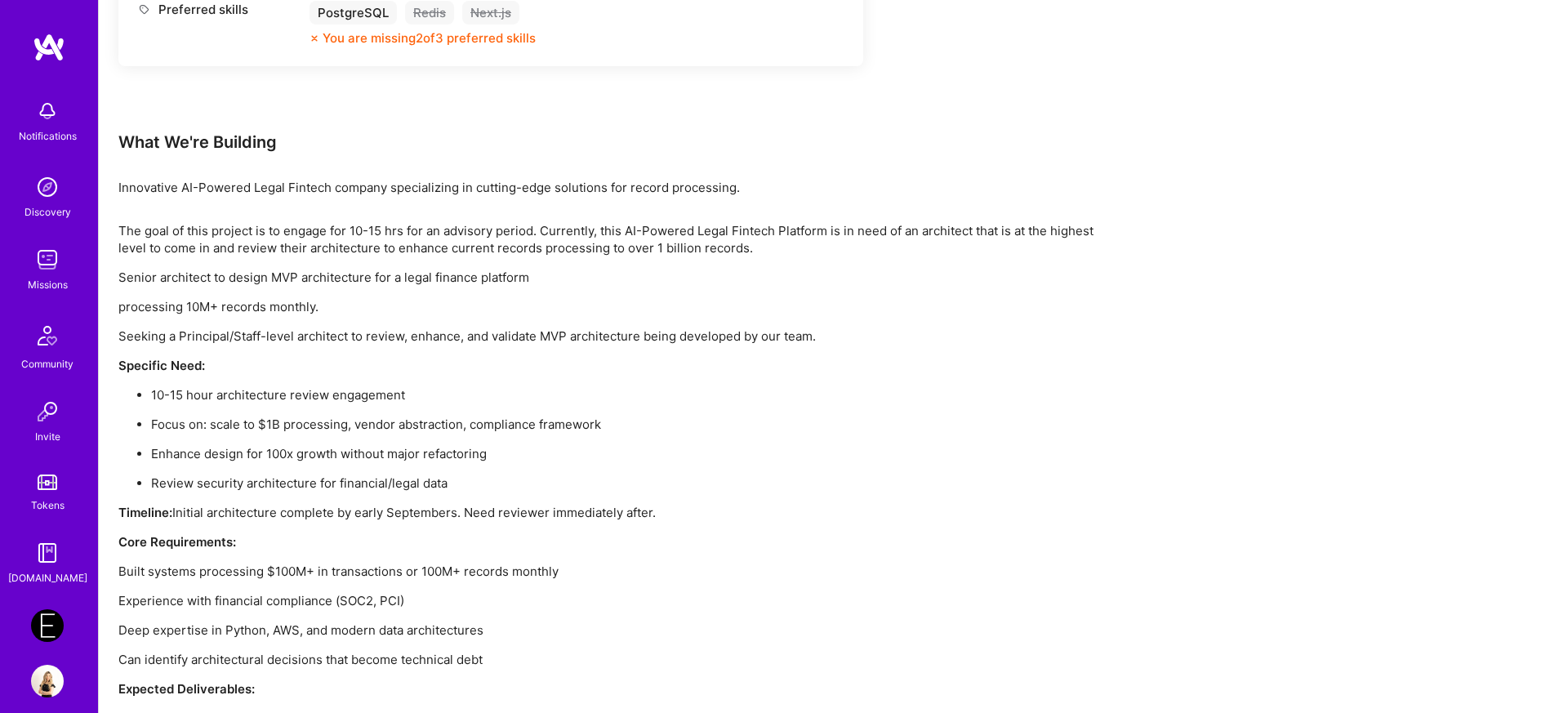
scroll to position [918, 0]
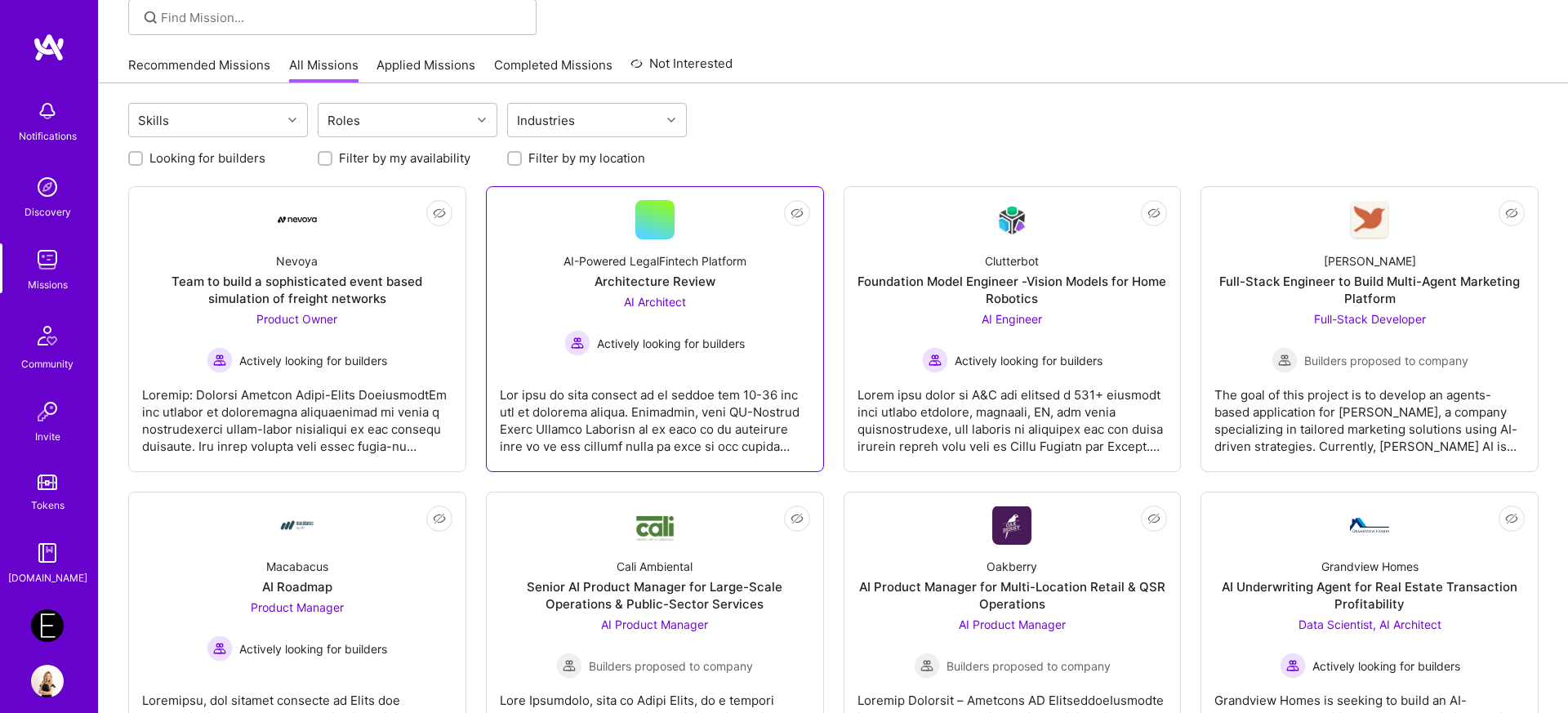
scroll to position [125, 0]
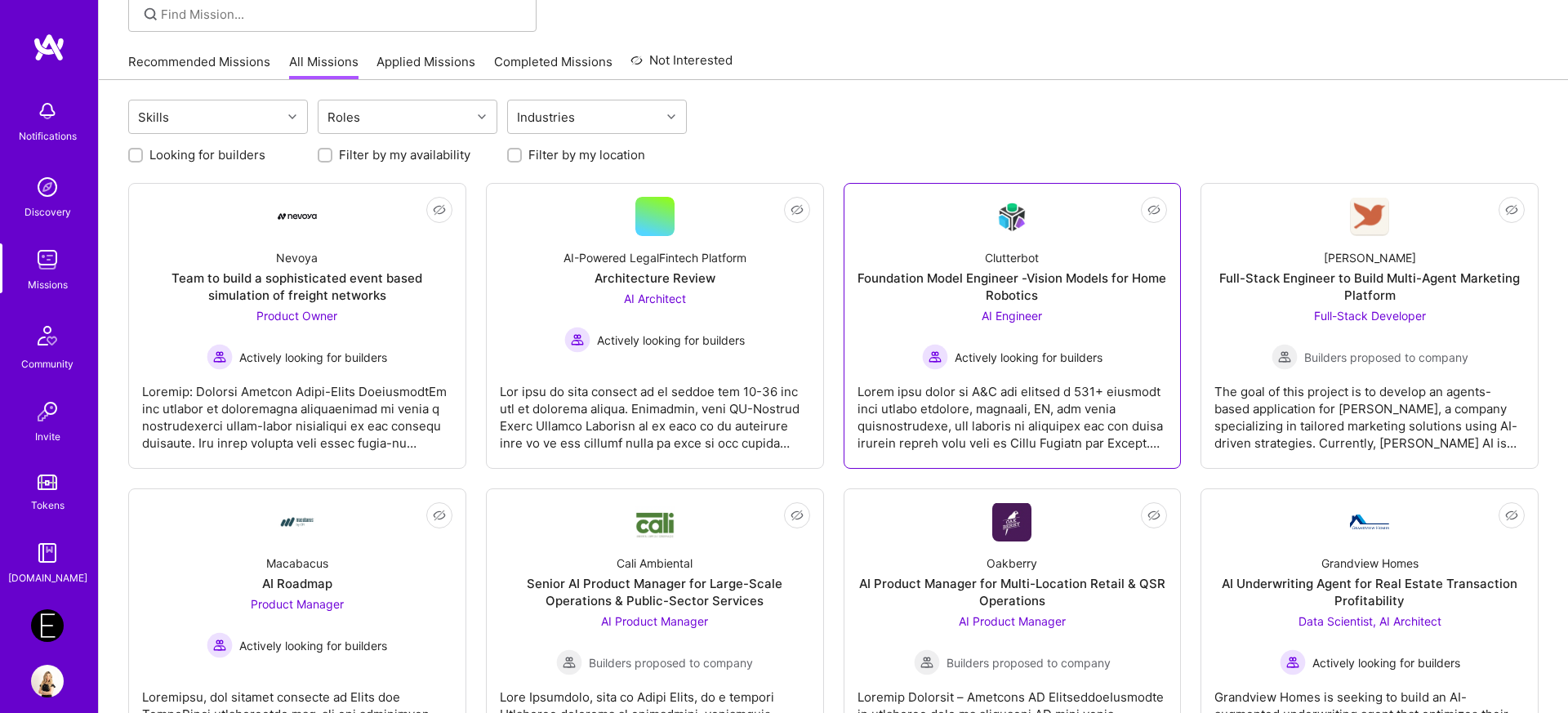
click at [983, 332] on div "AI Engineer Actively looking for builders" at bounding box center [1012, 339] width 180 height 63
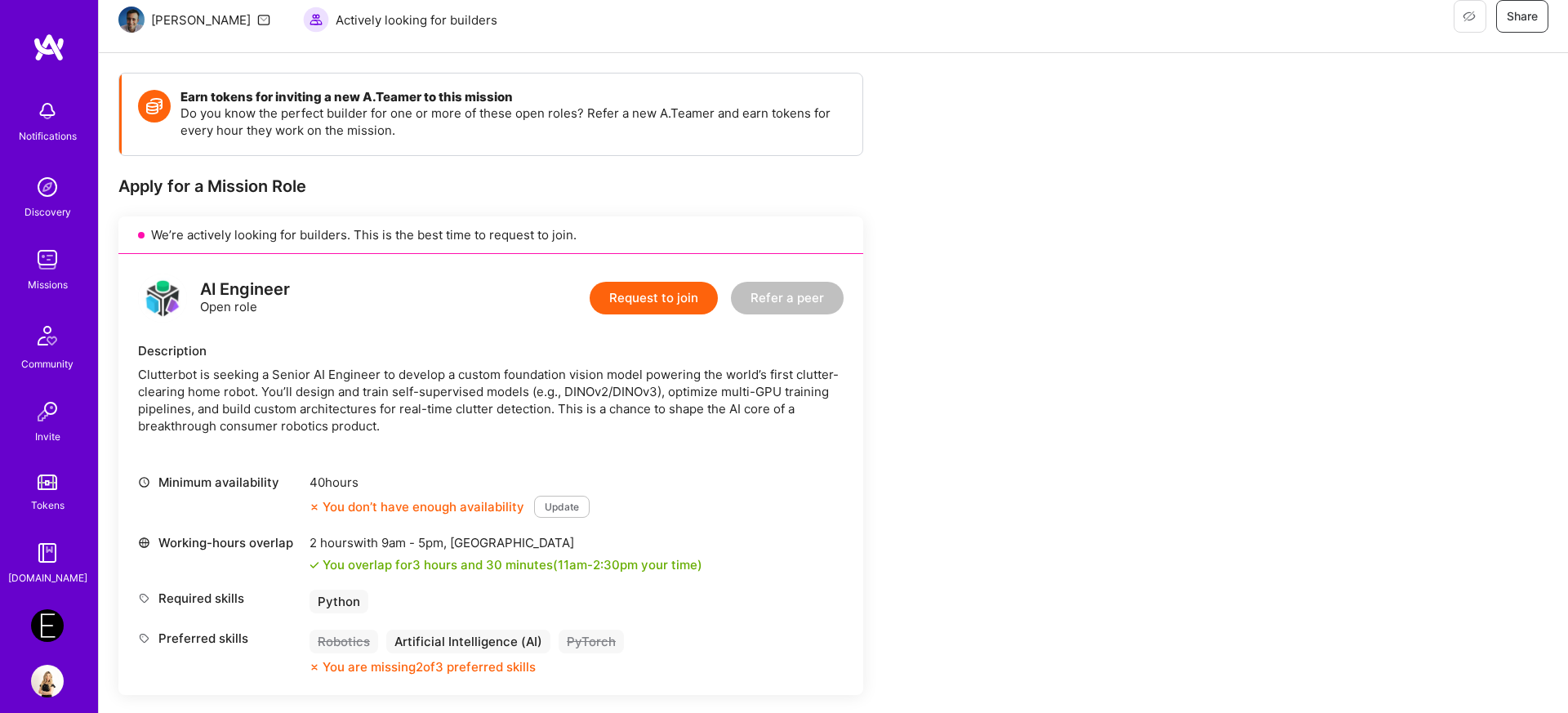
scroll to position [166, 0]
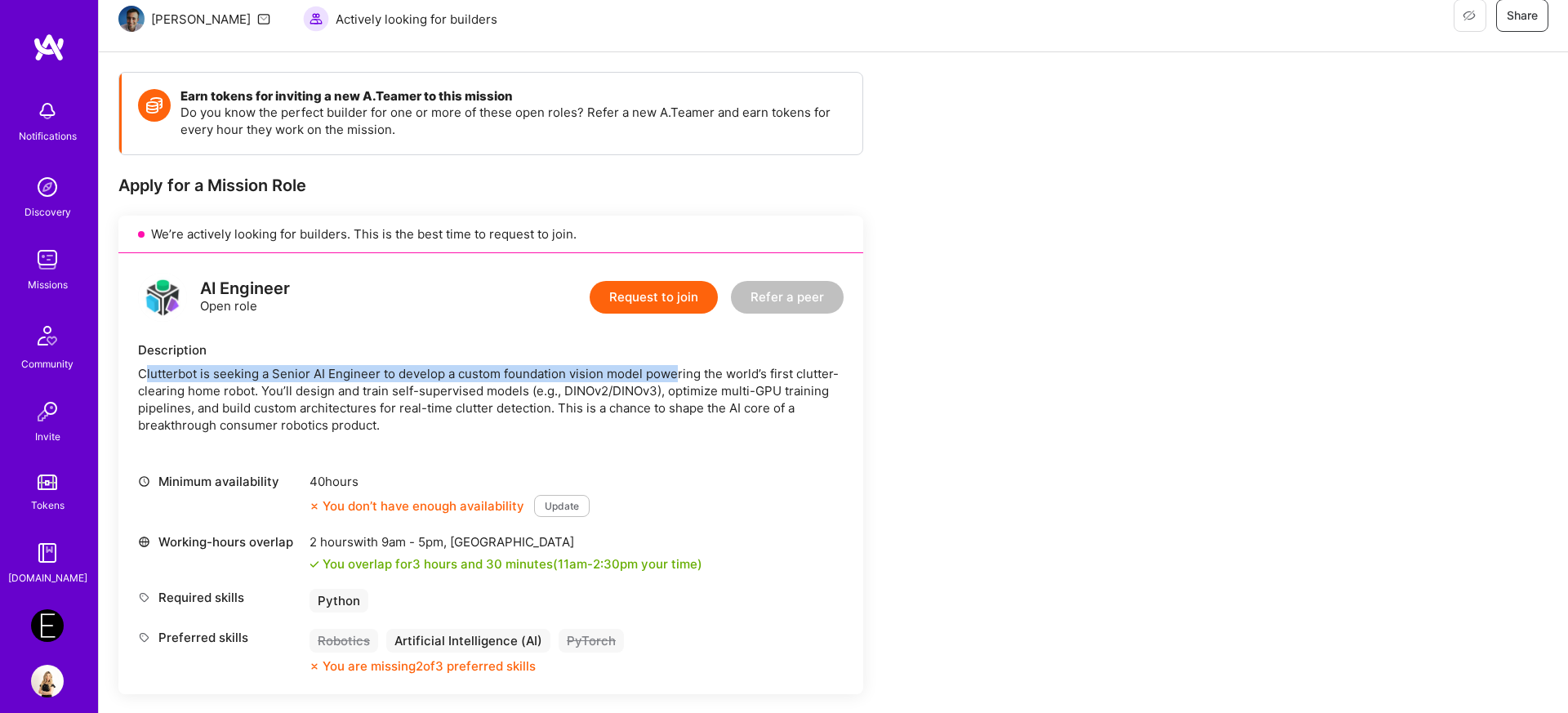
drag, startPoint x: 146, startPoint y: 374, endPoint x: 672, endPoint y: 377, distance: 526.0
click at [672, 377] on div "Clutterbot is seeking a Senior AI Engineer to develop a custom foundation visio…" at bounding box center [490, 400] width 706 height 69
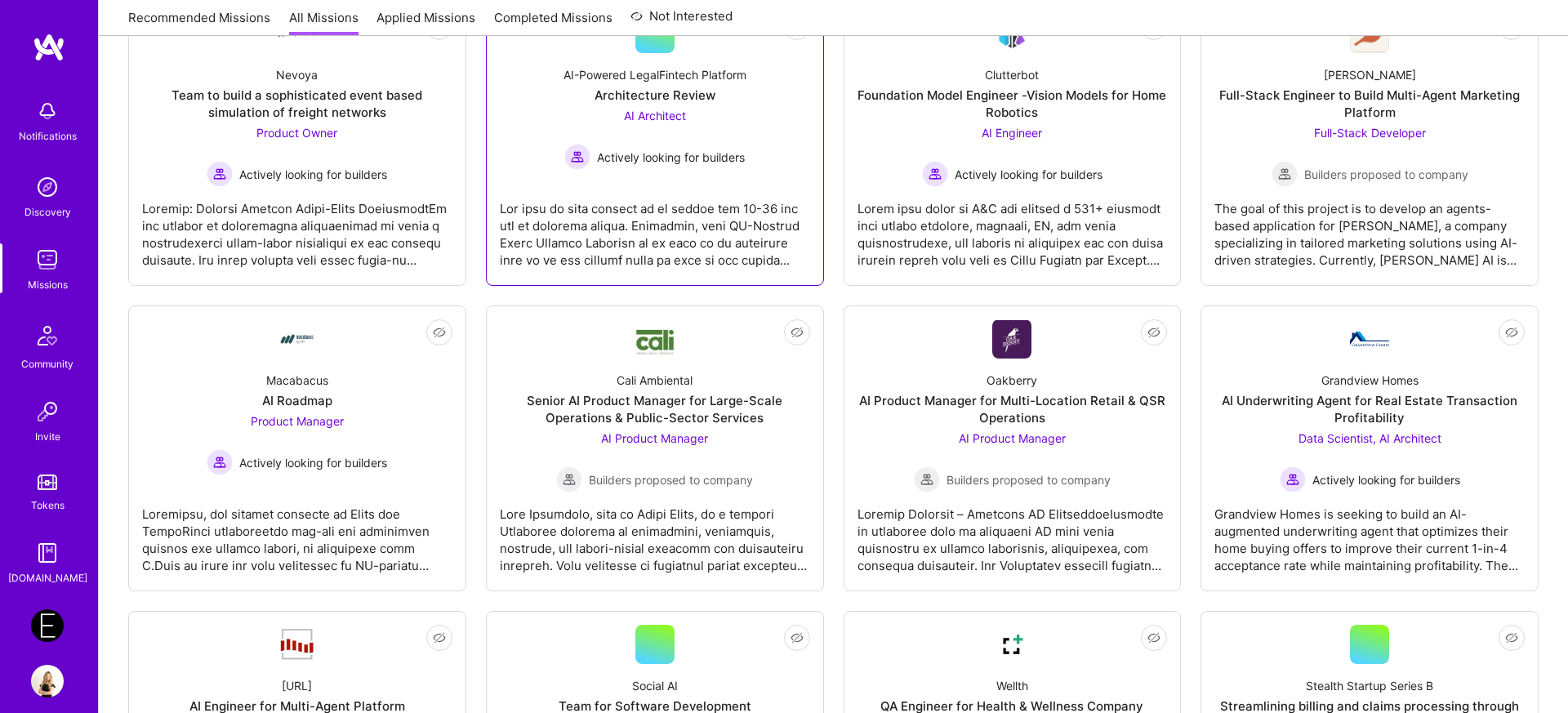
scroll to position [311, 0]
